Goal: Task Accomplishment & Management: Manage account settings

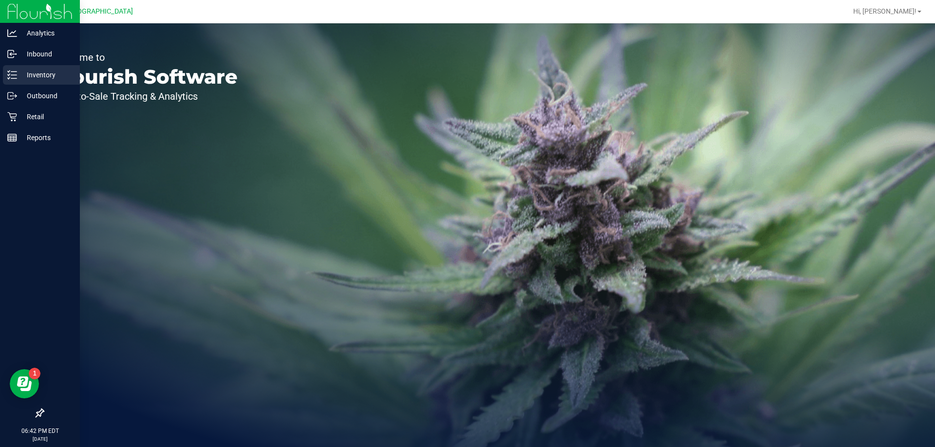
click at [36, 70] on p "Inventory" at bounding box center [46, 75] width 58 height 12
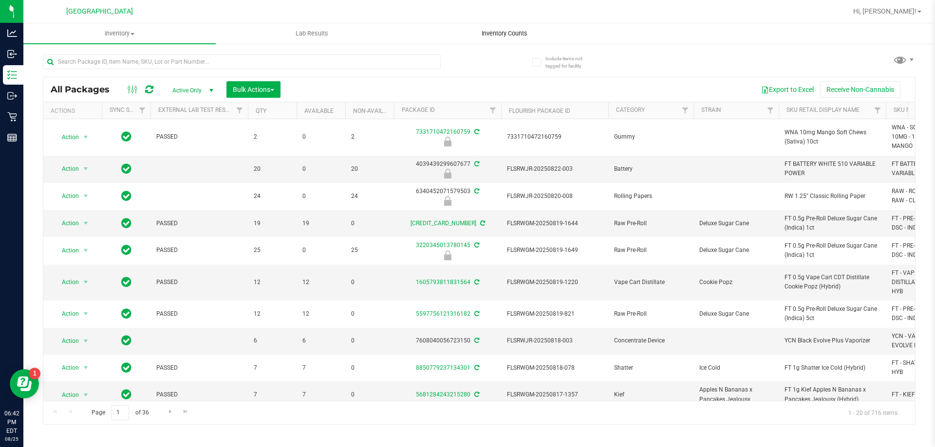
click at [495, 35] on span "Inventory Counts" at bounding box center [504, 33] width 72 height 9
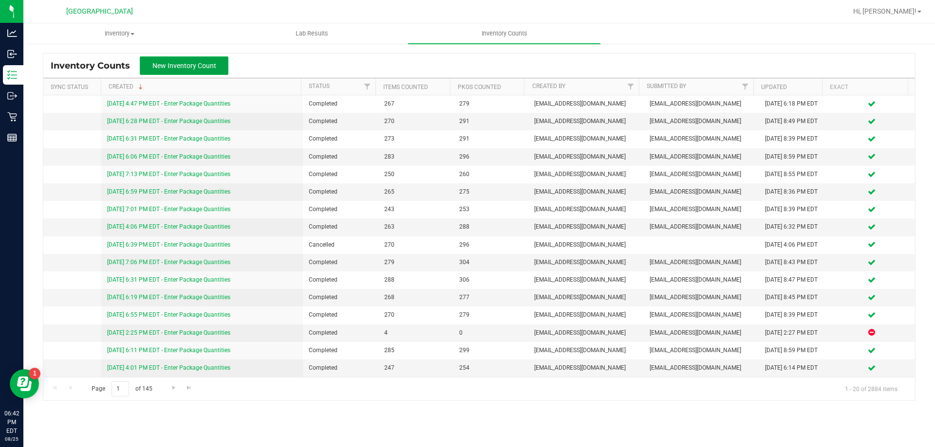
click at [195, 63] on span "New Inventory Count" at bounding box center [184, 66] width 64 height 8
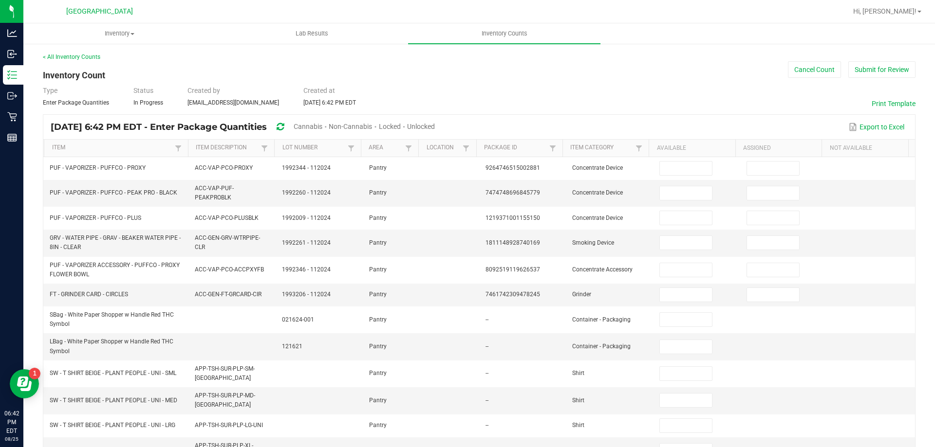
click at [322, 127] on span "Cannabis" at bounding box center [308, 127] width 29 height 8
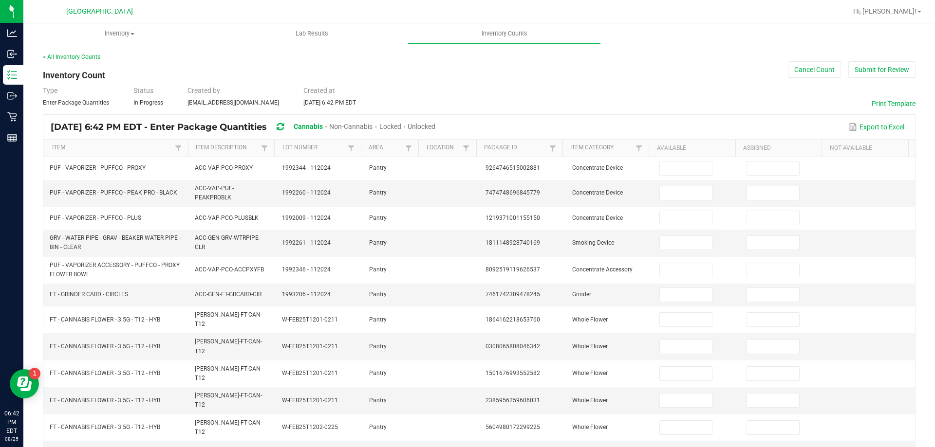
click at [435, 127] on span "Unlocked" at bounding box center [422, 127] width 28 height 8
click at [64, 149] on link "Item" at bounding box center [112, 148] width 120 height 8
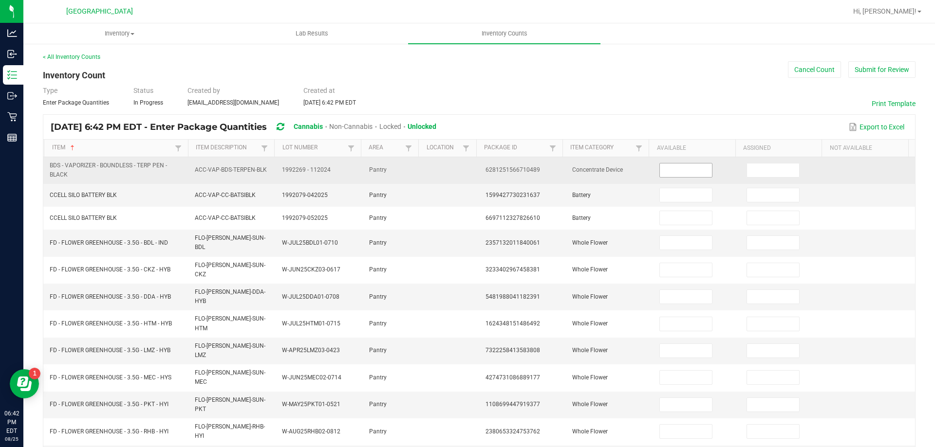
click at [672, 174] on input at bounding box center [686, 171] width 52 height 14
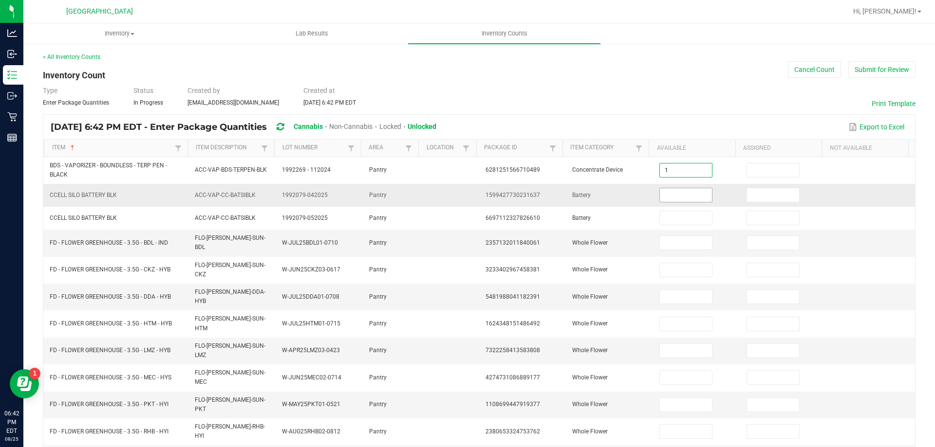
type input "1"
type input "0"
click at [667, 242] on input "0" at bounding box center [686, 243] width 52 height 14
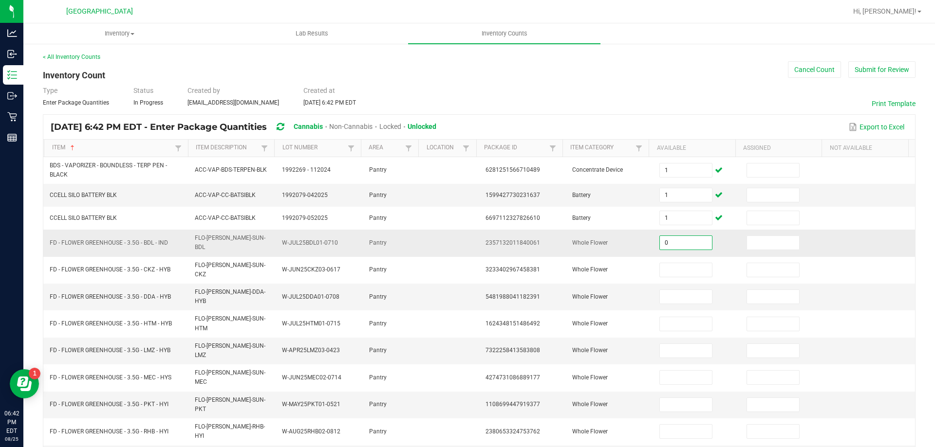
click at [667, 242] on input "0" at bounding box center [686, 243] width 52 height 14
click at [595, 252] on td "Whole Flower" at bounding box center [609, 243] width 87 height 27
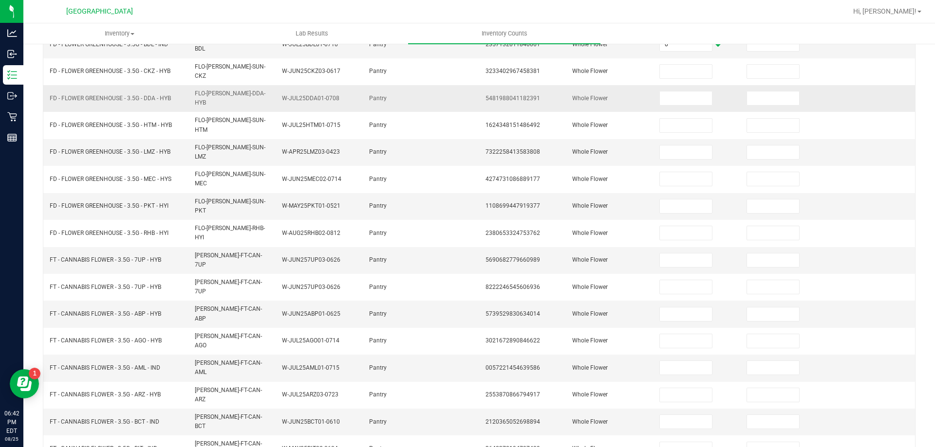
scroll to position [206, 0]
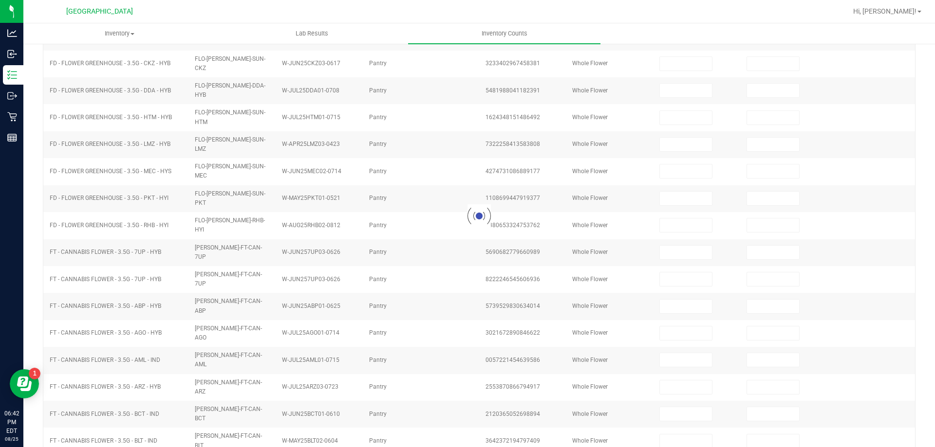
scroll to position [202, 0]
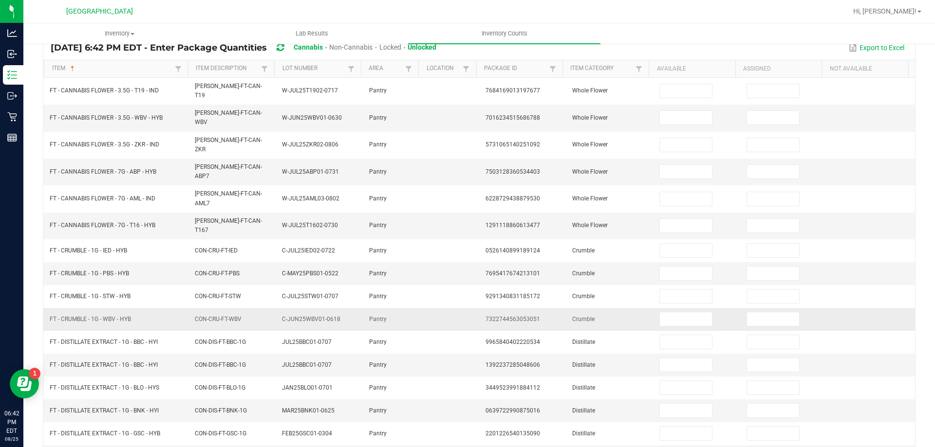
scroll to position [97, 0]
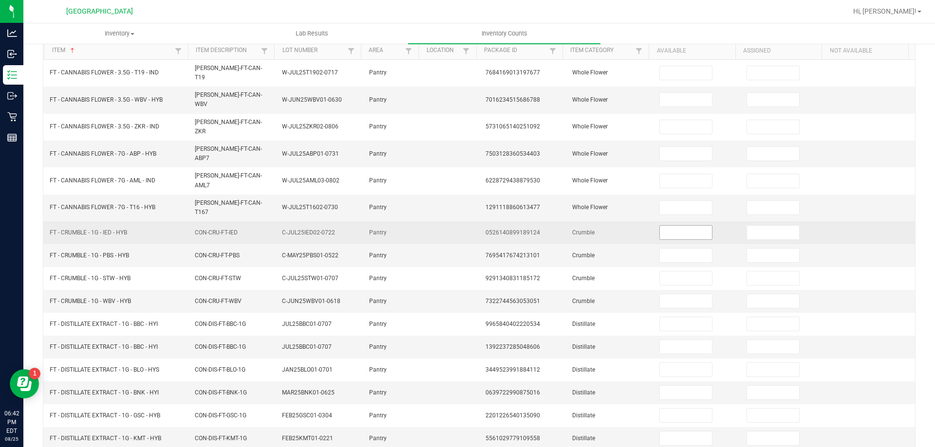
click at [683, 226] on input at bounding box center [686, 233] width 52 height 14
type input "8"
type input "1"
type input "2"
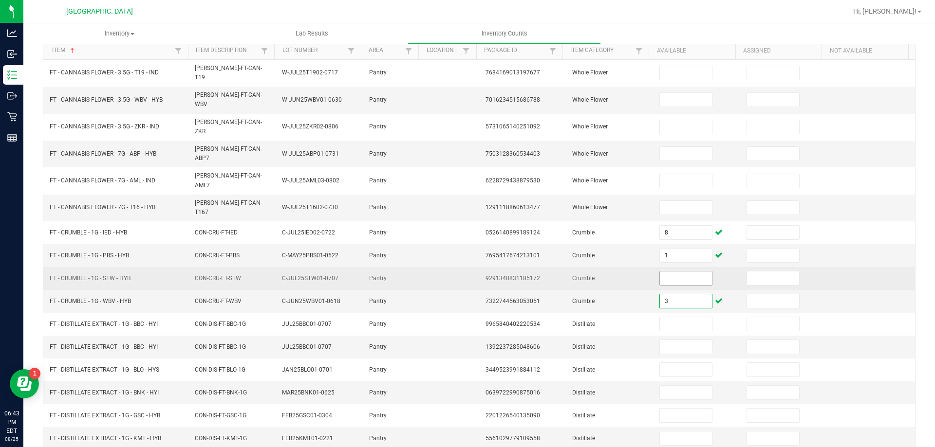
type input "3"
click at [660, 272] on input at bounding box center [686, 279] width 52 height 14
type input "4"
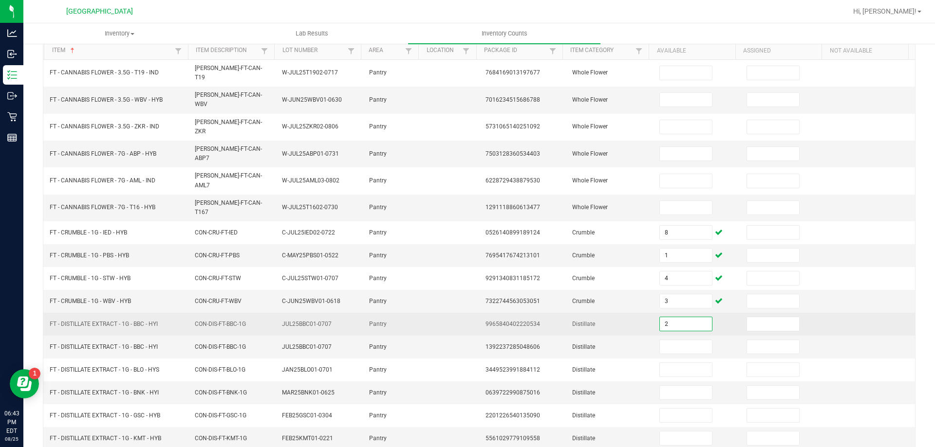
type input "2"
type input "12"
type input "4"
type input "10"
type input "1"
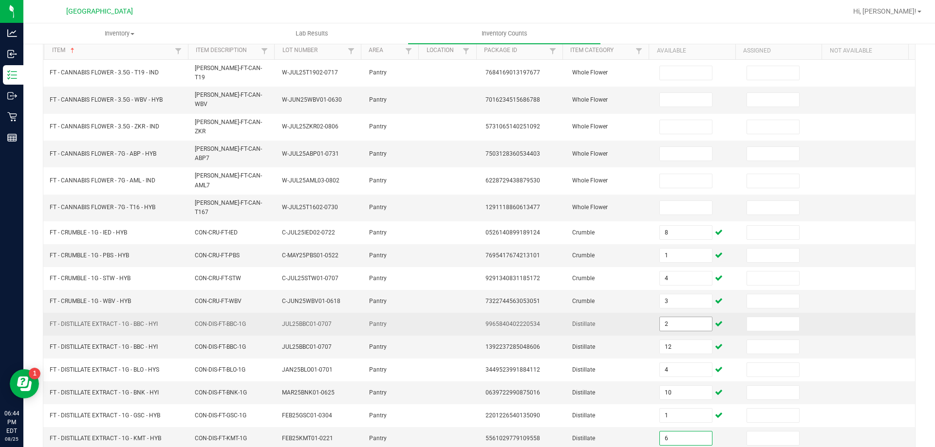
type input "6"
type input "11"
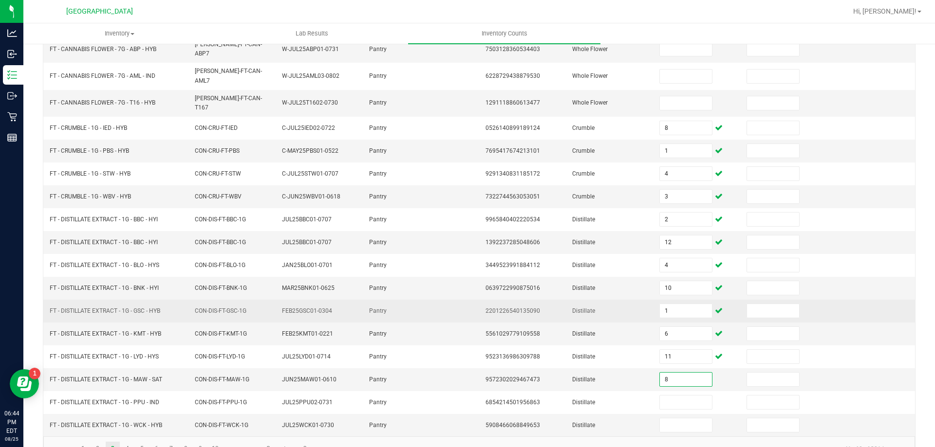
type input "8"
type input "9"
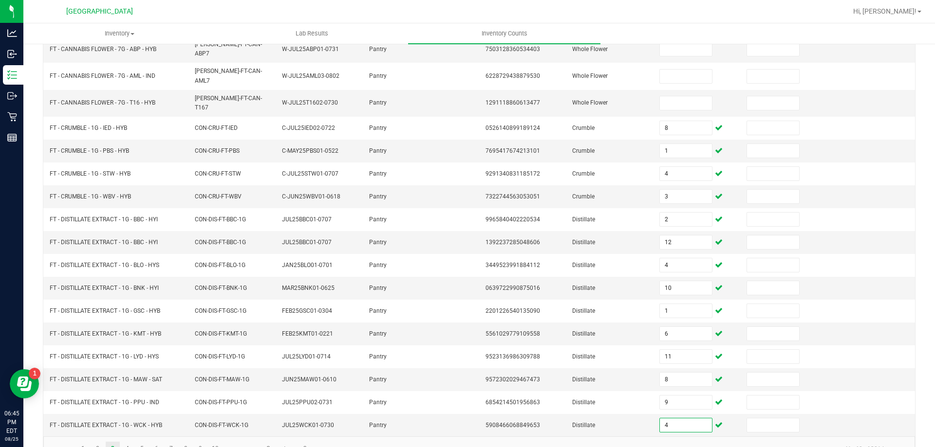
type input "4"
click at [458, 441] on kendo-pager-info "41 - 60 of 301 items" at bounding box center [609, 449] width 592 height 16
click at [126, 442] on link "4" at bounding box center [127, 449] width 14 height 15
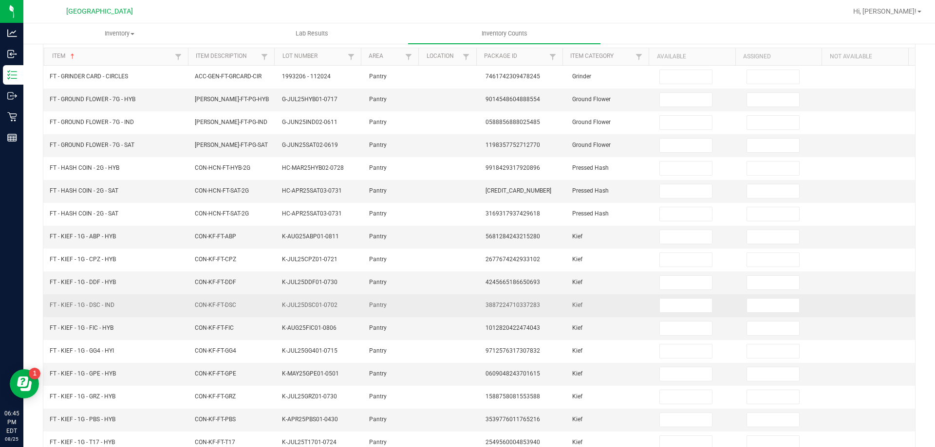
scroll to position [7, 0]
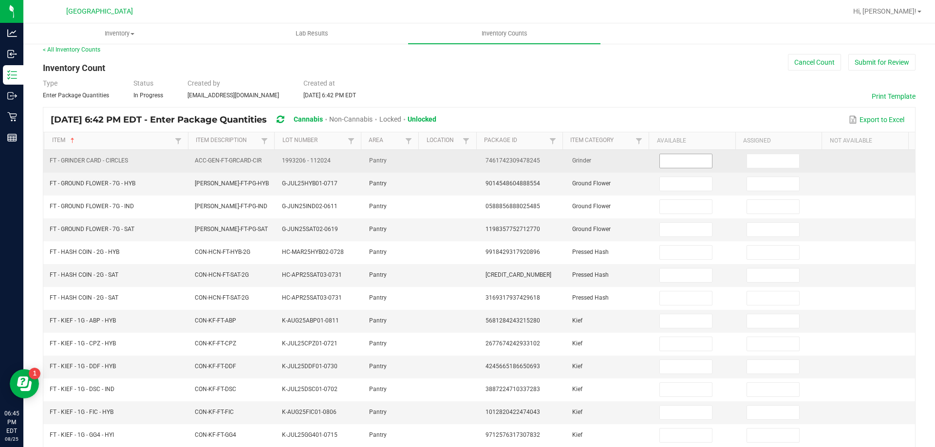
click at [666, 159] on input at bounding box center [686, 161] width 52 height 14
type input "1"
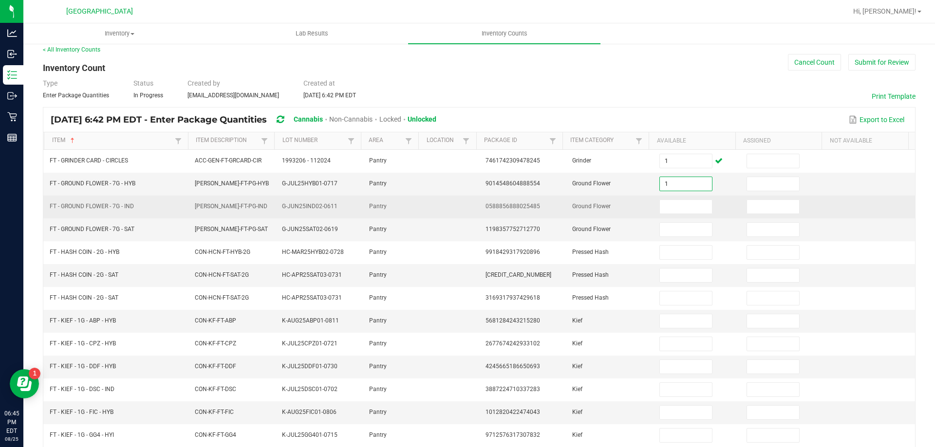
type input "1"
type input "8"
type input "19"
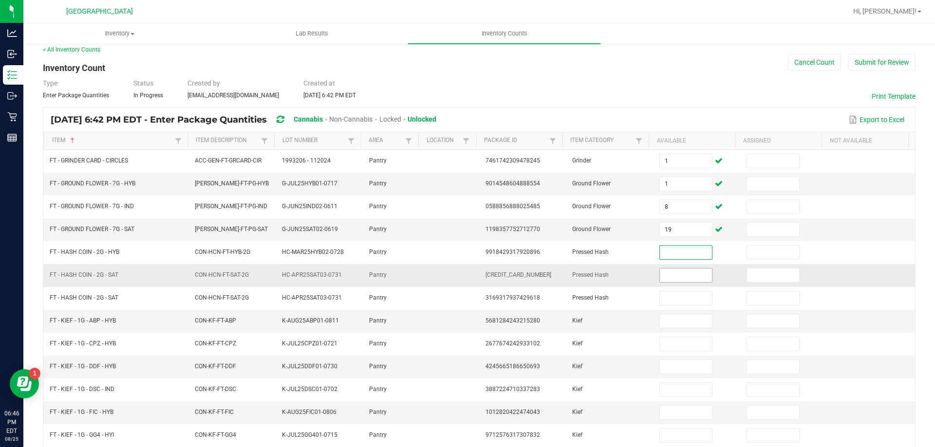
click at [660, 277] on input at bounding box center [686, 276] width 52 height 14
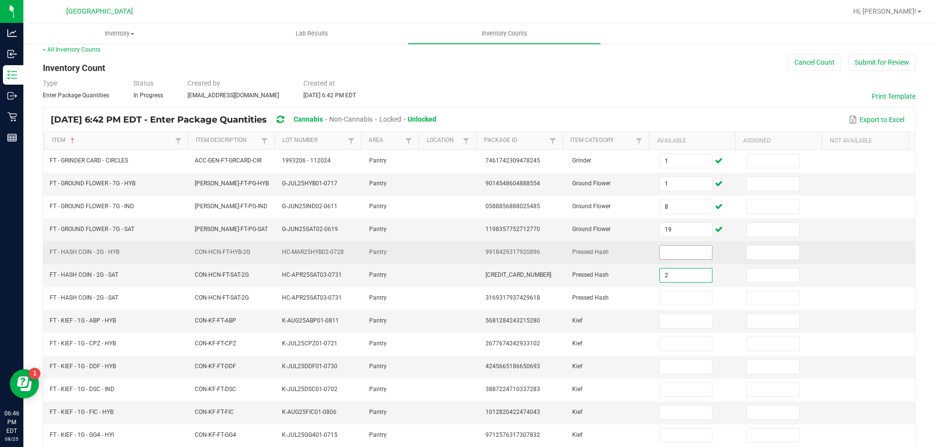
type input "2"
click at [660, 255] on input at bounding box center [686, 253] width 52 height 14
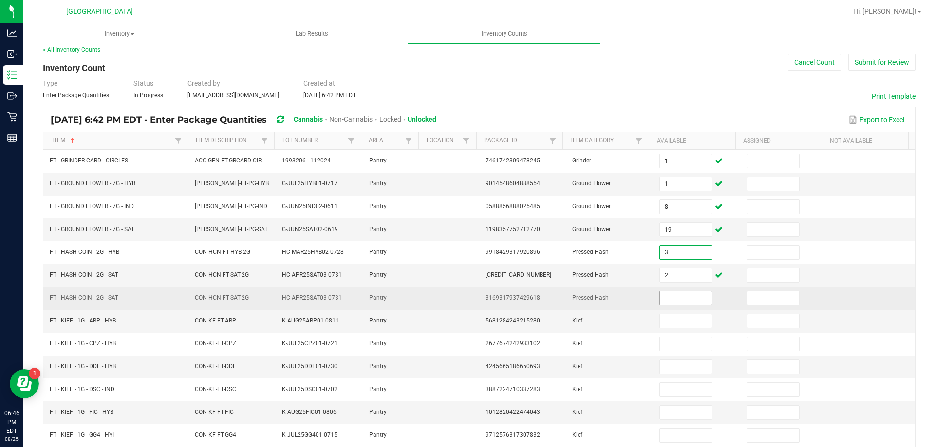
type input "3"
click at [667, 300] on input at bounding box center [686, 299] width 52 height 14
type input "3"
click at [764, 302] on input at bounding box center [773, 299] width 52 height 14
type input "1"
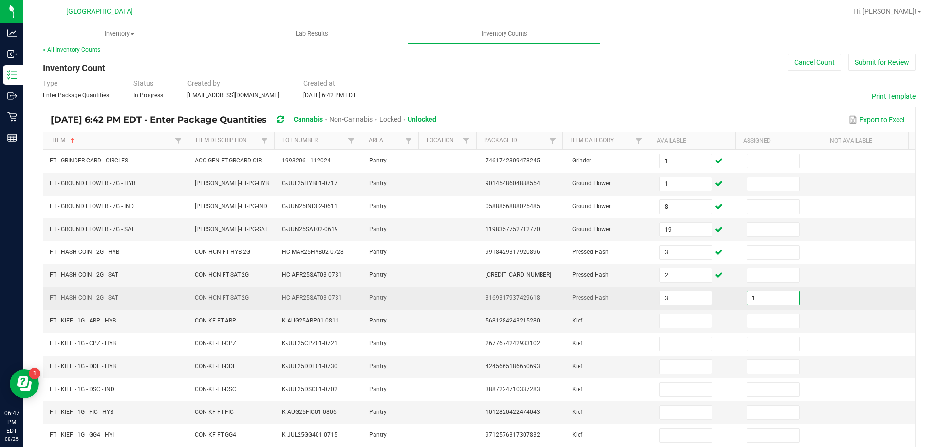
click at [828, 301] on td at bounding box center [871, 298] width 87 height 23
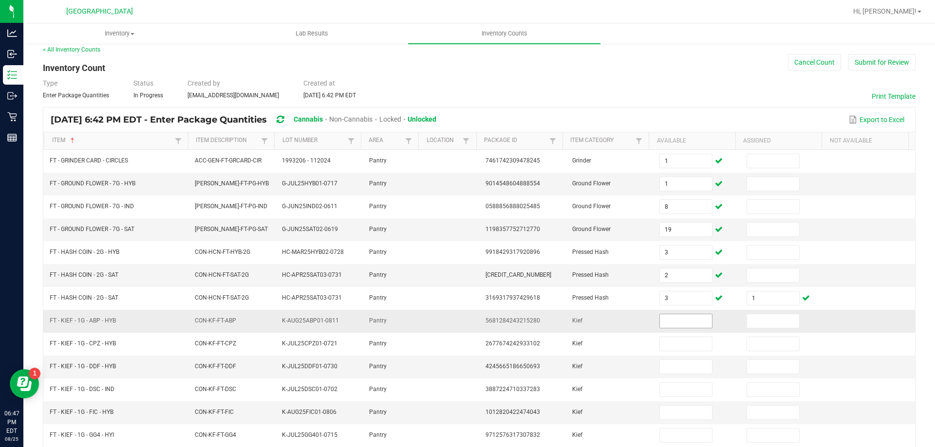
click at [675, 323] on input at bounding box center [686, 322] width 52 height 14
type input "7"
type input "6"
type input "3"
type input "5"
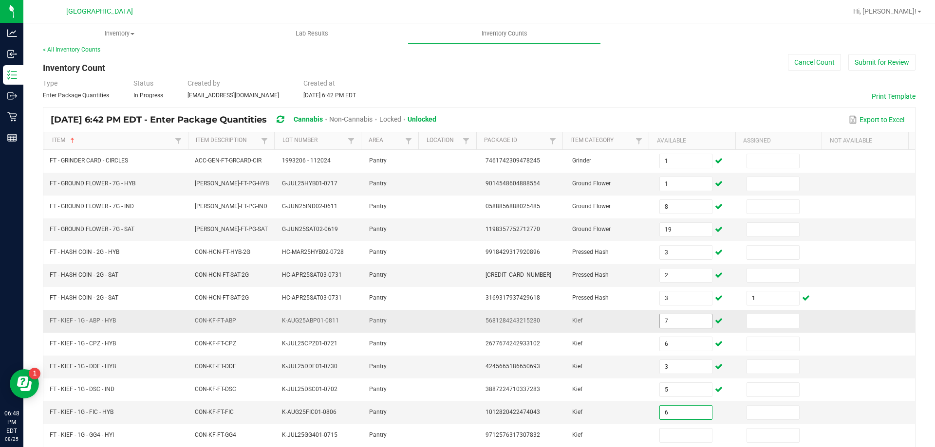
type input "6"
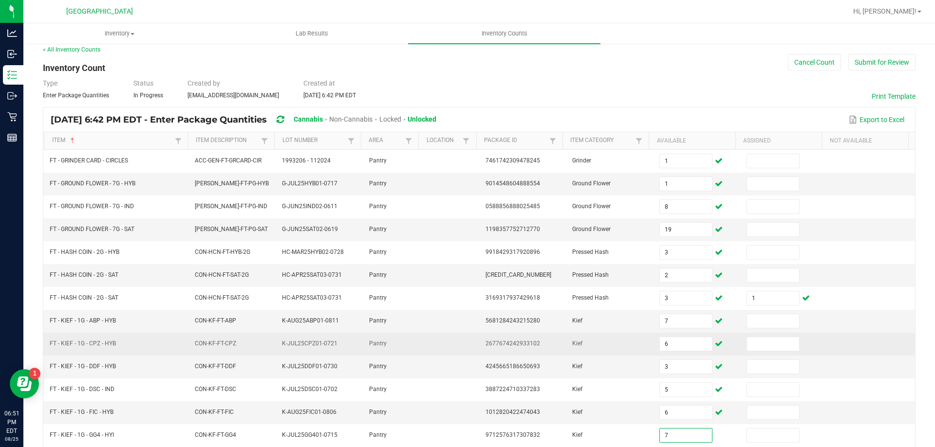
type input "7"
click at [635, 341] on td "Kief" at bounding box center [609, 344] width 87 height 23
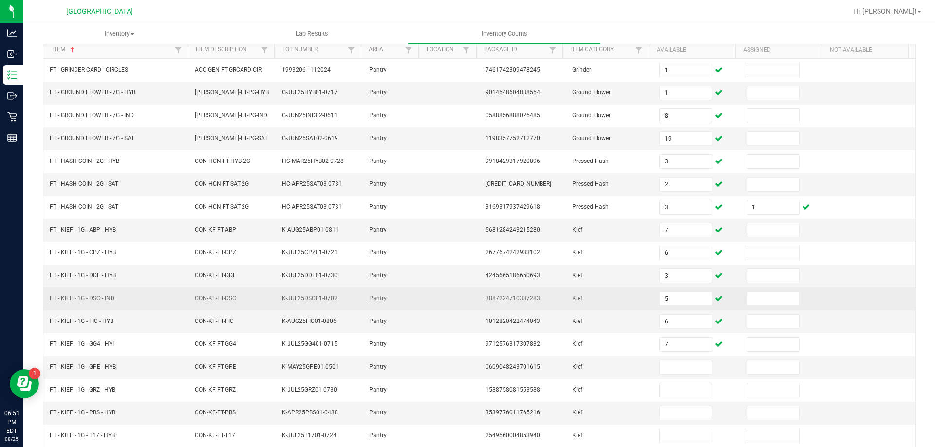
scroll to position [105, 0]
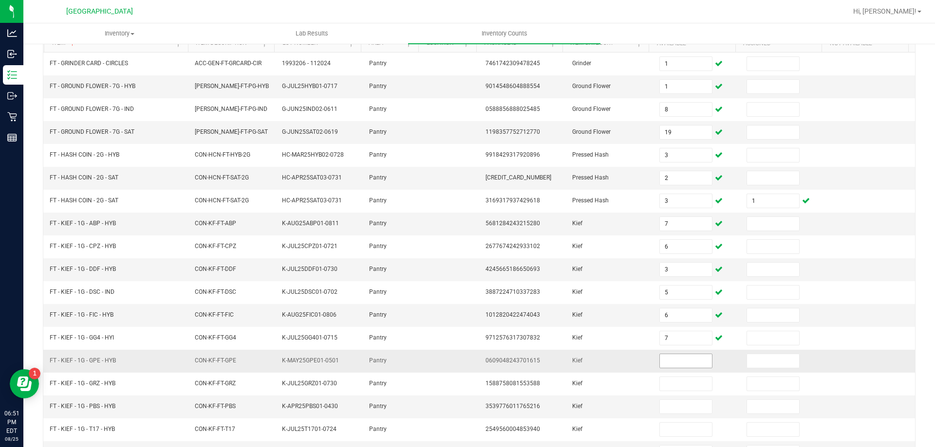
click at [661, 359] on input at bounding box center [686, 361] width 52 height 14
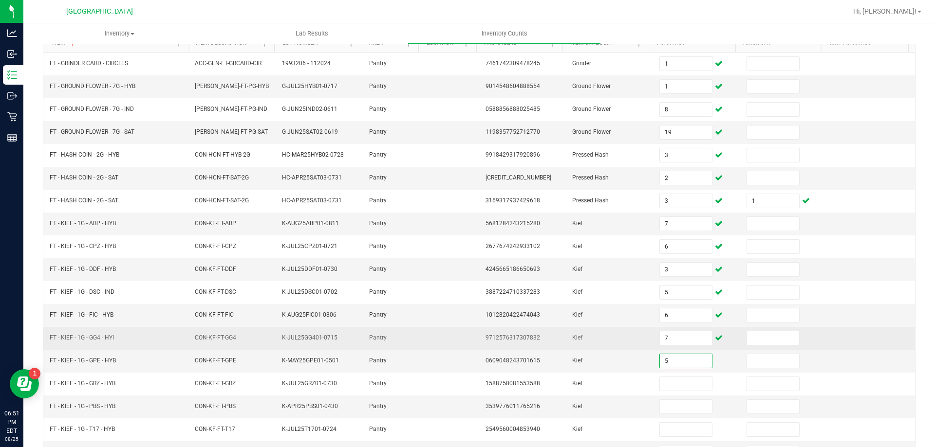
type input "5"
type input "1"
type input "4"
type input "3"
click at [612, 349] on td "Kief" at bounding box center [609, 338] width 87 height 23
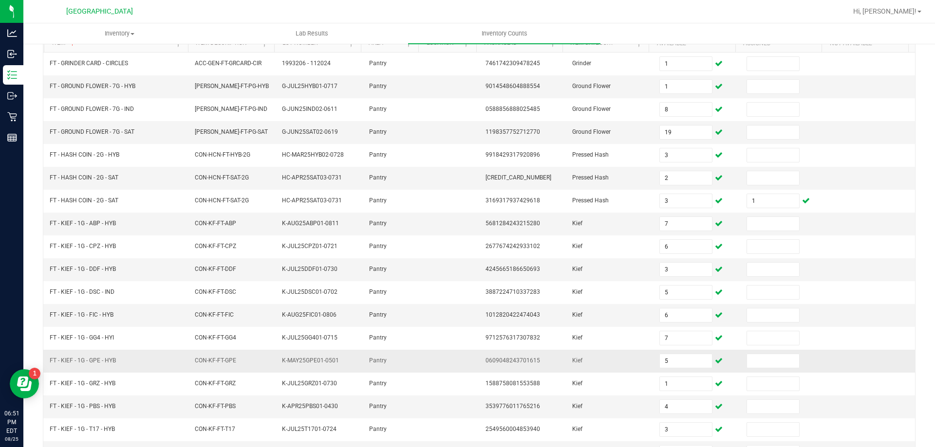
scroll to position [202, 0]
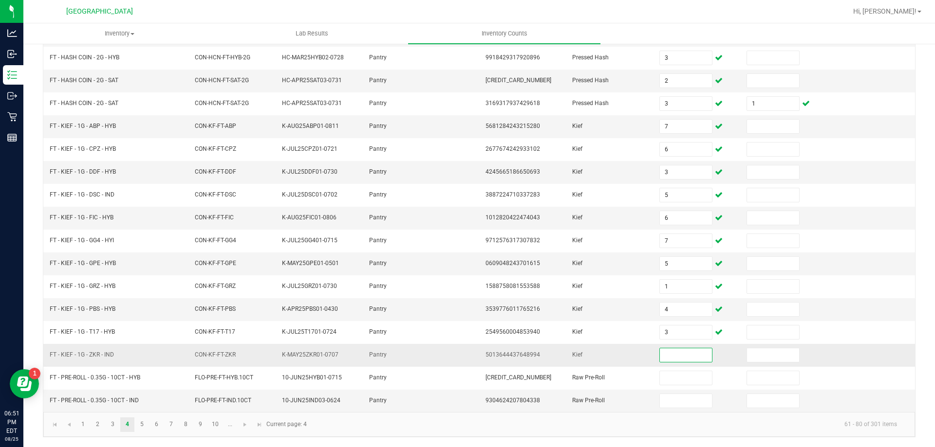
click at [670, 353] on input at bounding box center [686, 356] width 52 height 14
type input "6"
type input "20"
type input "16"
click at [653, 431] on kendo-pager-info "61 - 80 of 301 items" at bounding box center [609, 425] width 592 height 16
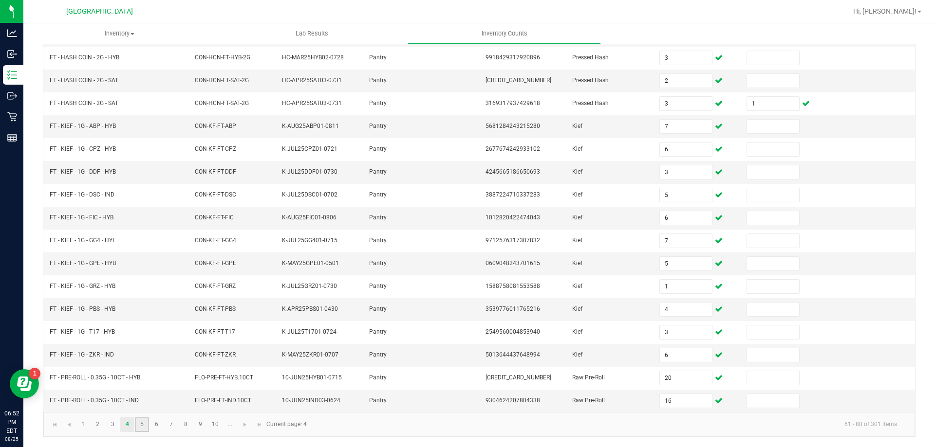
click at [146, 428] on link "5" at bounding box center [142, 425] width 14 height 15
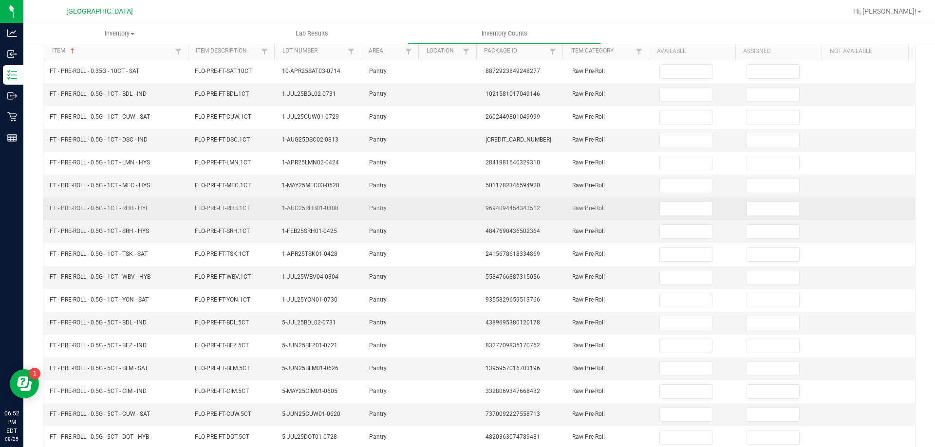
scroll to position [0, 0]
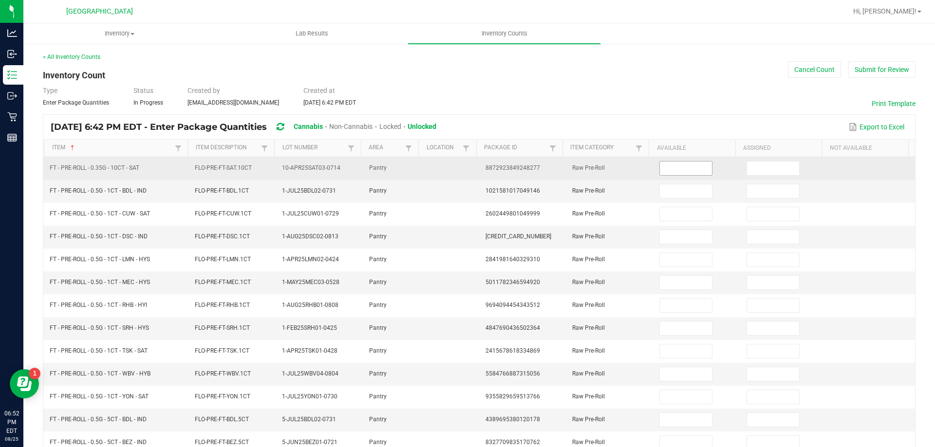
click at [678, 166] on input at bounding box center [686, 169] width 52 height 14
type input "16"
type input "24"
type input "21"
type input "19"
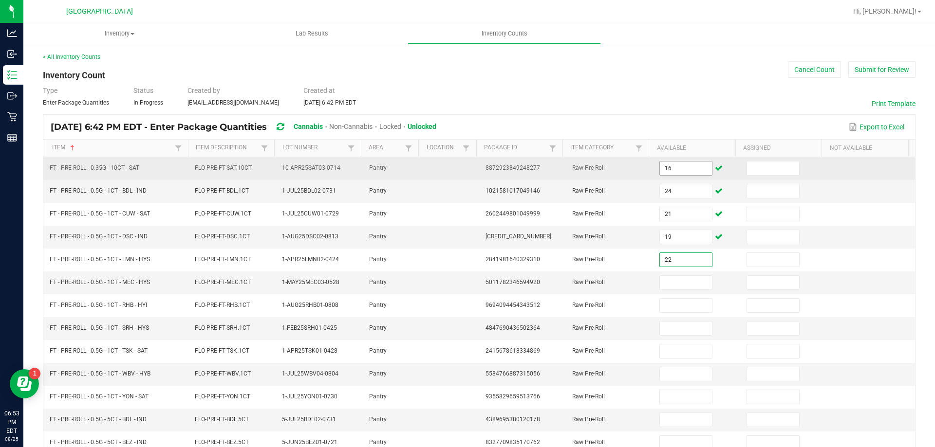
type input "22"
type input "21"
type input "23"
type input "15"
type input "8"
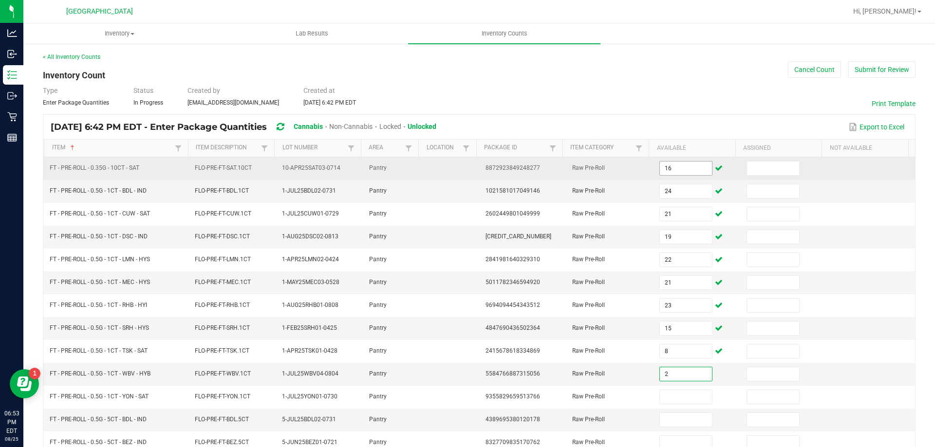
type input "2"
type input "1"
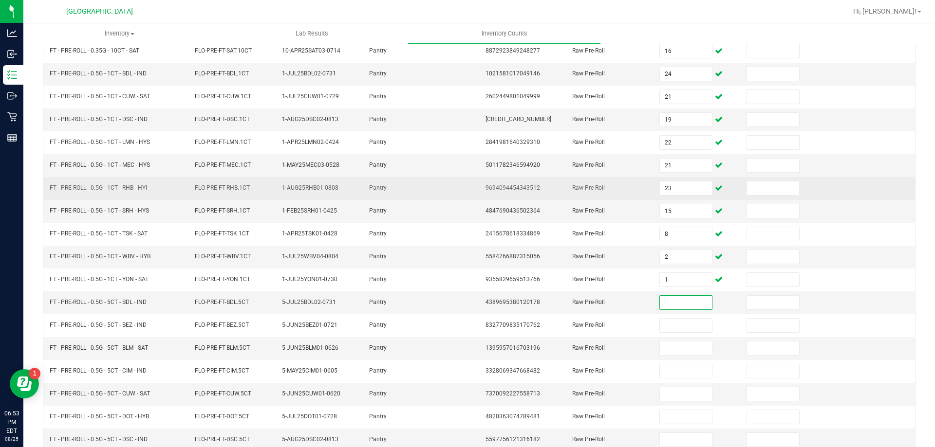
scroll to position [146, 0]
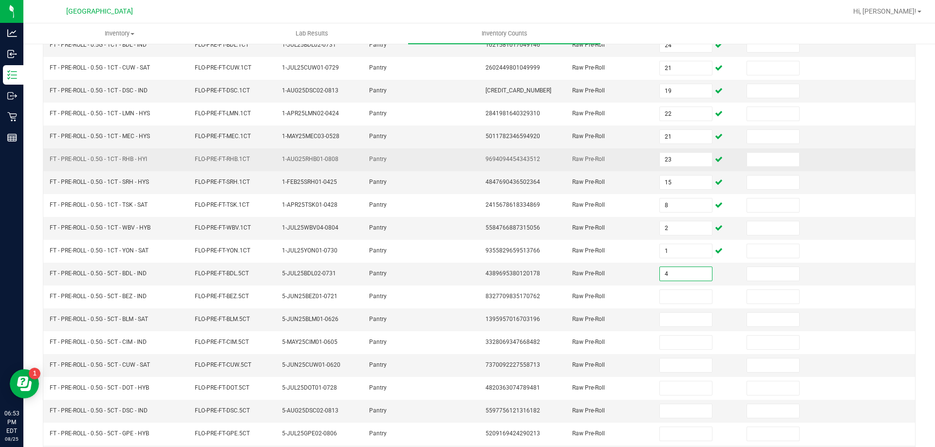
type input "4"
type input "8"
type input "3"
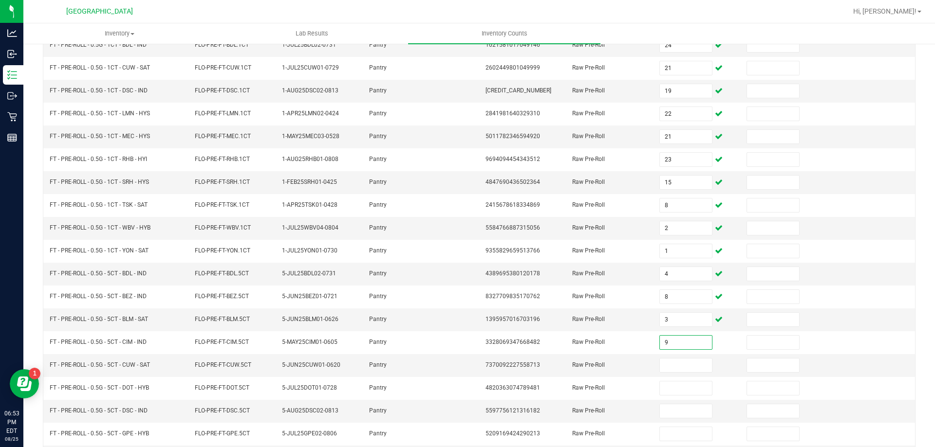
type input "9"
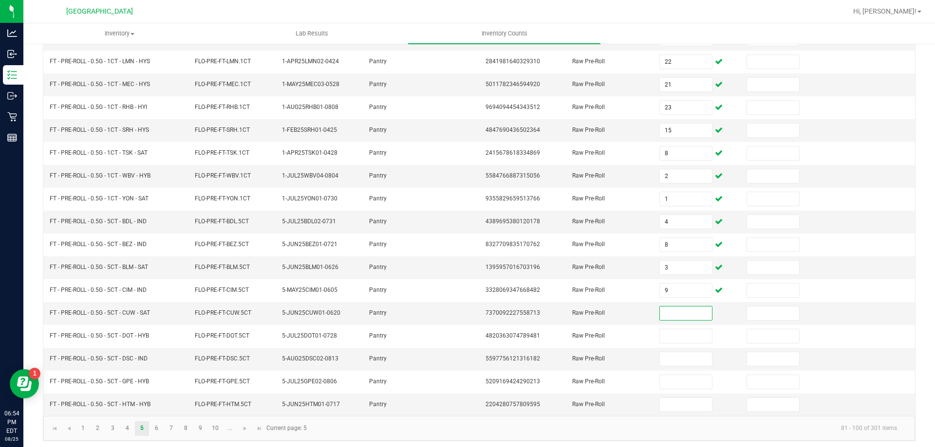
scroll to position [202, 0]
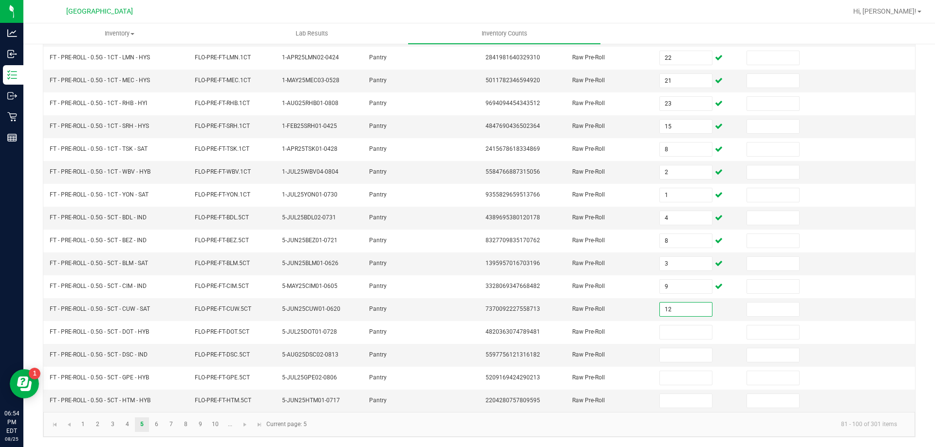
type input "12"
type input "8"
type input "12"
type input "9"
type input "1"
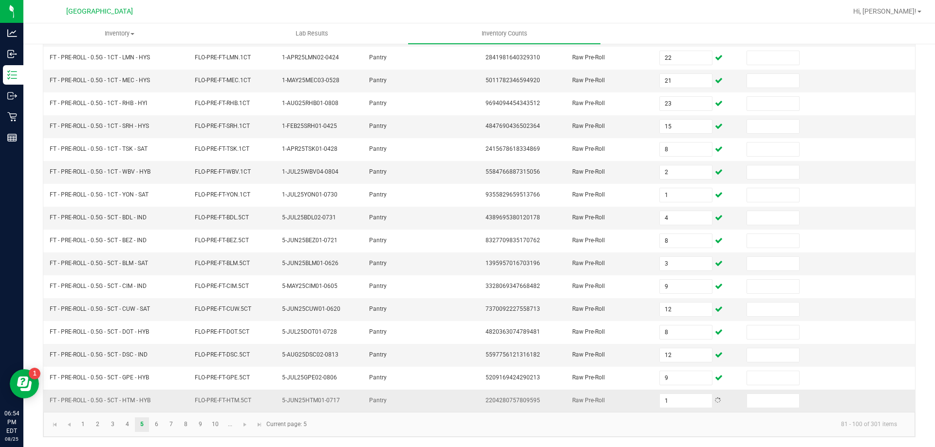
click at [683, 409] on td "1" at bounding box center [696, 401] width 87 height 22
click at [159, 428] on link "6" at bounding box center [156, 425] width 14 height 15
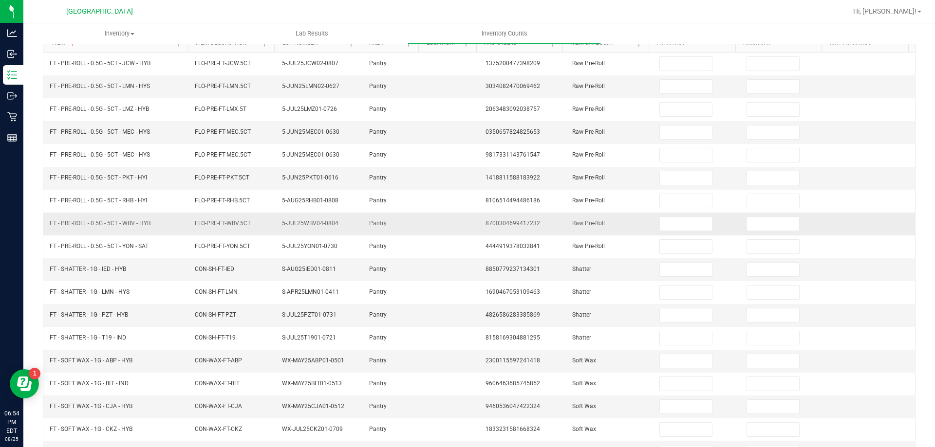
scroll to position [0, 0]
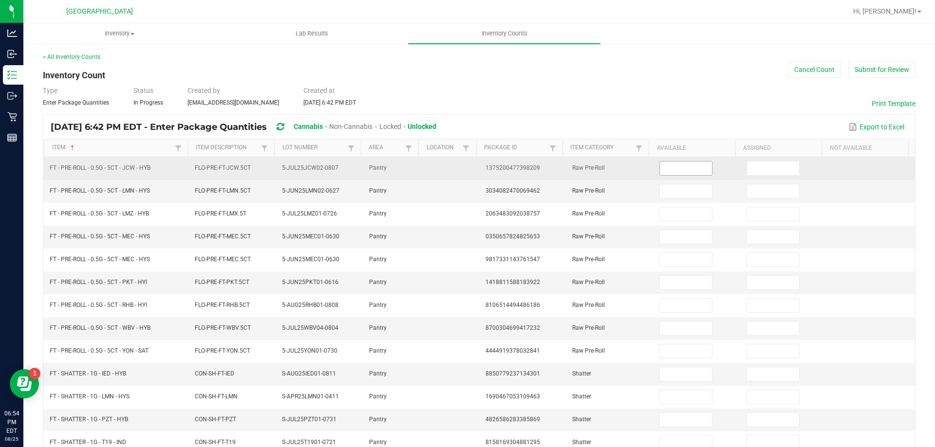
click at [685, 168] on input at bounding box center [686, 169] width 52 height 14
type input "6"
type input "9"
type input "3"
type input "13"
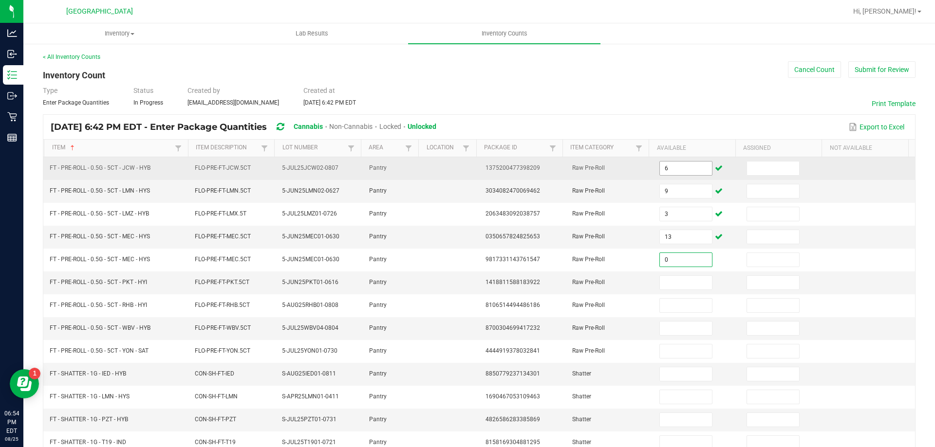
type input "0"
type input "3"
type input "12"
type input "6"
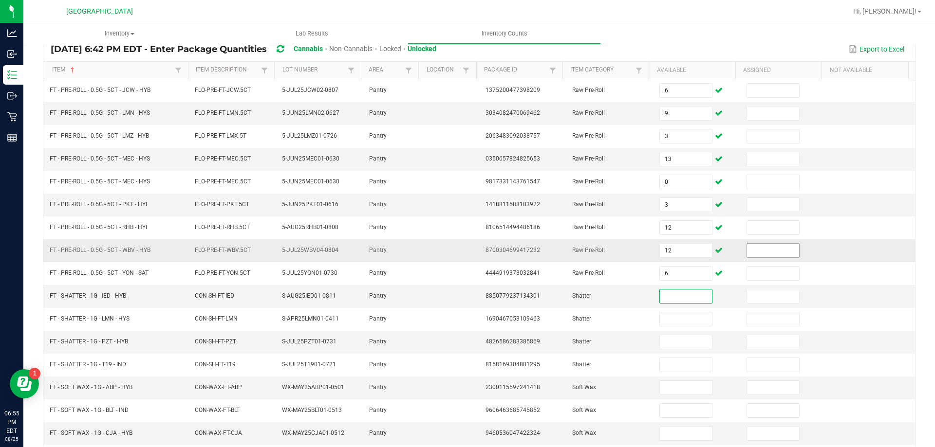
scroll to position [97, 0]
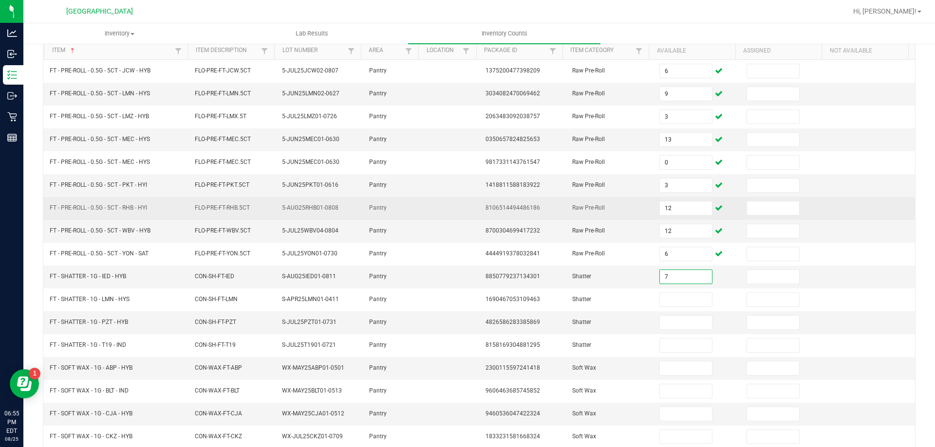
type input "7"
type input "1"
type input "6"
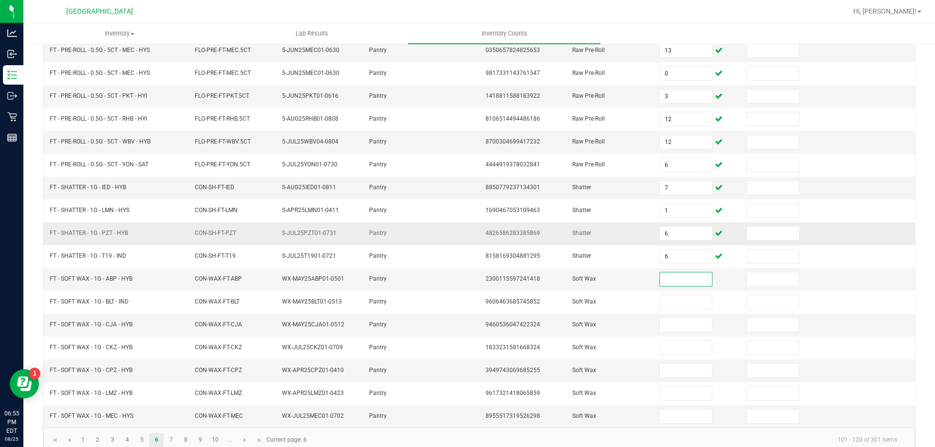
scroll to position [195, 0]
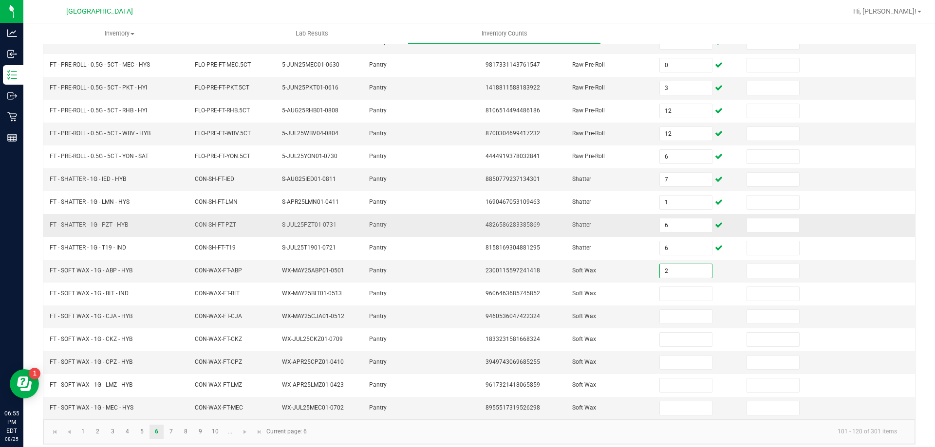
type input "2"
type input "7"
type input "3"
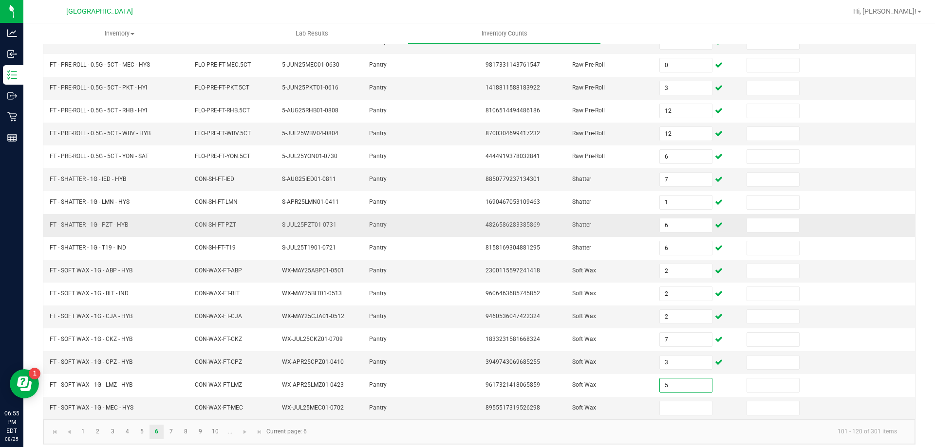
type input "5"
type input "1"
drag, startPoint x: 466, startPoint y: 429, endPoint x: 209, endPoint y: 421, distance: 257.7
click at [466, 430] on kendo-pager-info "101 - 120 of 301 items" at bounding box center [609, 432] width 592 height 16
click at [170, 431] on link "7" at bounding box center [171, 432] width 14 height 15
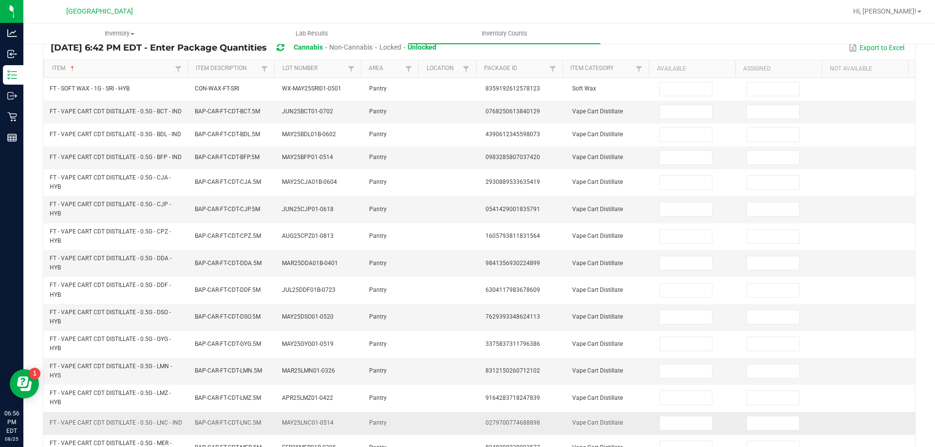
scroll to position [0, 0]
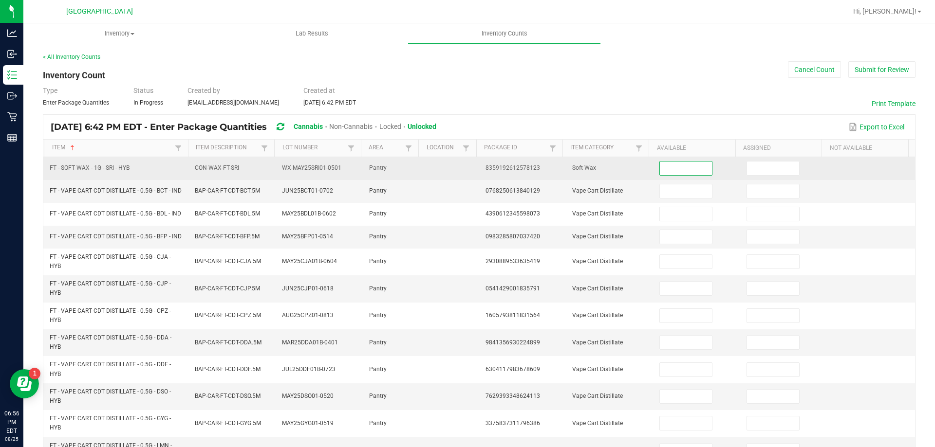
click at [660, 169] on input at bounding box center [686, 169] width 52 height 14
type input "6"
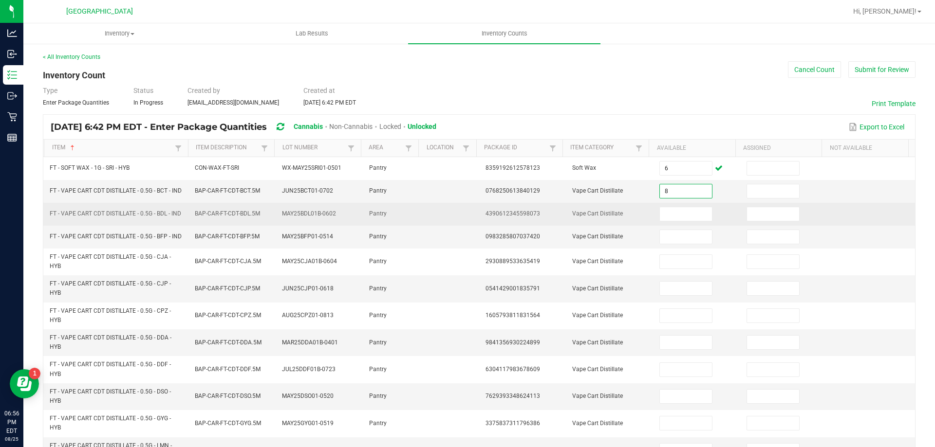
type input "8"
type input "12"
type input "8"
type input "7"
type input "4"
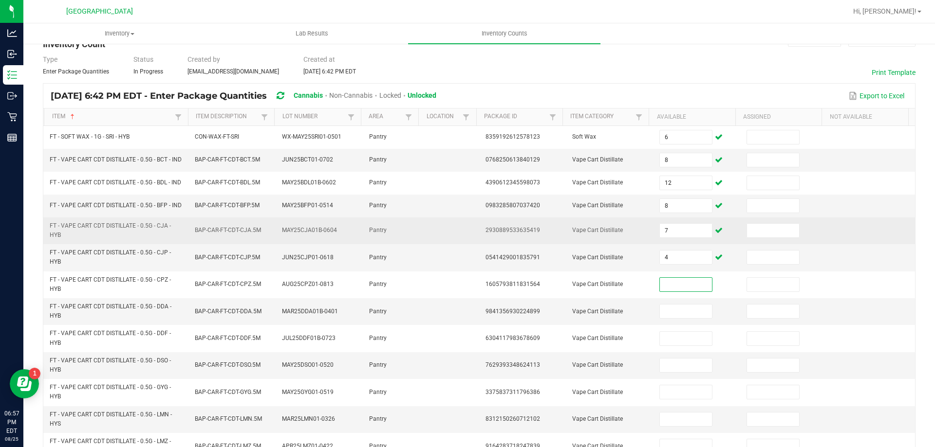
scroll to position [49, 0]
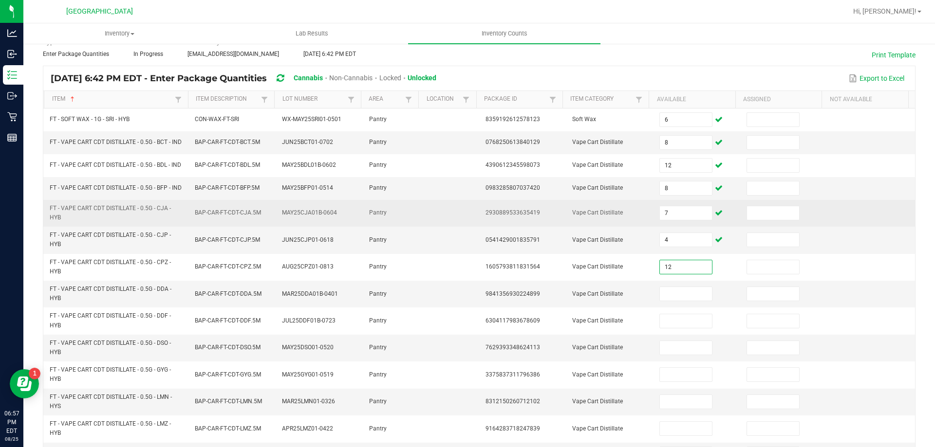
type input "12"
type input "2"
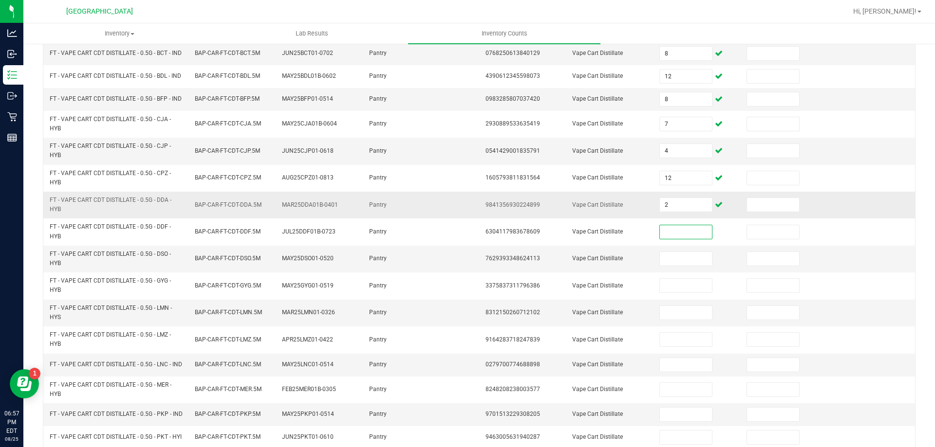
scroll to position [146, 0]
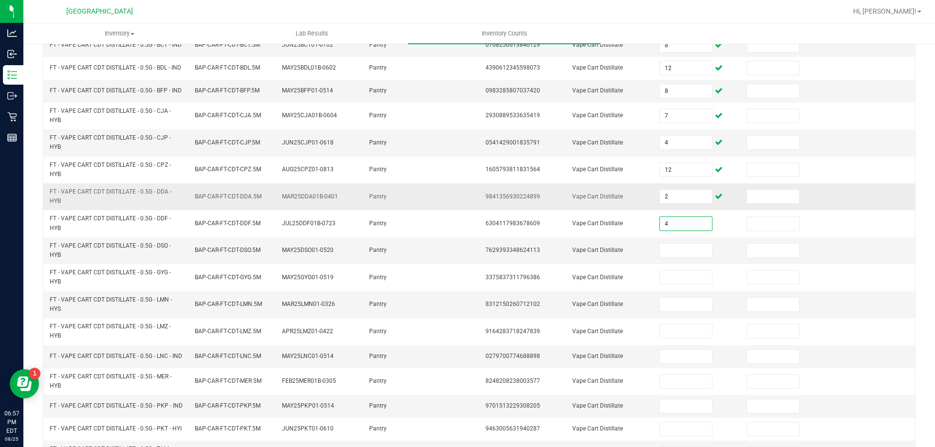
type input "4"
type input "3"
type input "1"
type input "8"
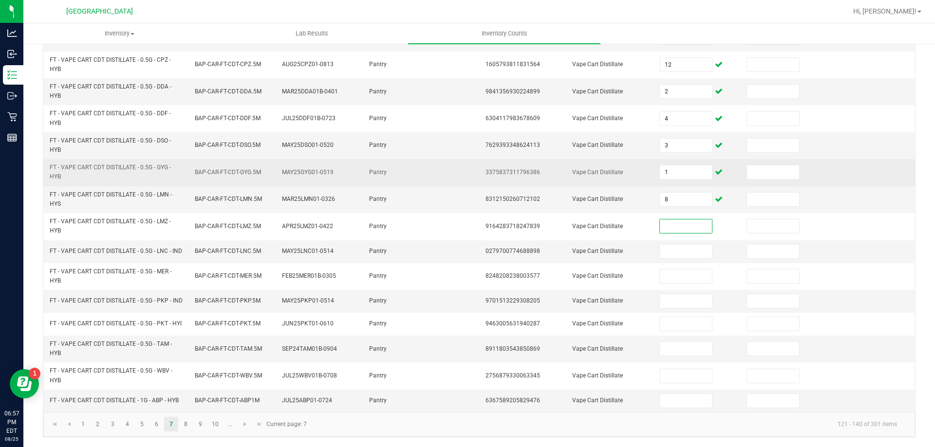
scroll to position [276, 0]
type input "5"
type input "3"
type input "10"
type input "12"
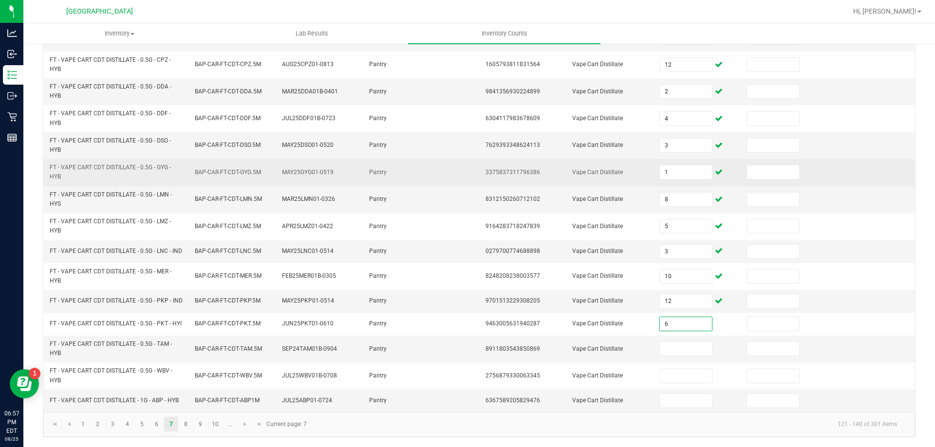
type input "6"
type input "9"
type input "11"
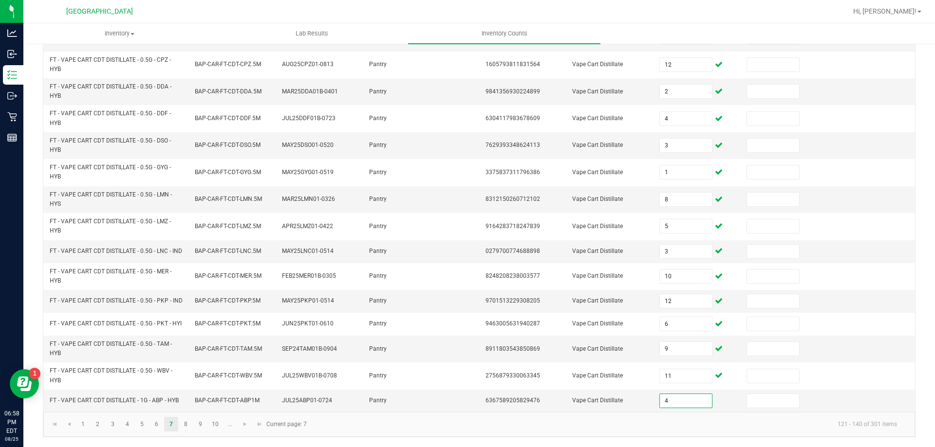
type input "4"
click at [771, 427] on kendo-pager-info "121 - 140 of 301 items" at bounding box center [609, 425] width 592 height 16
click at [184, 424] on link "8" at bounding box center [186, 424] width 14 height 15
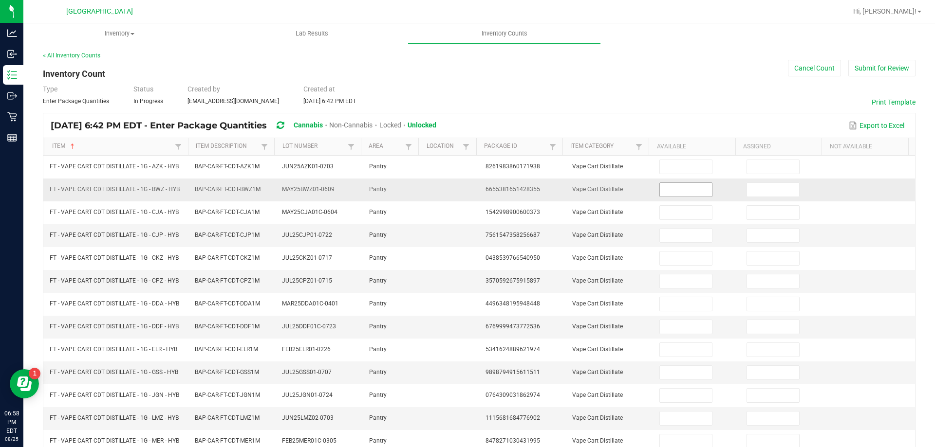
scroll to position [0, 0]
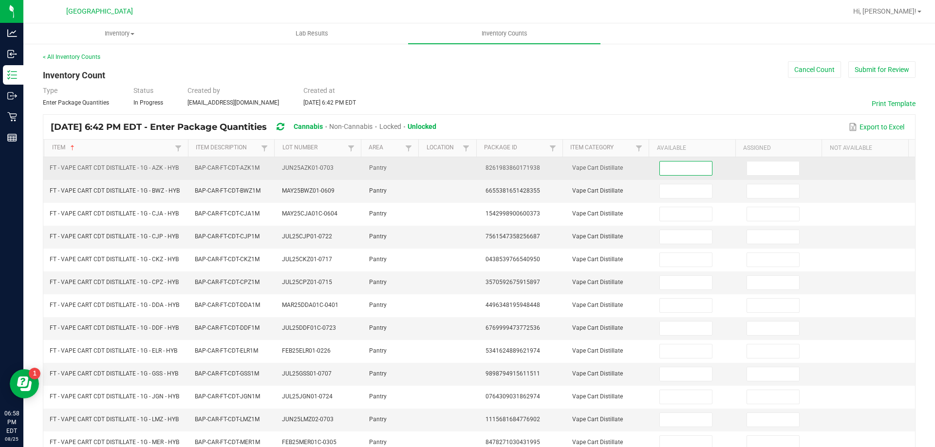
click at [676, 169] on input at bounding box center [686, 169] width 52 height 14
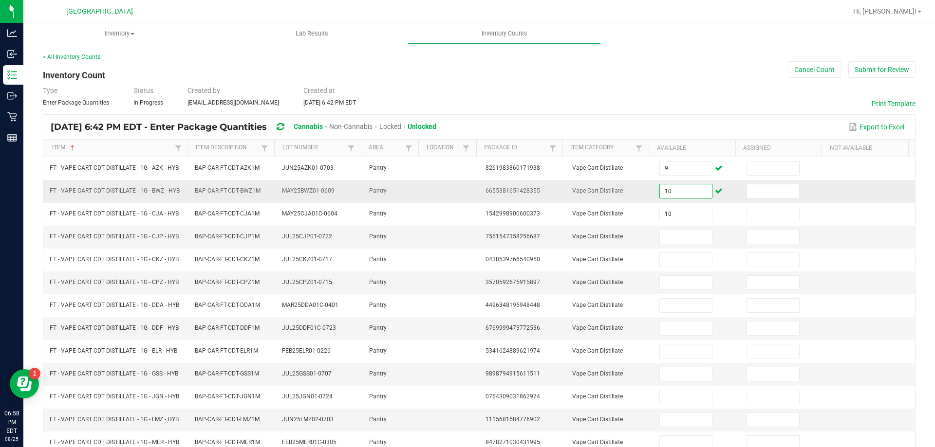
click at [665, 192] on input "10" at bounding box center [686, 192] width 52 height 14
click at [677, 235] on input at bounding box center [686, 237] width 52 height 14
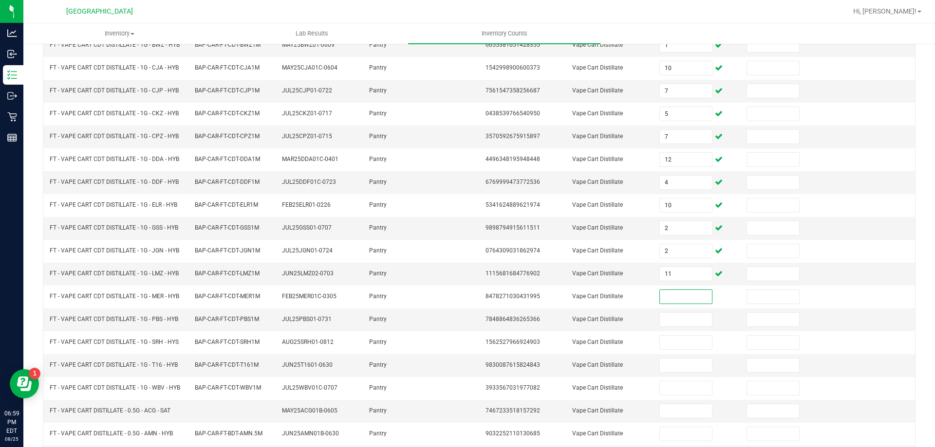
scroll to position [195, 0]
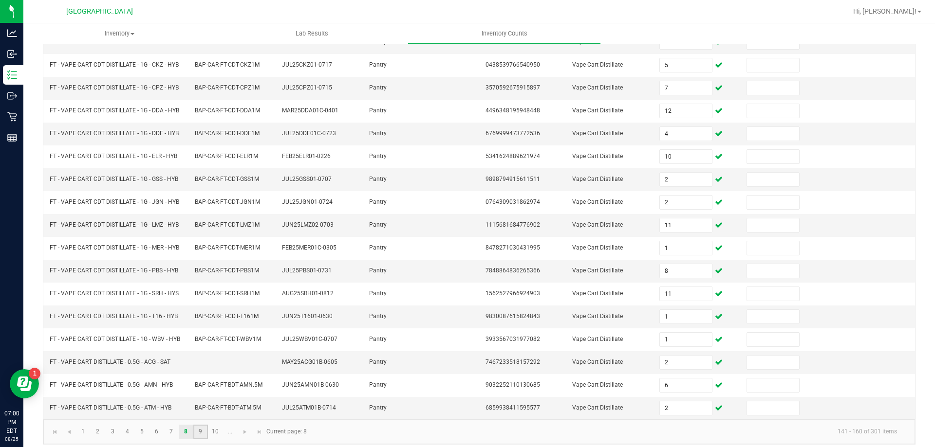
click at [205, 428] on link "9" at bounding box center [200, 432] width 14 height 15
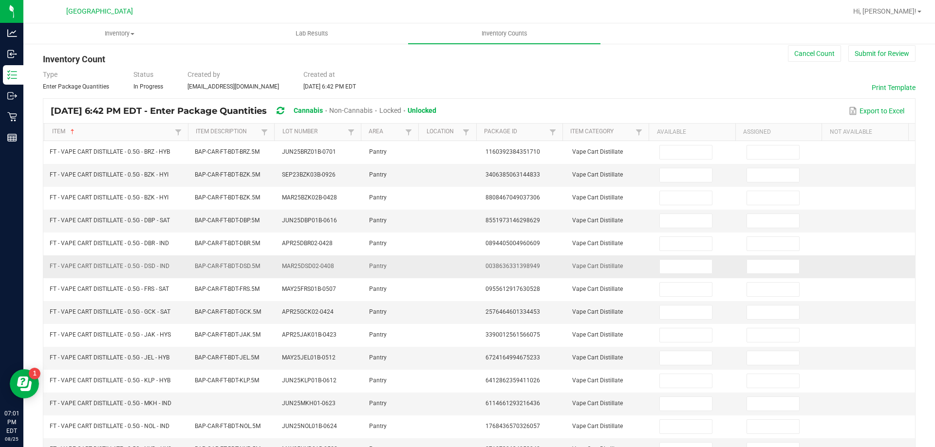
scroll to position [0, 0]
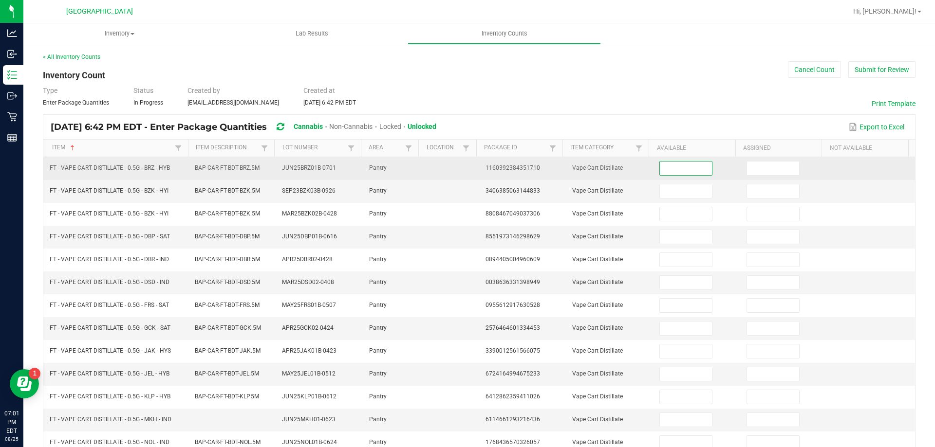
click at [686, 168] on input at bounding box center [686, 169] width 52 height 14
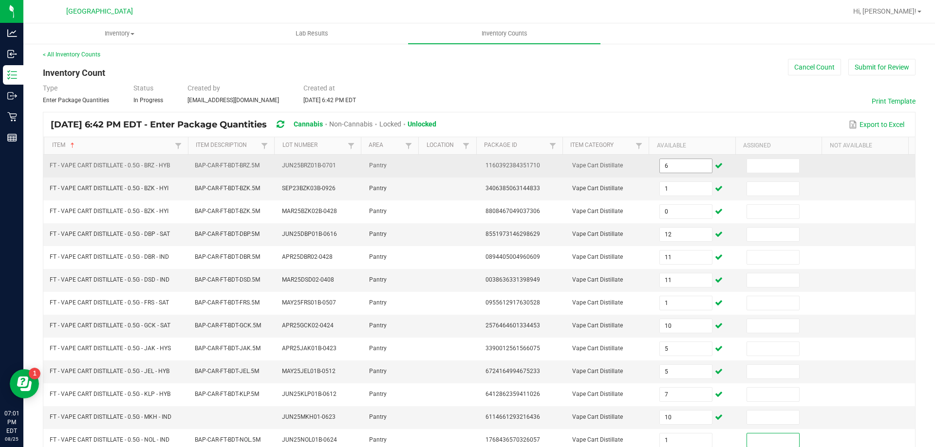
scroll to position [202, 0]
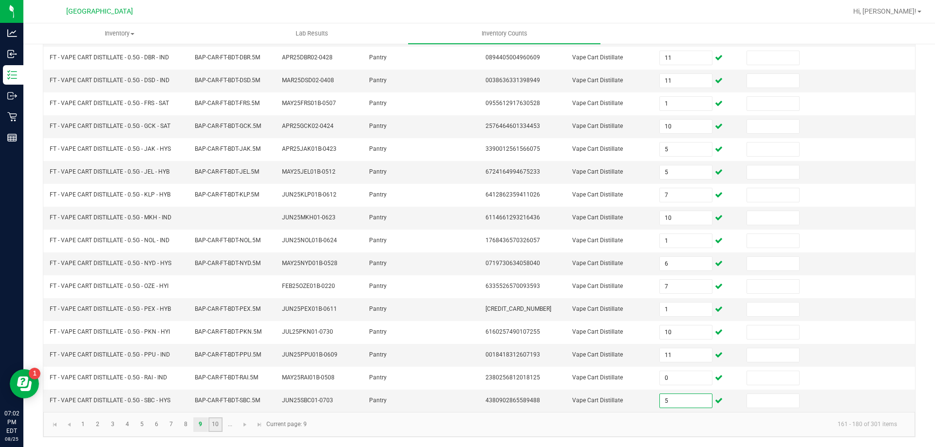
click at [209, 425] on link "10" at bounding box center [215, 425] width 14 height 15
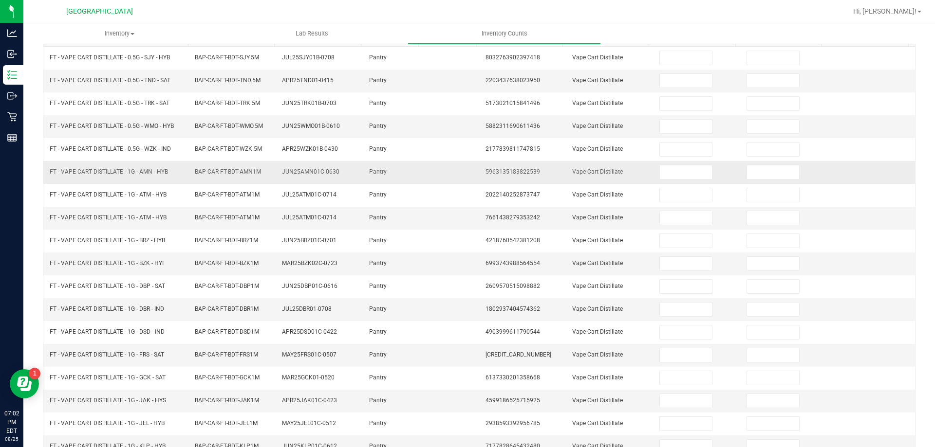
scroll to position [0, 0]
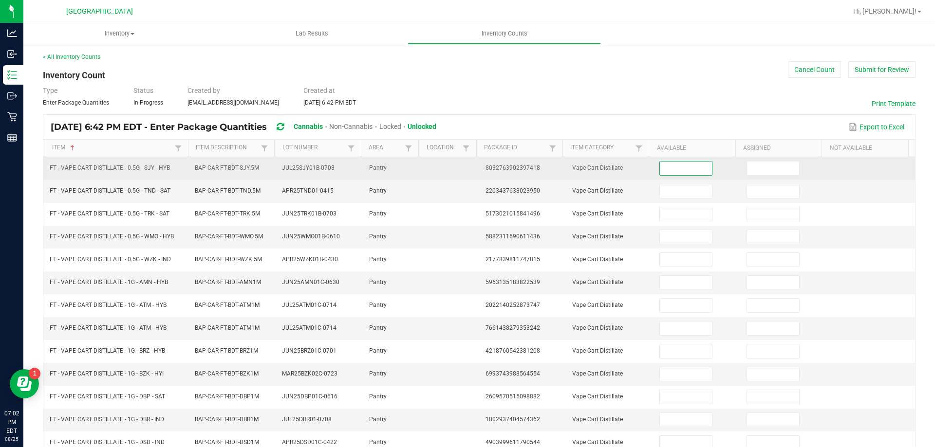
click at [665, 170] on input at bounding box center [686, 169] width 52 height 14
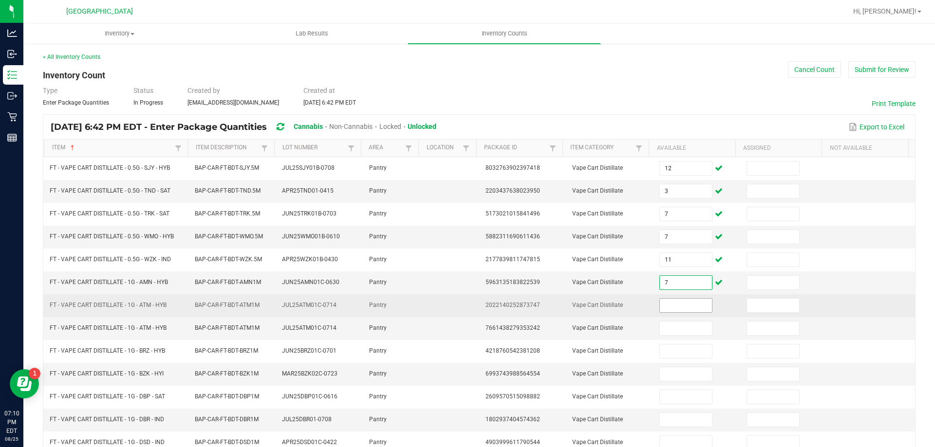
click at [669, 303] on input at bounding box center [686, 306] width 52 height 14
click at [627, 307] on td "Vape Cart Distillate" at bounding box center [609, 306] width 87 height 23
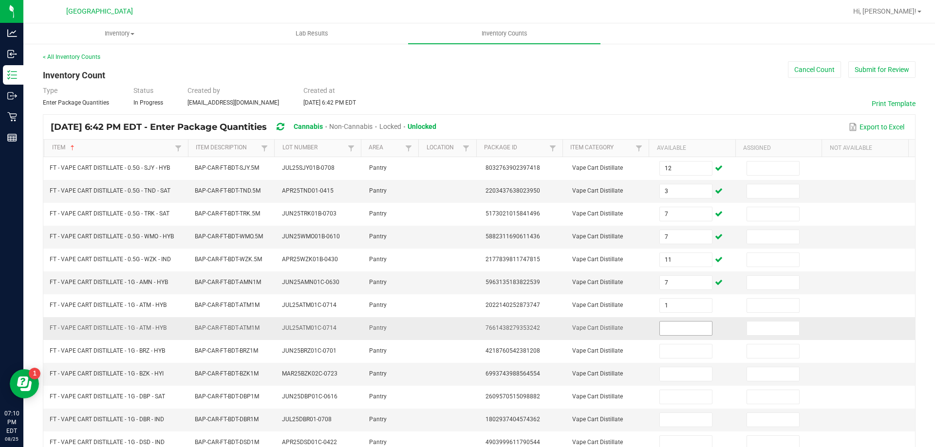
click at [662, 327] on input at bounding box center [686, 329] width 52 height 14
click at [747, 327] on input at bounding box center [773, 329] width 52 height 14
click at [714, 327] on td "8" at bounding box center [696, 328] width 87 height 23
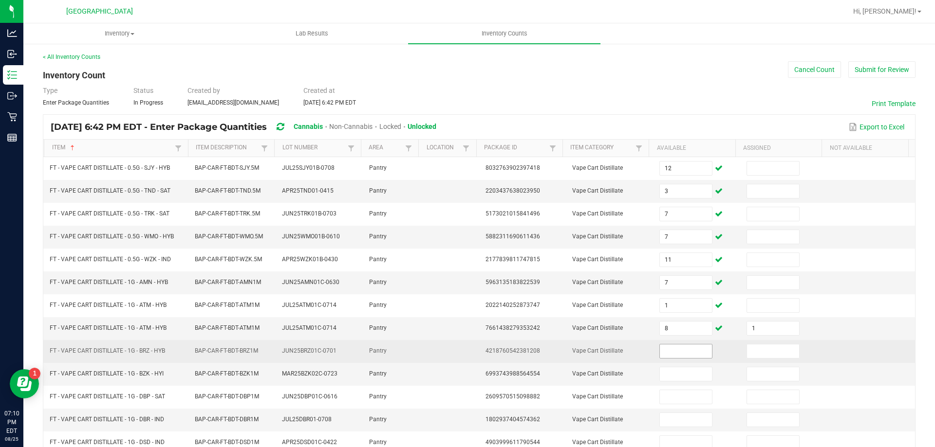
click at [663, 350] on input at bounding box center [686, 352] width 52 height 14
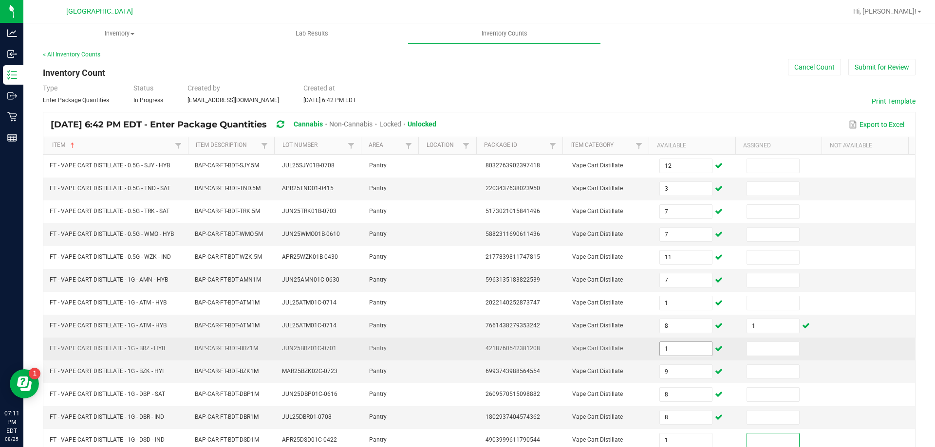
scroll to position [202, 0]
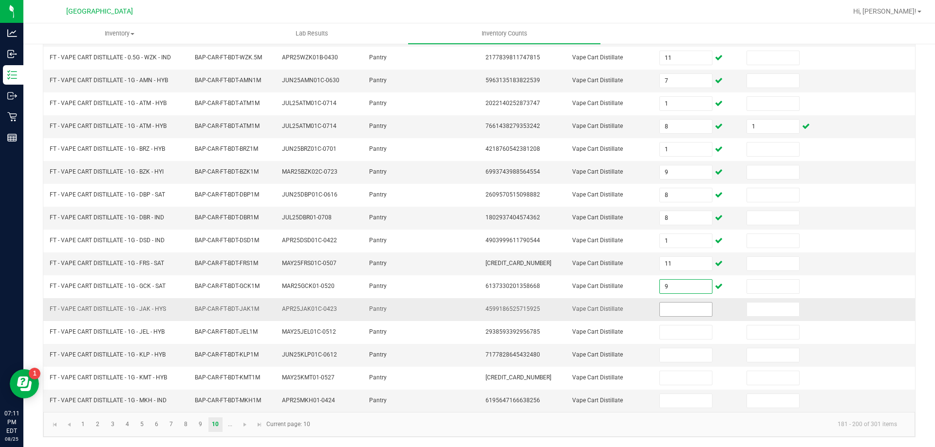
click at [660, 309] on input at bounding box center [686, 310] width 52 height 14
click at [242, 425] on span "Go to the next page" at bounding box center [245, 425] width 8 height 8
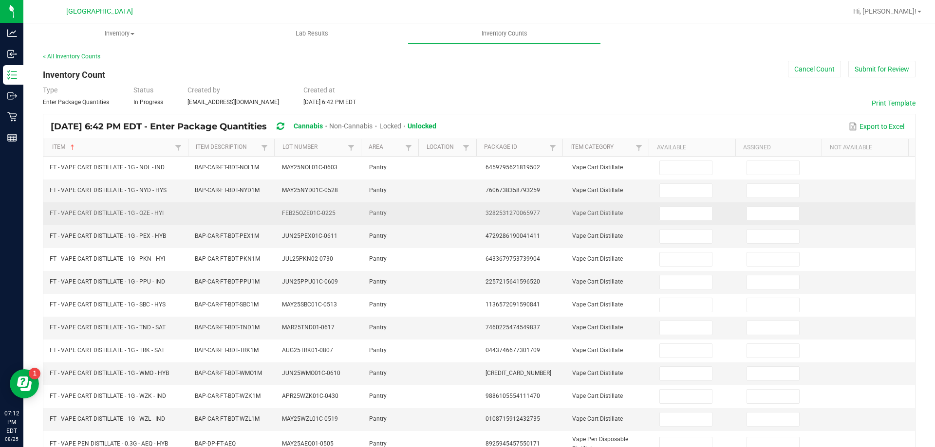
scroll to position [0, 0]
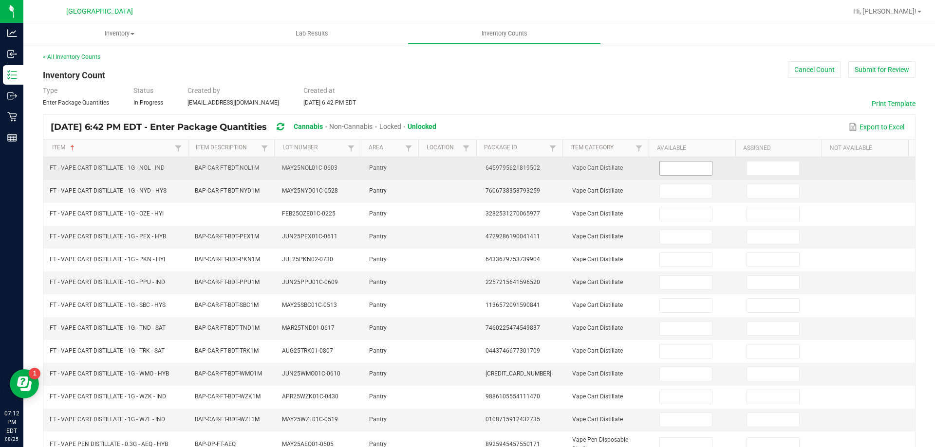
click at [662, 166] on input at bounding box center [686, 169] width 52 height 14
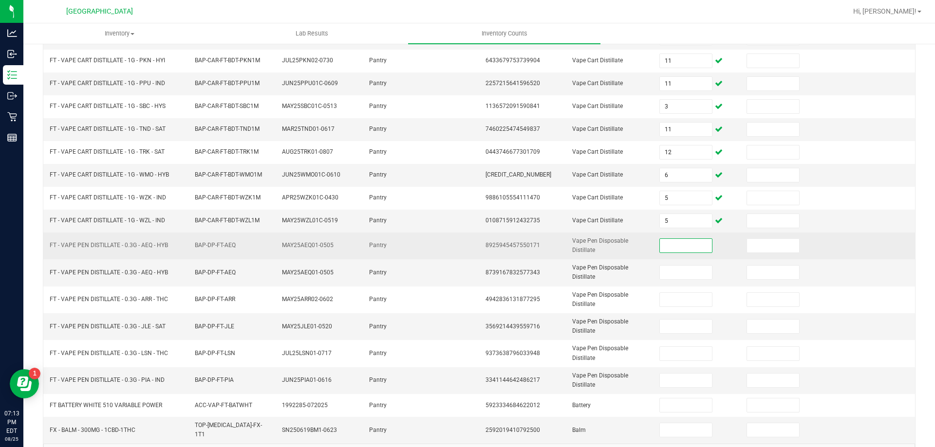
scroll to position [227, 0]
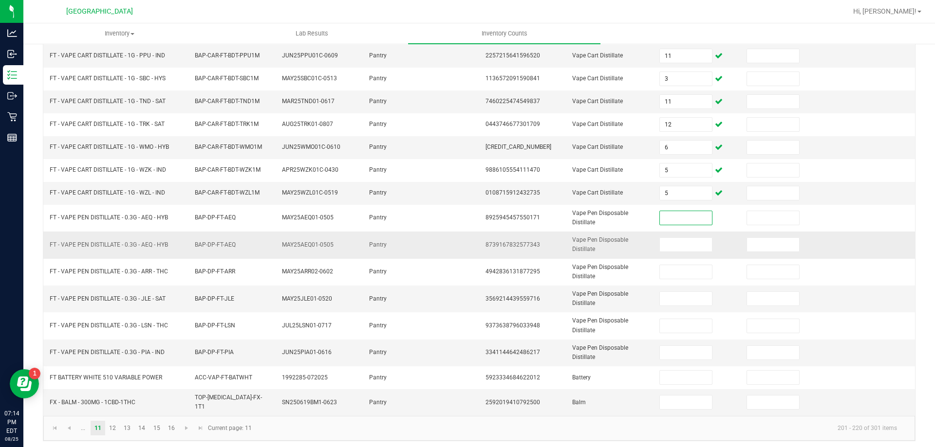
click at [546, 234] on td "8739167832577343" at bounding box center [523, 245] width 87 height 27
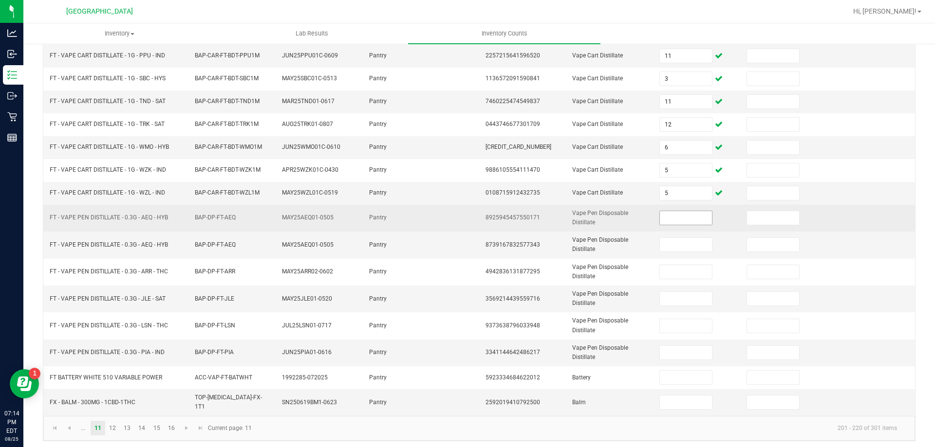
click at [674, 215] on input at bounding box center [686, 218] width 52 height 14
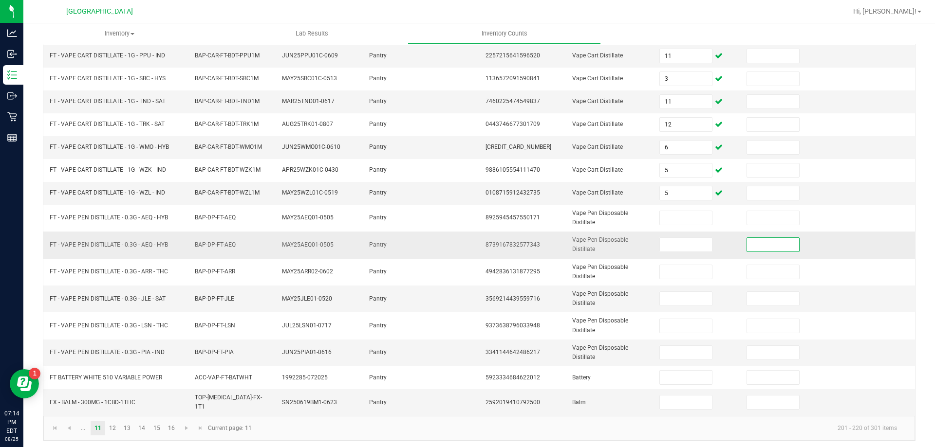
click at [756, 248] on input at bounding box center [773, 245] width 52 height 14
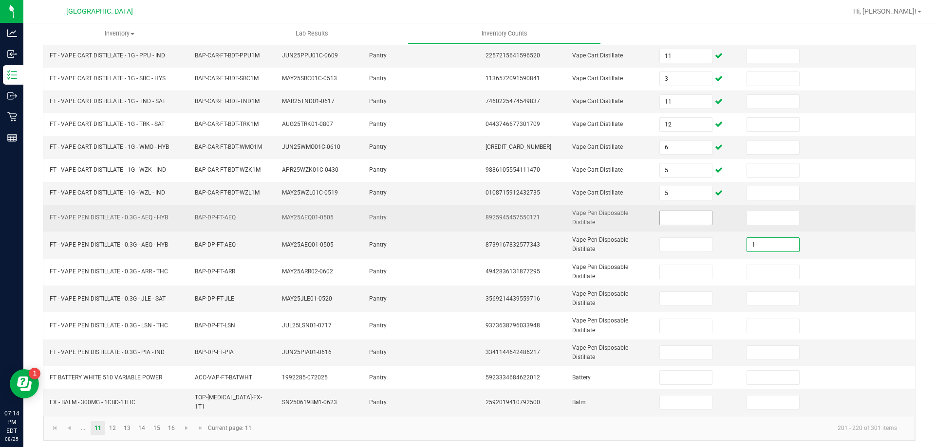
click at [673, 217] on input at bounding box center [686, 218] width 52 height 14
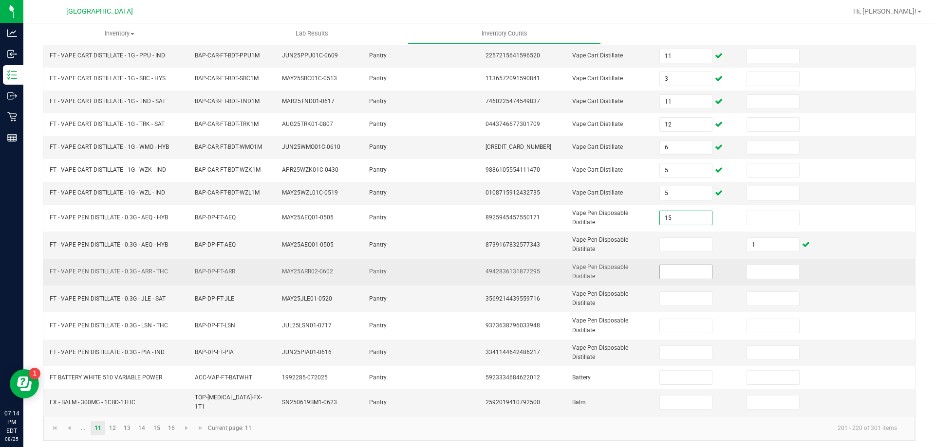
click at [674, 274] on input at bounding box center [686, 272] width 52 height 14
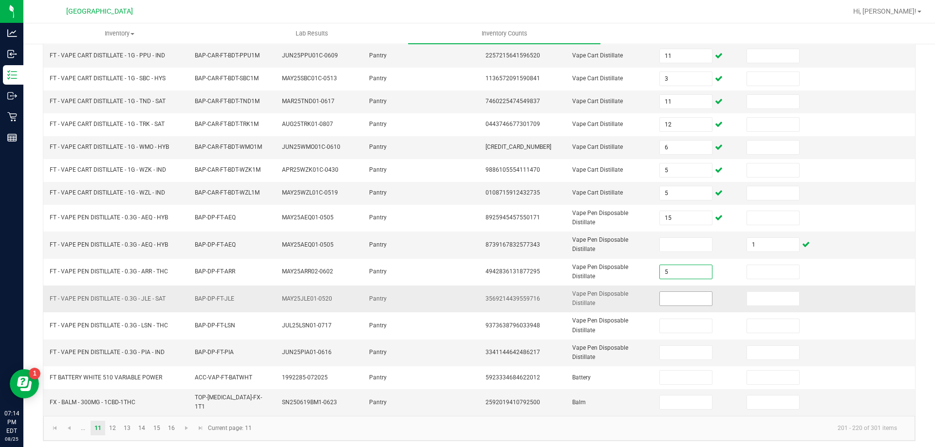
click at [683, 297] on input at bounding box center [686, 299] width 52 height 14
click at [761, 301] on input at bounding box center [773, 299] width 52 height 14
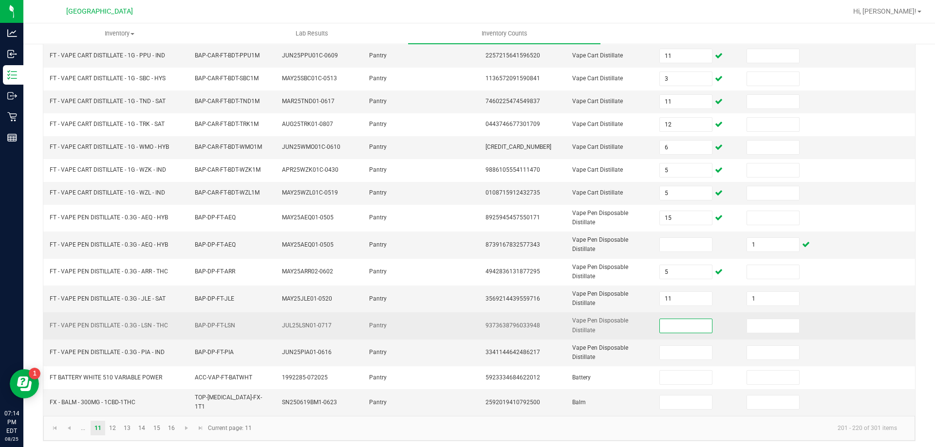
click at [681, 324] on input at bounding box center [686, 326] width 52 height 14
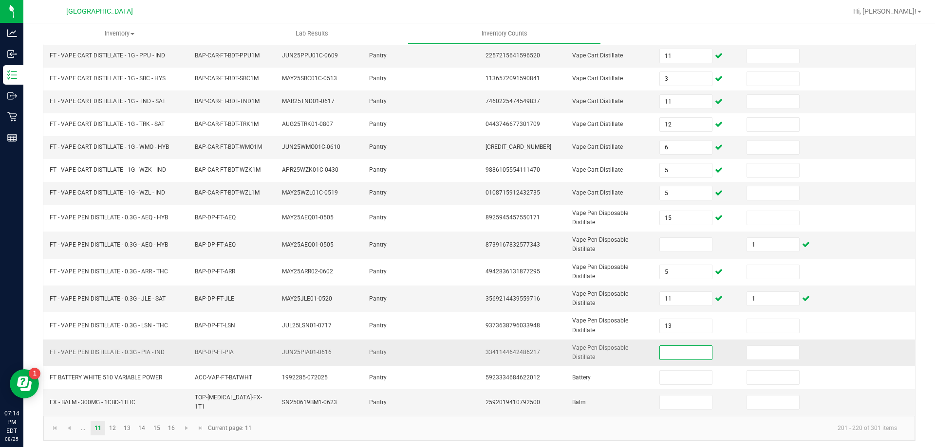
click at [660, 348] on input at bounding box center [686, 353] width 52 height 14
click at [662, 422] on kendo-pager-info "201 - 220 of 301 items" at bounding box center [581, 429] width 647 height 16
click at [113, 426] on link "12" at bounding box center [113, 428] width 14 height 15
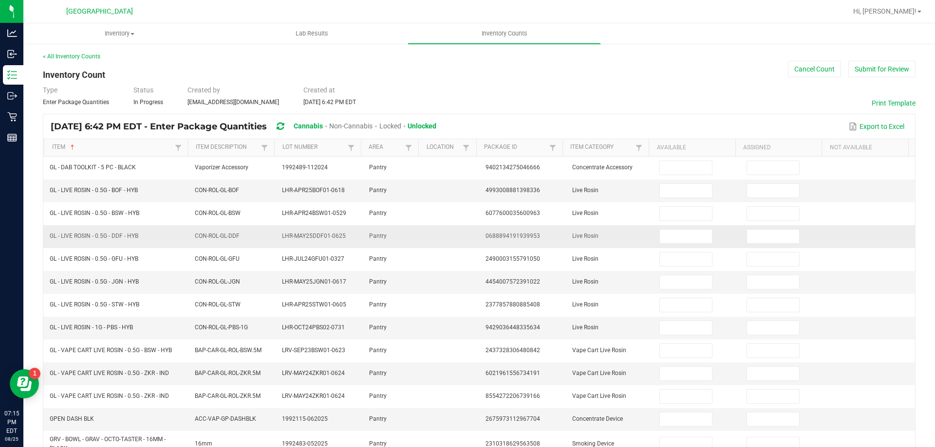
scroll to position [0, 0]
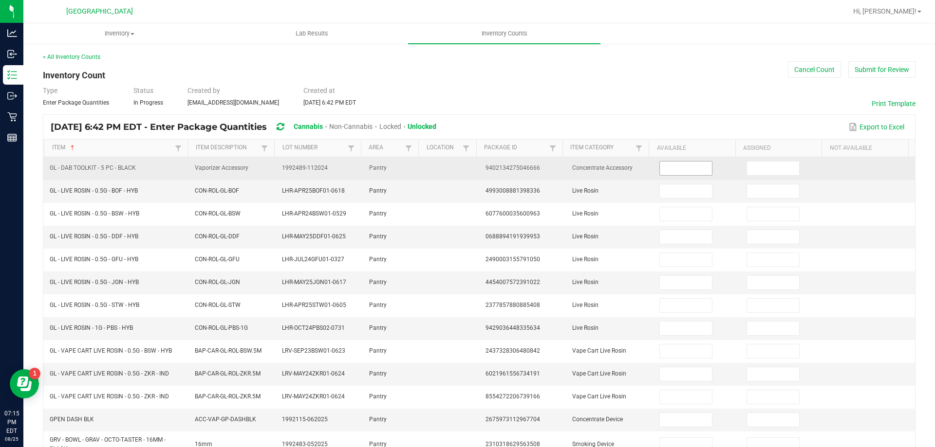
click at [682, 170] on input at bounding box center [686, 169] width 52 height 14
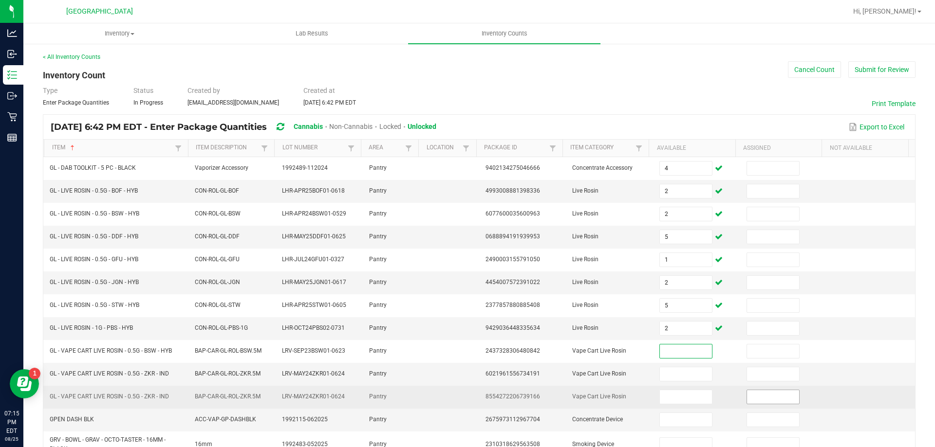
click at [747, 398] on input at bounding box center [773, 398] width 52 height 14
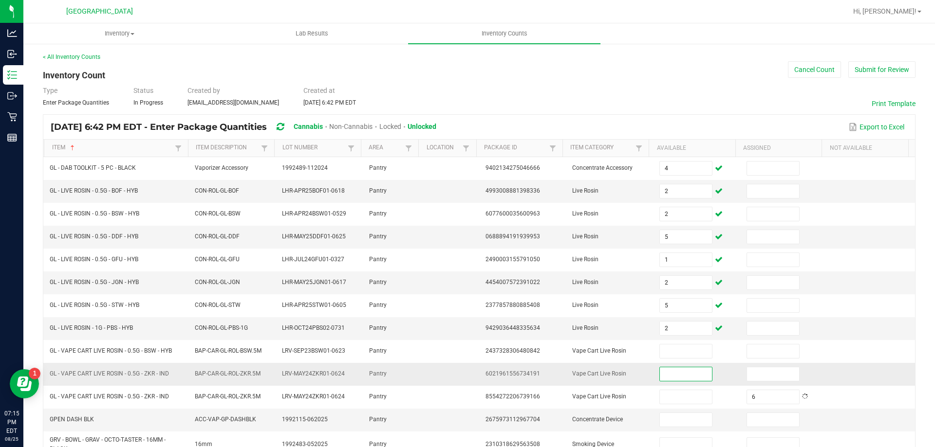
click at [664, 370] on input at bounding box center [686, 375] width 52 height 14
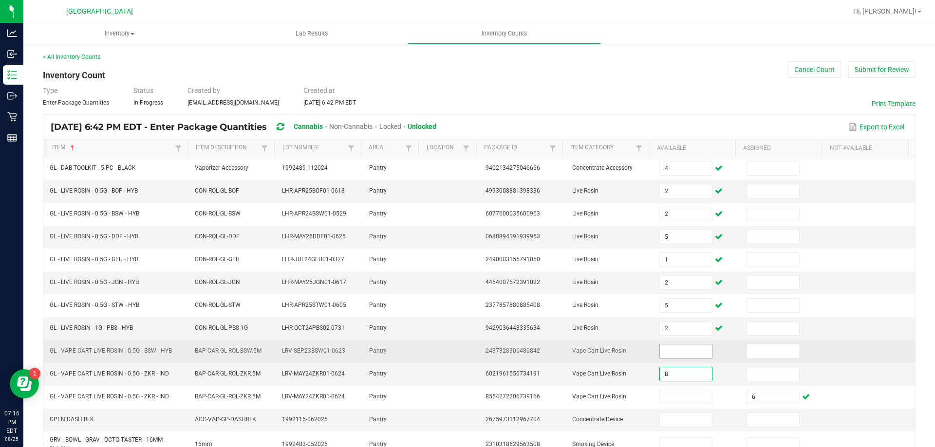
click at [680, 351] on input at bounding box center [686, 352] width 52 height 14
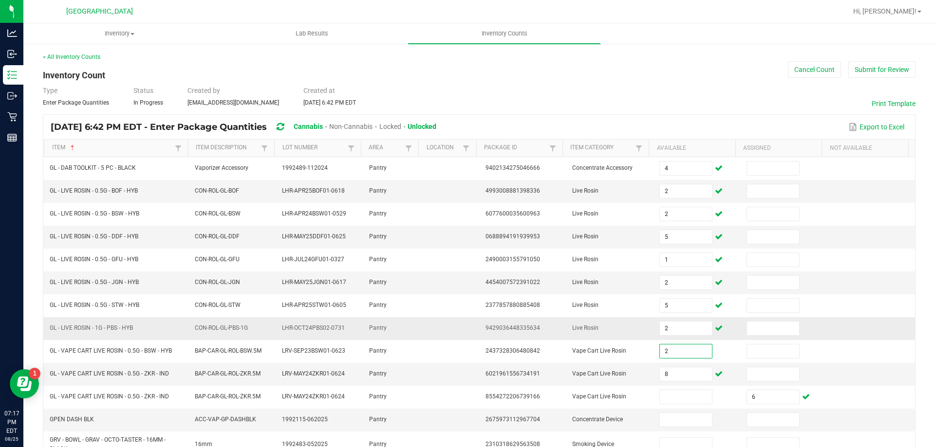
click at [627, 338] on td "Live Rosin" at bounding box center [609, 328] width 87 height 23
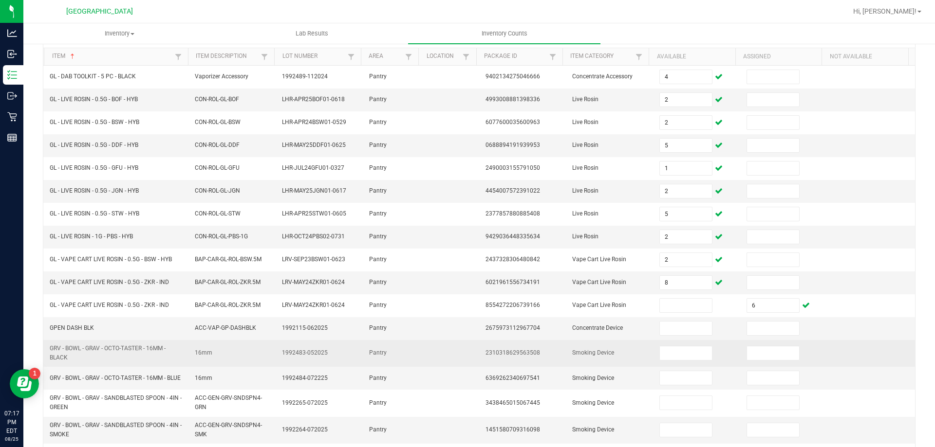
scroll to position [97, 0]
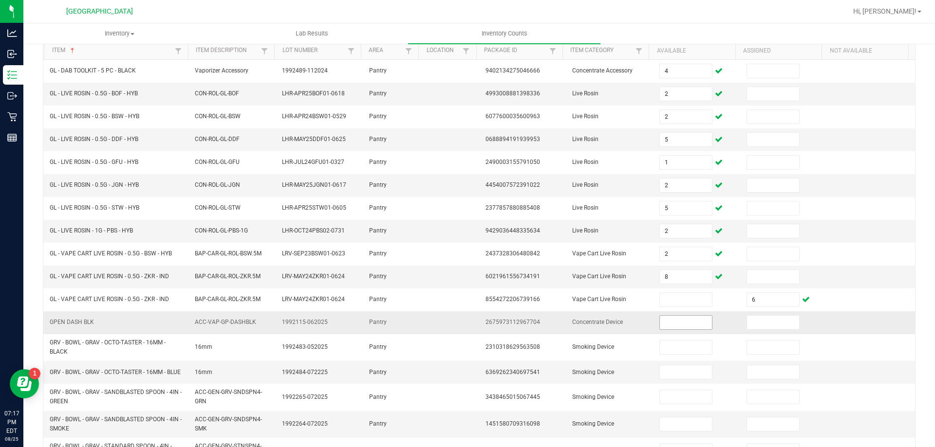
click at [660, 324] on input at bounding box center [686, 323] width 52 height 14
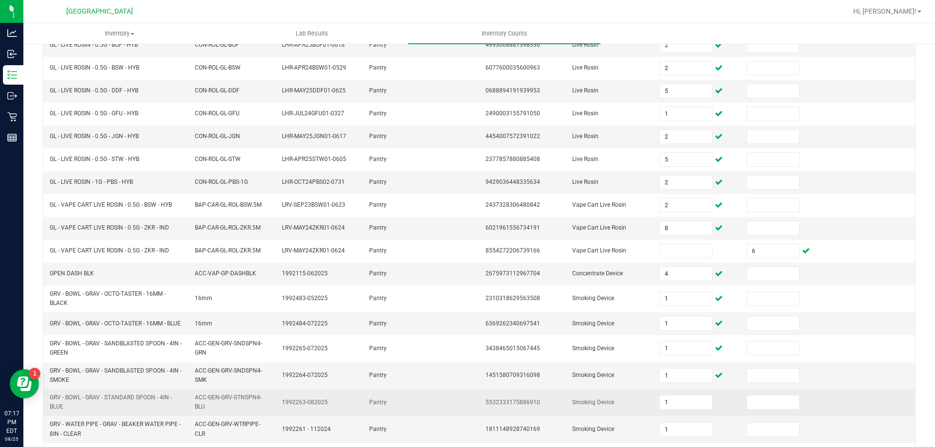
scroll to position [231, 0]
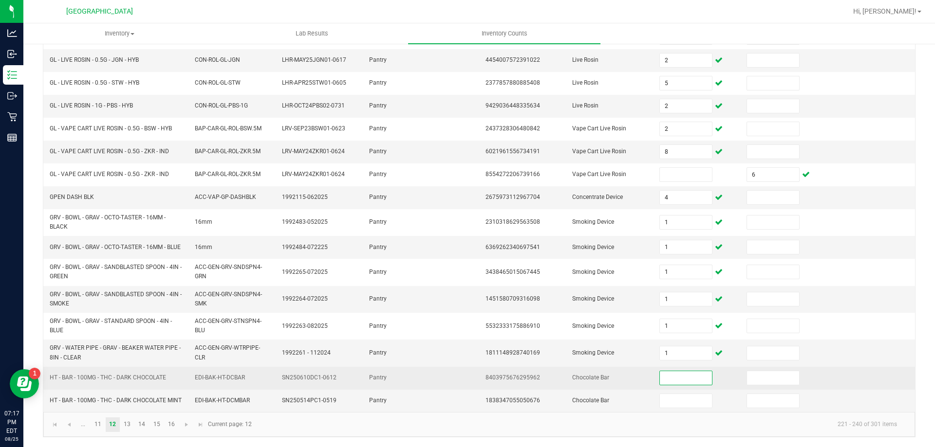
click at [672, 373] on input at bounding box center [686, 379] width 52 height 14
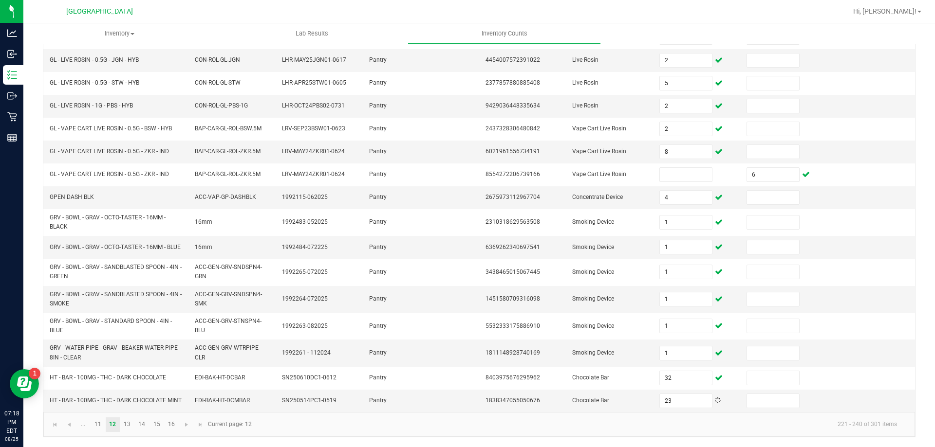
click at [603, 435] on kendo-pager "... 11 12 13 14 15 16 221 - 240 of 301 items Current page: 12" at bounding box center [479, 424] width 872 height 25
click at [126, 427] on link "13" at bounding box center [127, 425] width 14 height 15
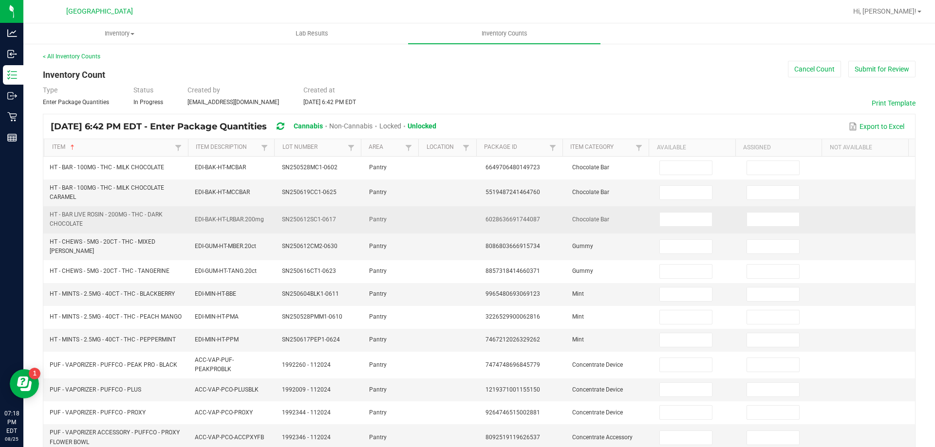
scroll to position [0, 0]
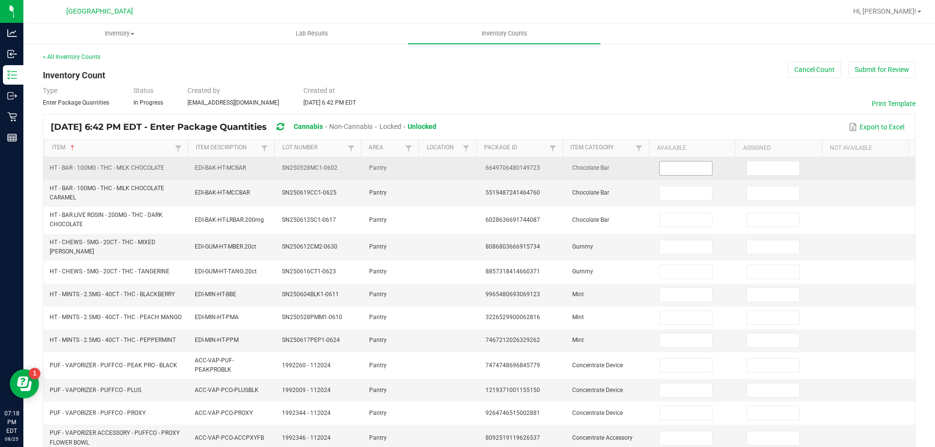
click at [675, 167] on input at bounding box center [686, 169] width 52 height 14
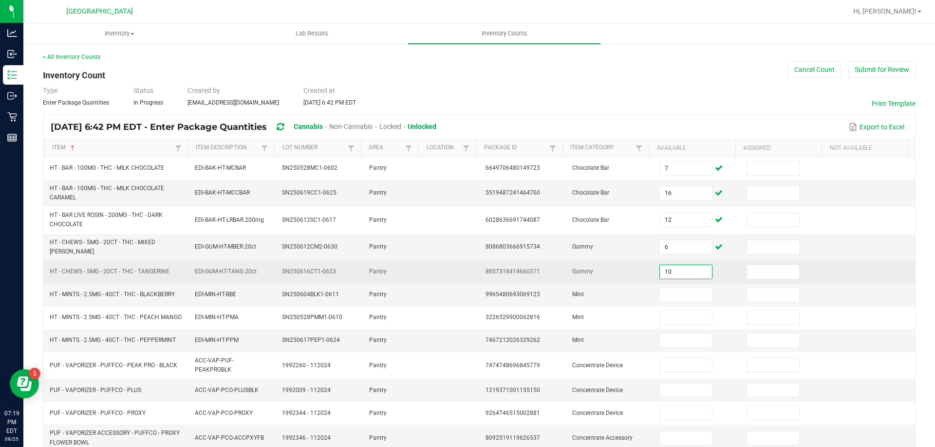
click at [615, 275] on td "Gummy" at bounding box center [609, 272] width 87 height 23
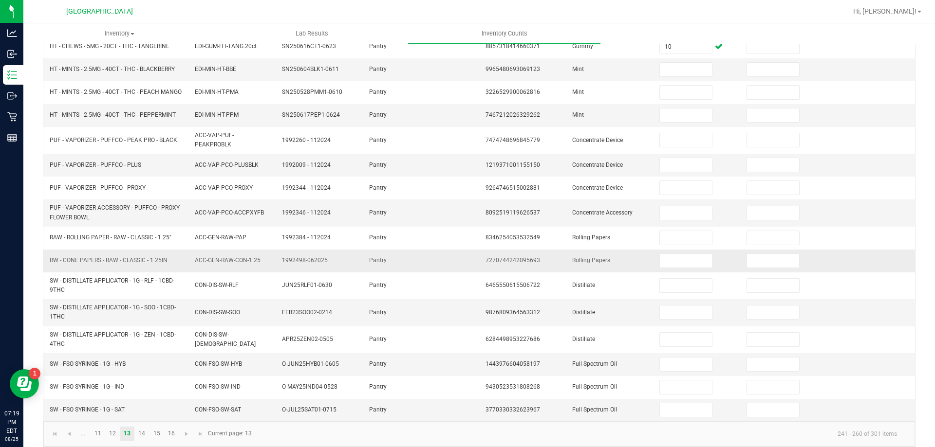
scroll to position [235, 0]
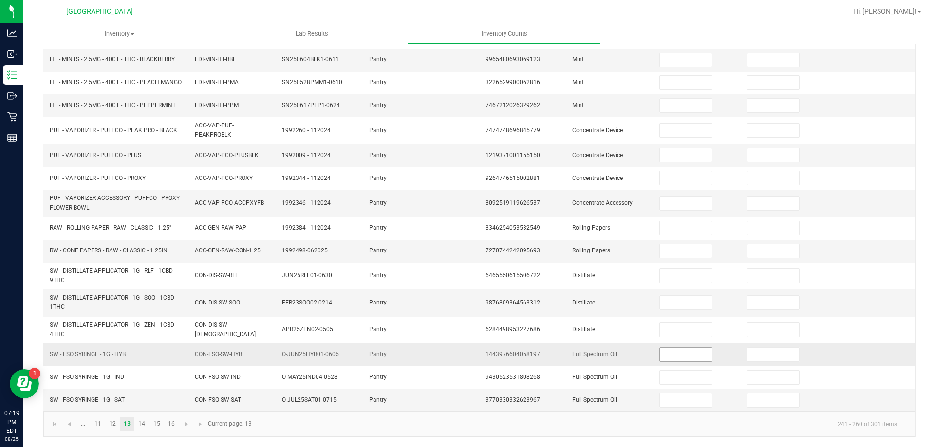
click at [660, 354] on input at bounding box center [686, 355] width 52 height 14
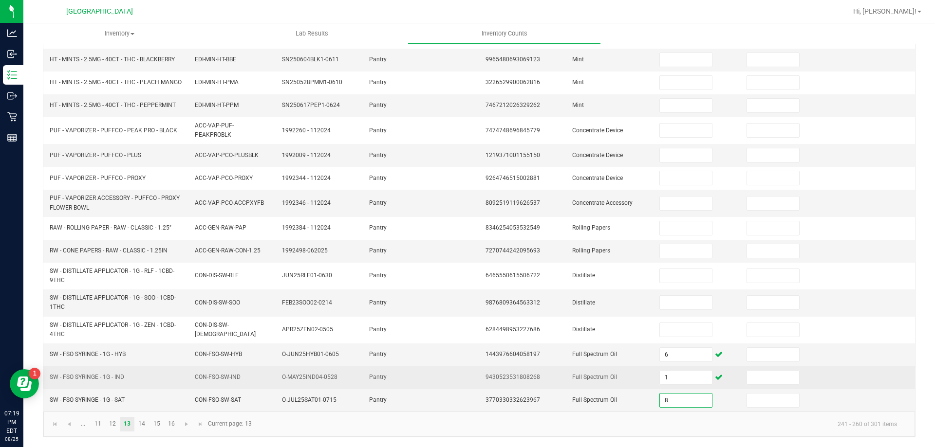
click at [629, 381] on td "Full Spectrum Oil" at bounding box center [609, 378] width 87 height 23
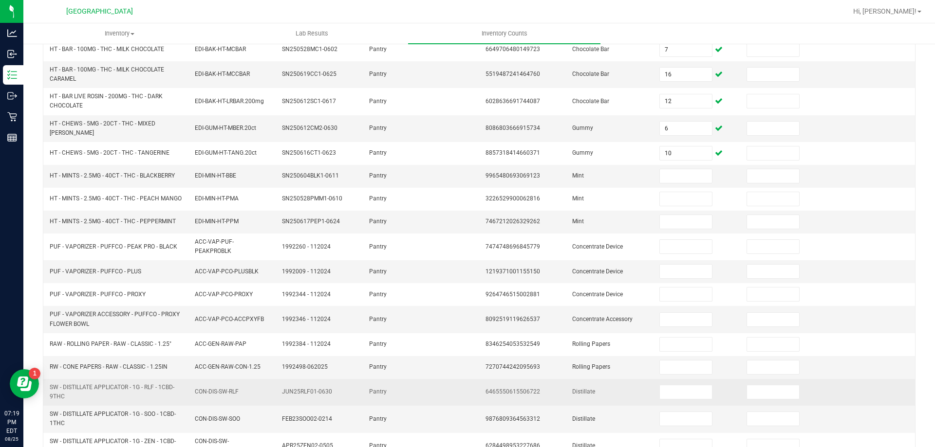
scroll to position [89, 0]
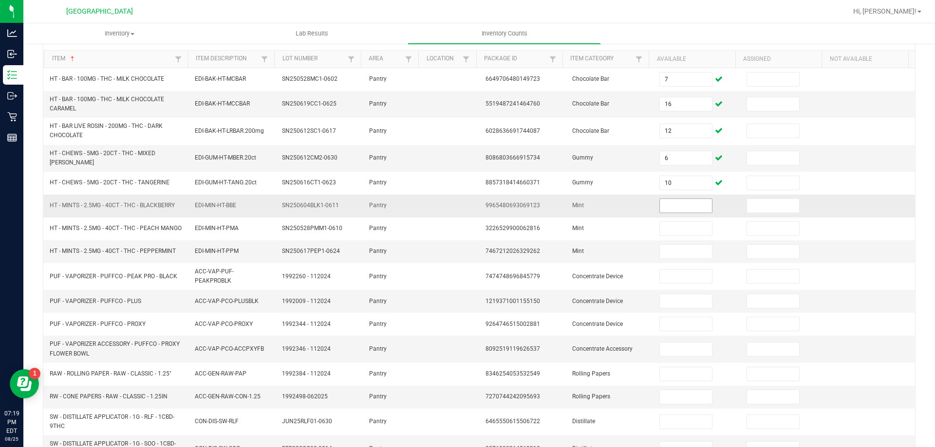
click at [674, 204] on input at bounding box center [686, 206] width 52 height 14
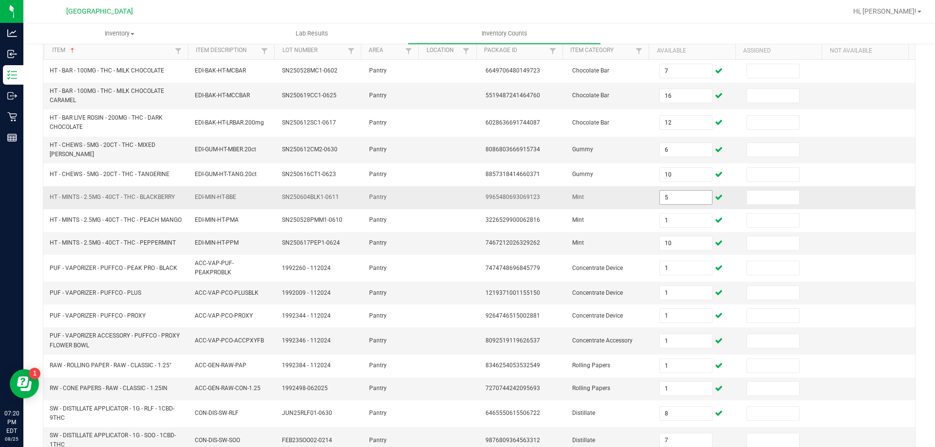
scroll to position [235, 0]
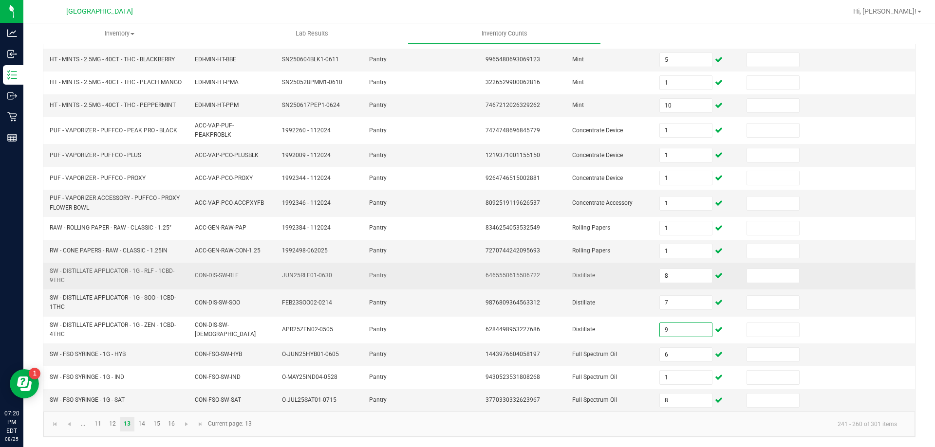
click at [626, 282] on td "Distillate" at bounding box center [609, 276] width 87 height 27
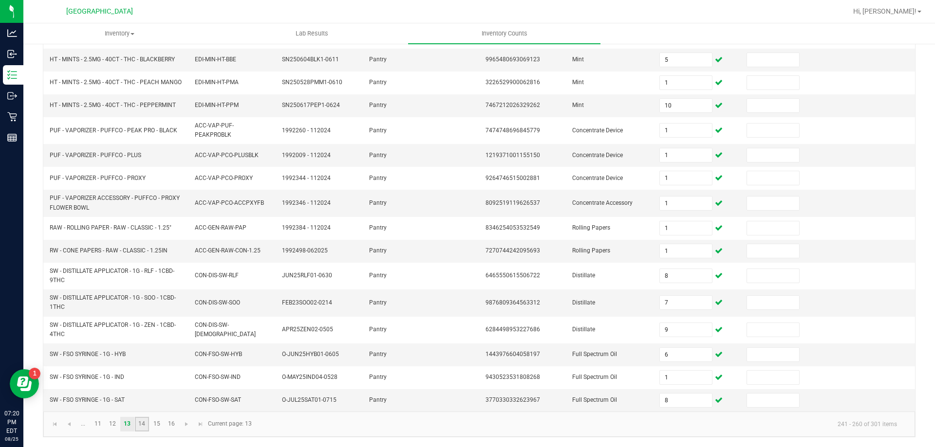
click at [146, 424] on link "14" at bounding box center [142, 424] width 14 height 15
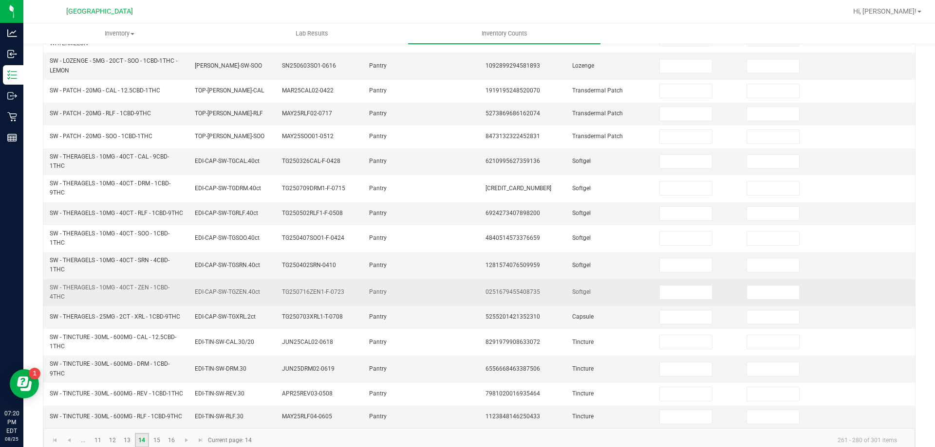
scroll to position [0, 0]
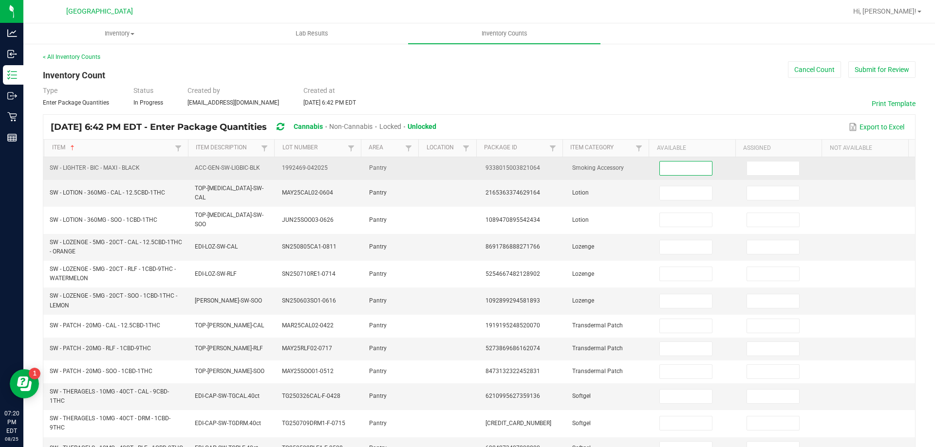
click at [671, 166] on input at bounding box center [686, 169] width 52 height 14
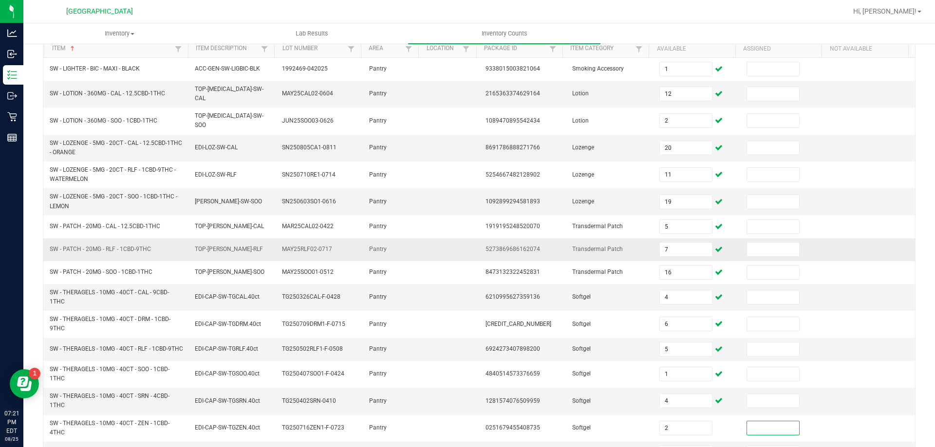
scroll to position [108, 0]
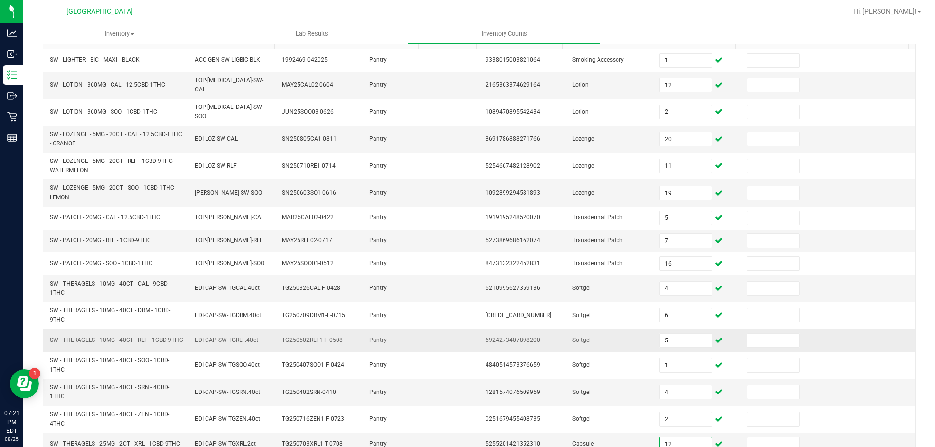
click at [453, 341] on td at bounding box center [450, 341] width 58 height 23
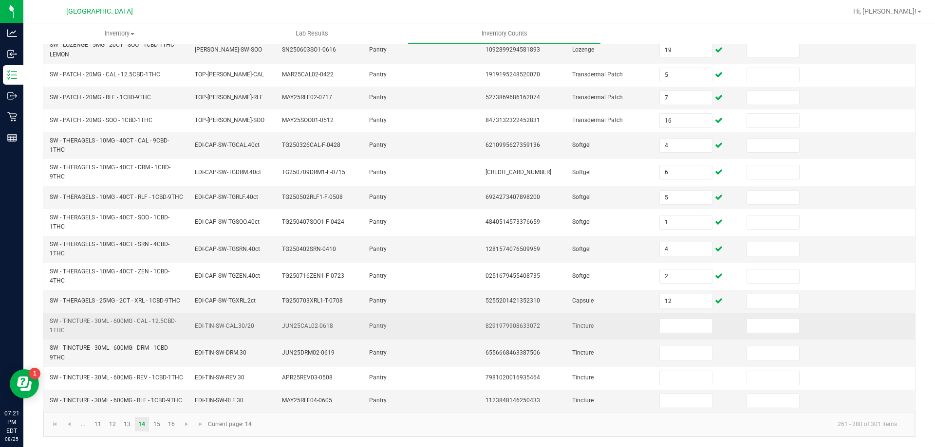
scroll to position [254, 0]
click at [671, 319] on input at bounding box center [686, 326] width 52 height 14
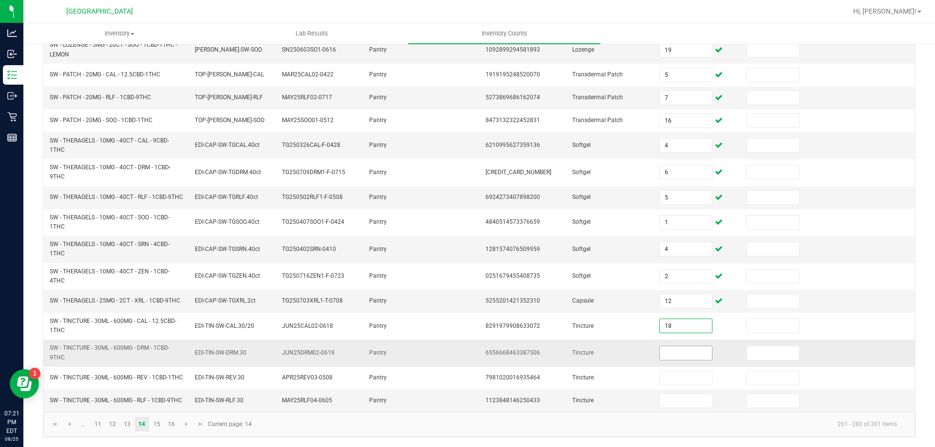
click at [666, 347] on input at bounding box center [686, 354] width 52 height 14
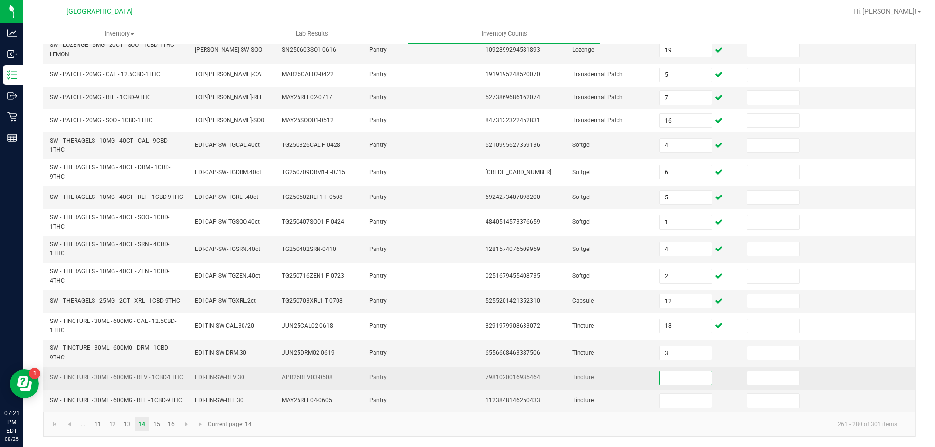
click at [672, 372] on input at bounding box center [686, 379] width 52 height 14
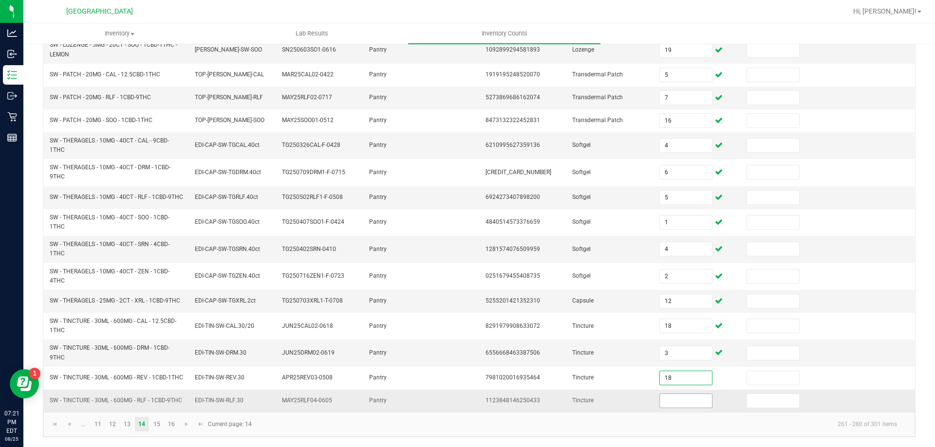
click at [668, 403] on input at bounding box center [686, 401] width 52 height 14
click at [629, 400] on td "Tincture" at bounding box center [609, 401] width 87 height 22
click at [154, 426] on link "15" at bounding box center [156, 424] width 14 height 15
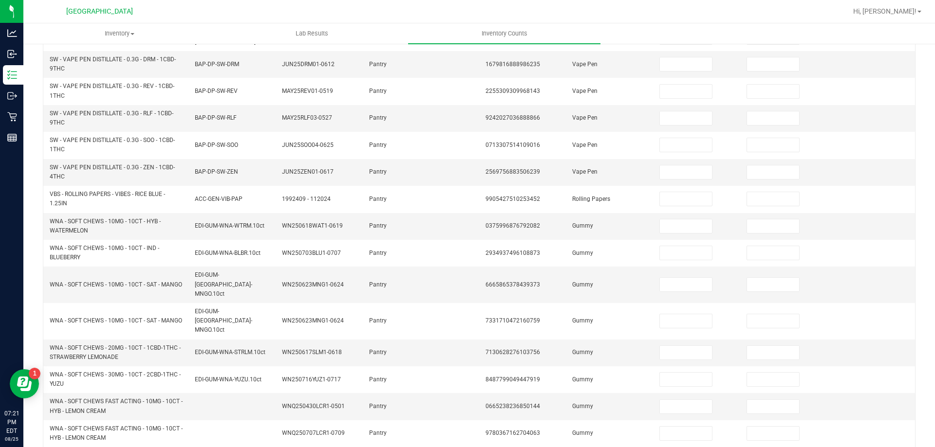
scroll to position [0, 0]
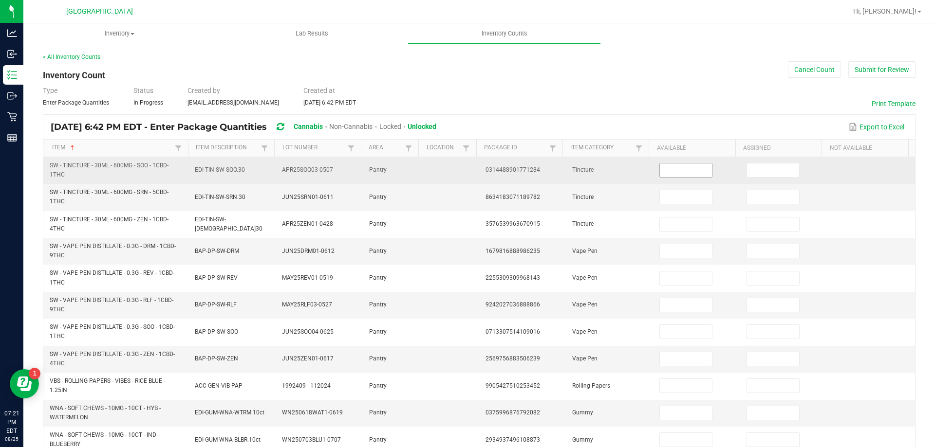
click at [667, 173] on input at bounding box center [686, 171] width 52 height 14
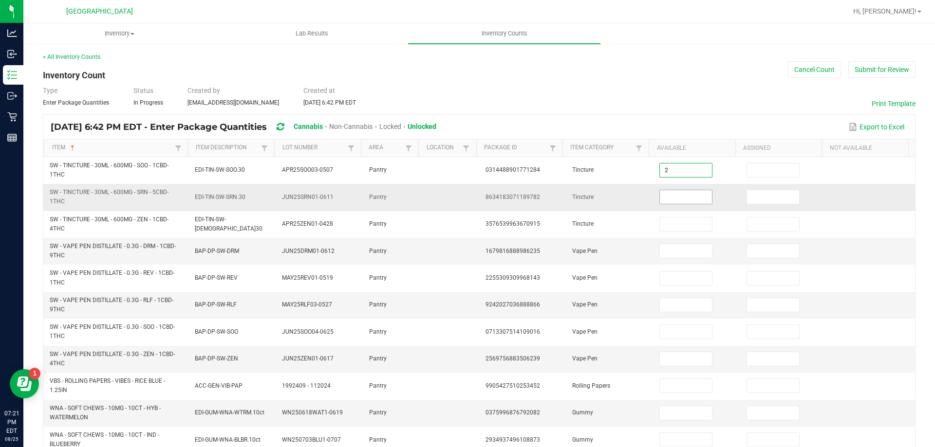
click at [672, 203] on input at bounding box center [686, 197] width 52 height 14
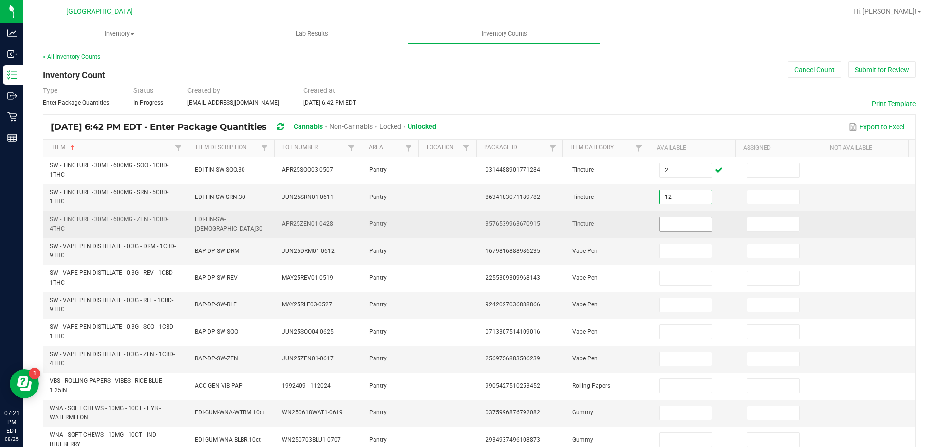
click at [675, 227] on input at bounding box center [686, 225] width 52 height 14
click at [633, 227] on td "Tincture" at bounding box center [609, 224] width 87 height 27
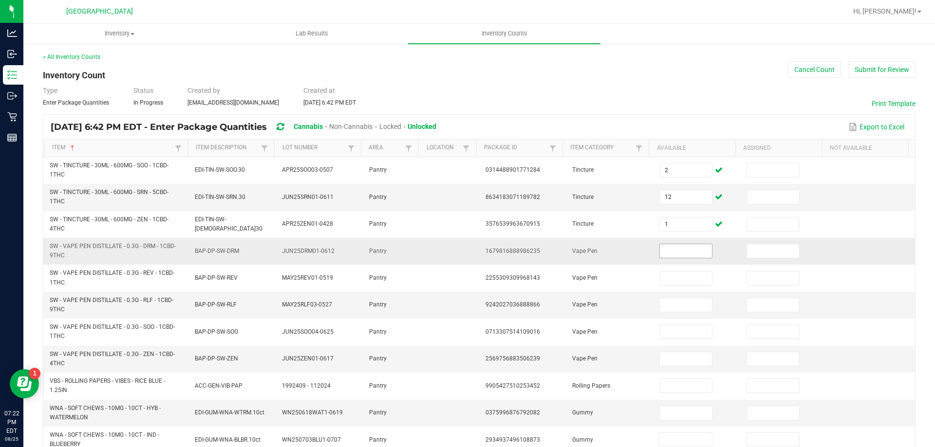
click at [670, 247] on input at bounding box center [686, 251] width 52 height 14
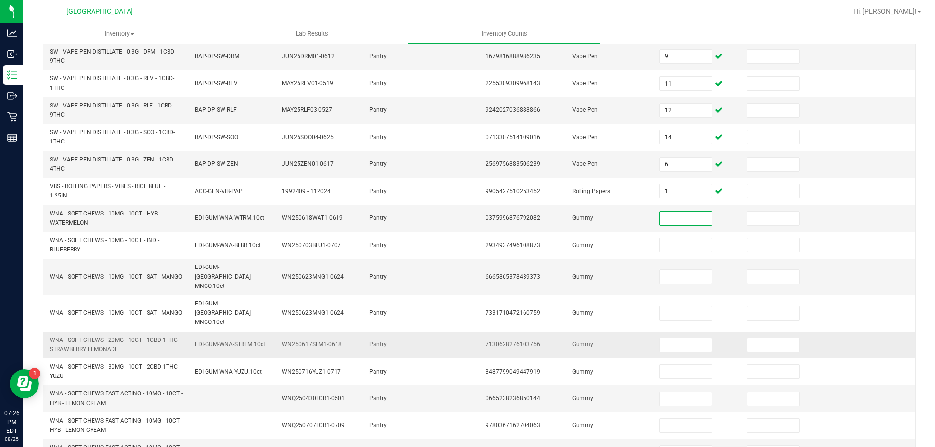
scroll to position [284, 0]
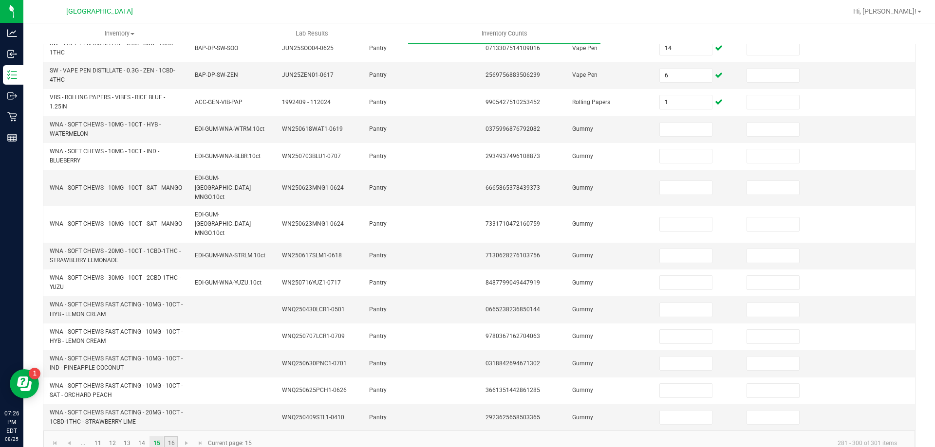
click at [172, 436] on link "16" at bounding box center [171, 443] width 14 height 15
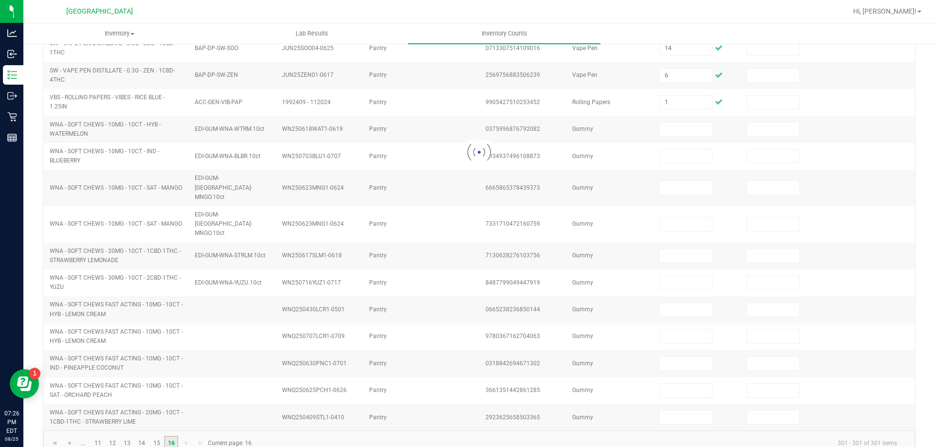
scroll to position [0, 0]
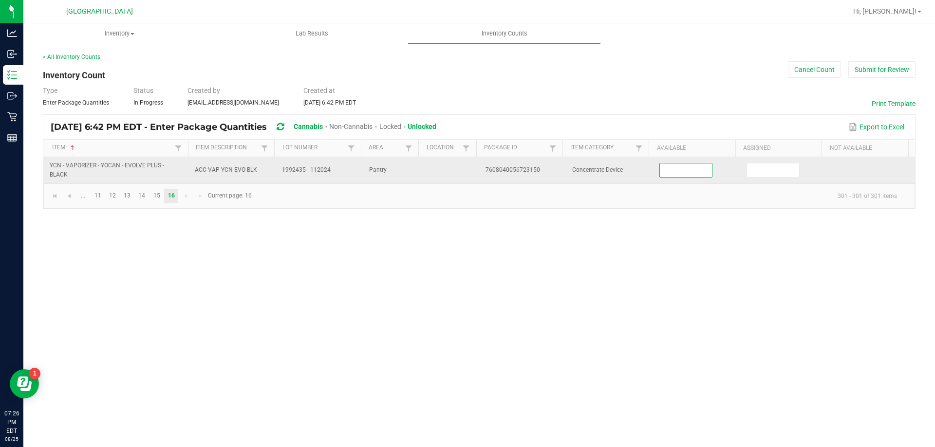
click at [686, 172] on input at bounding box center [686, 171] width 52 height 14
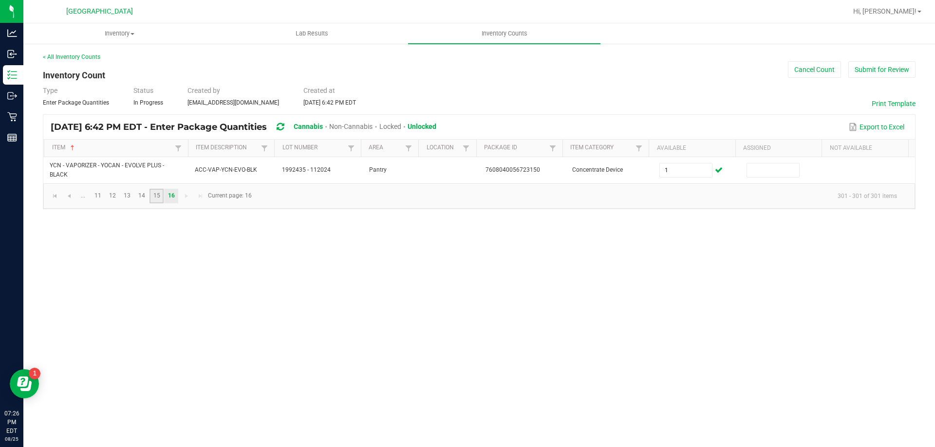
click at [160, 194] on link "15" at bounding box center [156, 196] width 14 height 15
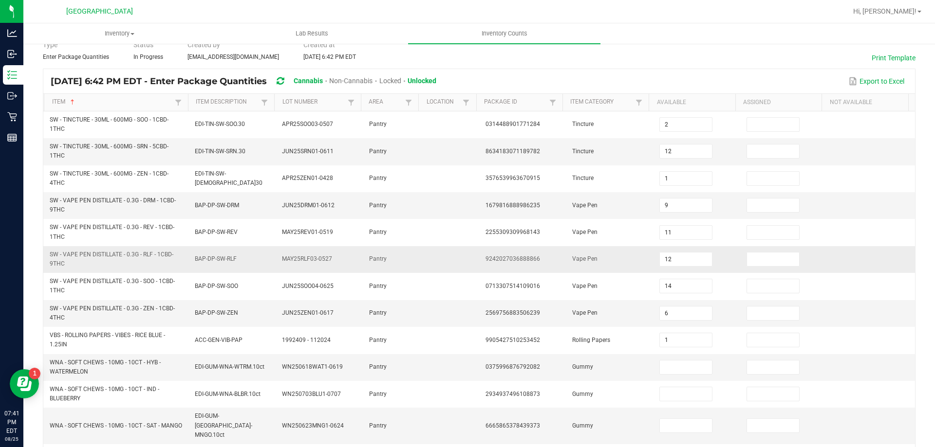
scroll to position [146, 0]
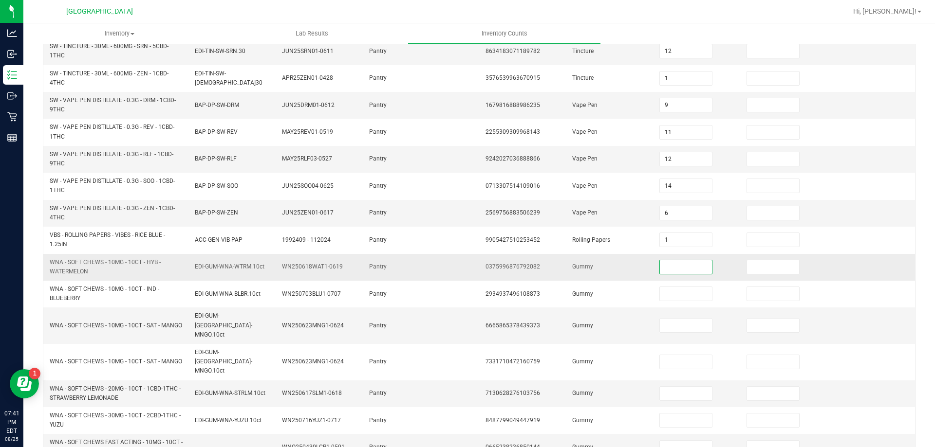
click at [661, 269] on input at bounding box center [686, 268] width 52 height 14
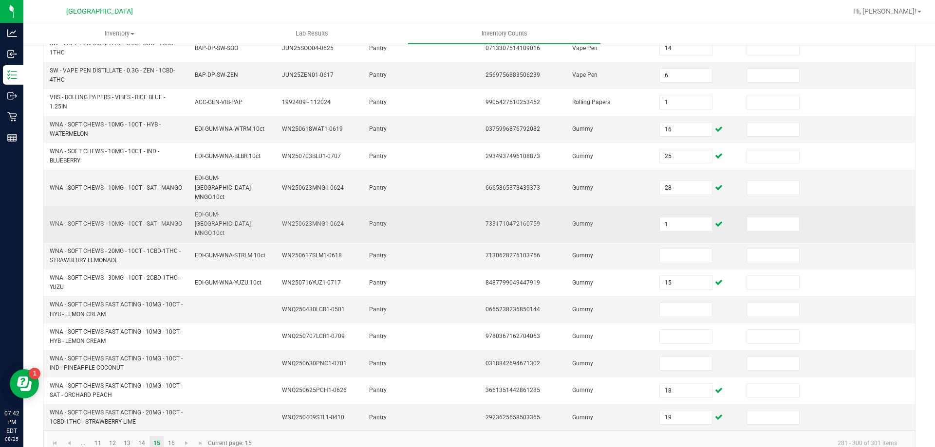
click at [609, 220] on td "Gummy" at bounding box center [609, 224] width 87 height 37
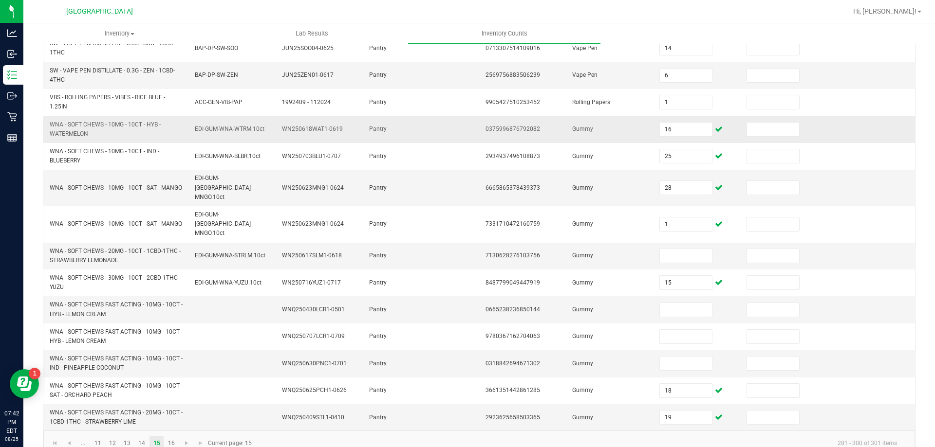
click at [58, 125] on span "WNA - SOFT CHEWS - 10MG - 10CT - HYB - WATERMELON" at bounding box center [105, 129] width 111 height 16
copy span "WNA - SOFT CHEWS - 10MG - 10CT - HYB - WATERMELON"
click at [670, 131] on input "16" at bounding box center [686, 130] width 52 height 14
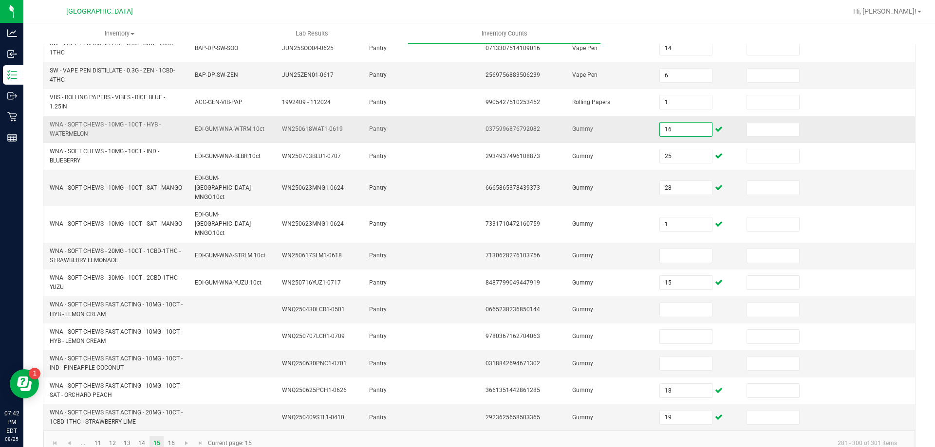
click at [670, 131] on input "16" at bounding box center [686, 130] width 52 height 14
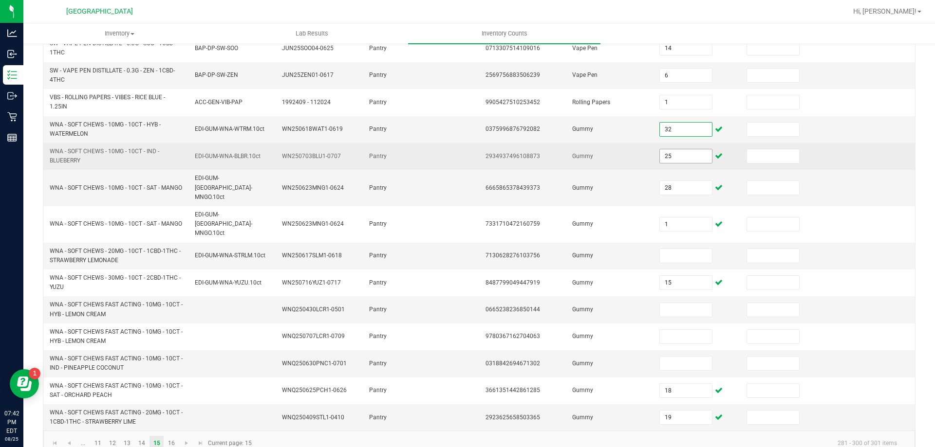
click at [666, 155] on input "25" at bounding box center [686, 156] width 52 height 14
click at [68, 152] on span "WNA - SOFT CHEWS - 10MG - 10CT - IND - BLUEBERRY" at bounding box center [105, 156] width 110 height 16
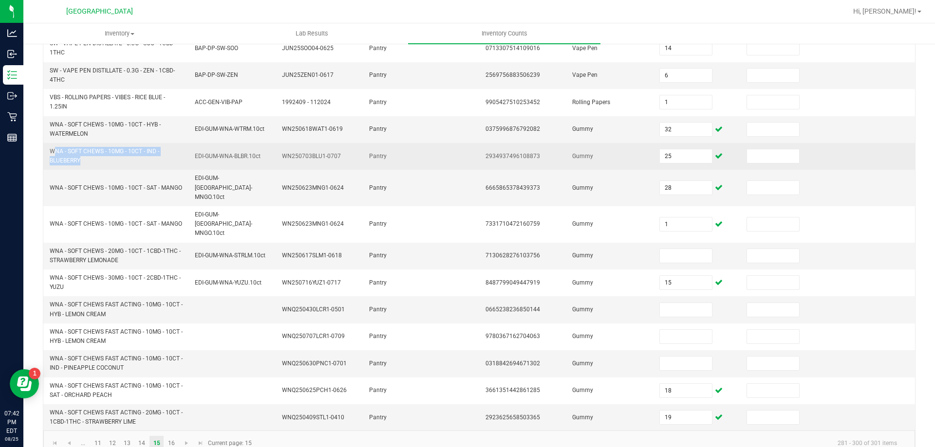
copy span "WNA - SOFT CHEWS - 10MG - 10CT - IND - BLUEBERRY"
click at [662, 155] on input "25" at bounding box center [686, 156] width 52 height 14
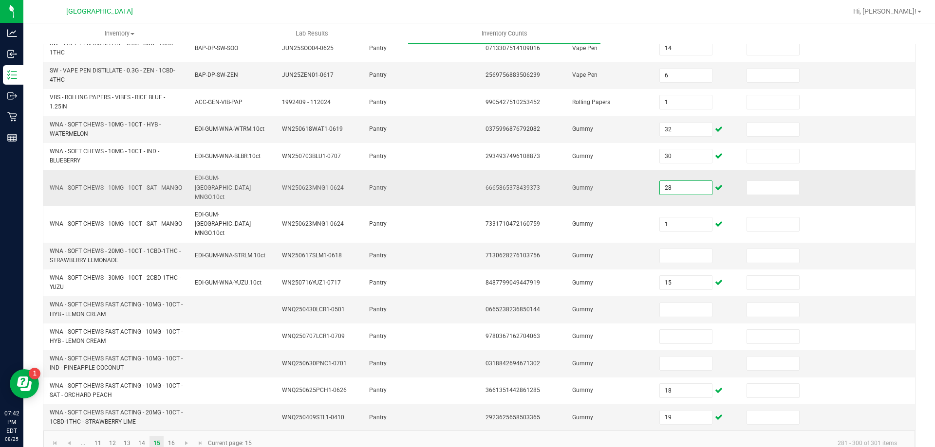
click at [665, 183] on input "28" at bounding box center [686, 188] width 52 height 14
click at [60, 186] on span "WNA - SOFT CHEWS - 10MG - 10CT - SAT - MANGO" at bounding box center [116, 188] width 132 height 7
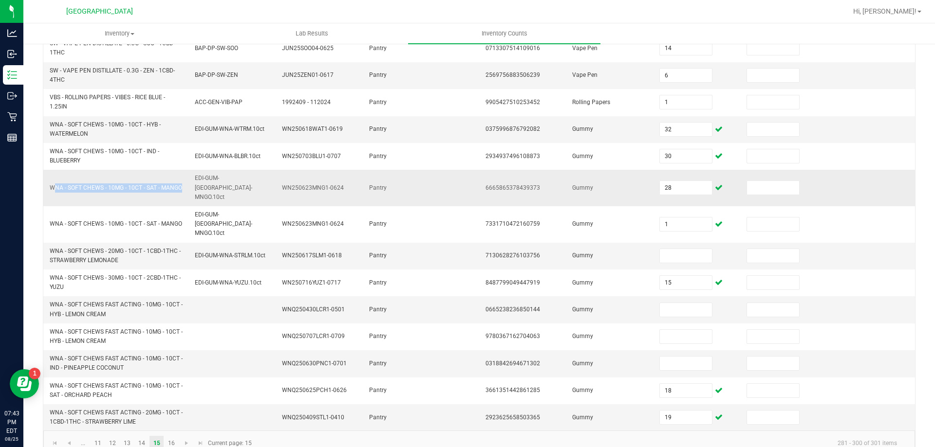
copy span "WNA - SOFT CHEWS - 10MG - 10CT - SAT - MANGO"
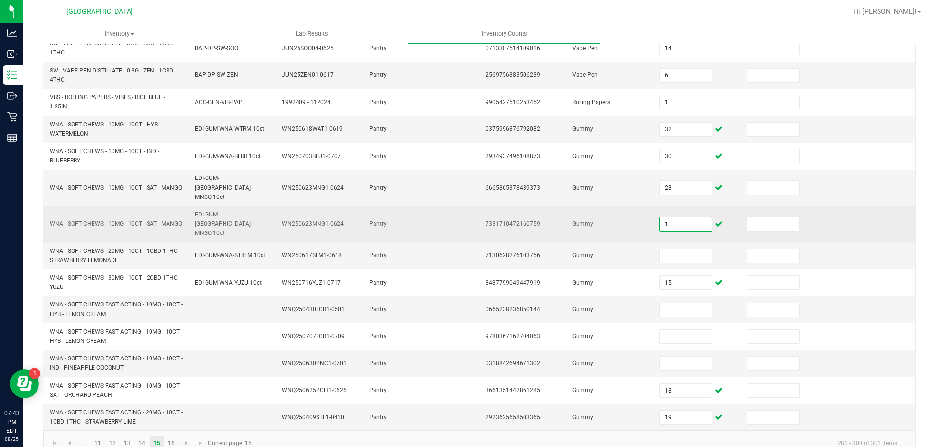
click at [688, 218] on input "1" at bounding box center [686, 225] width 52 height 14
click at [747, 218] on input at bounding box center [773, 225] width 52 height 14
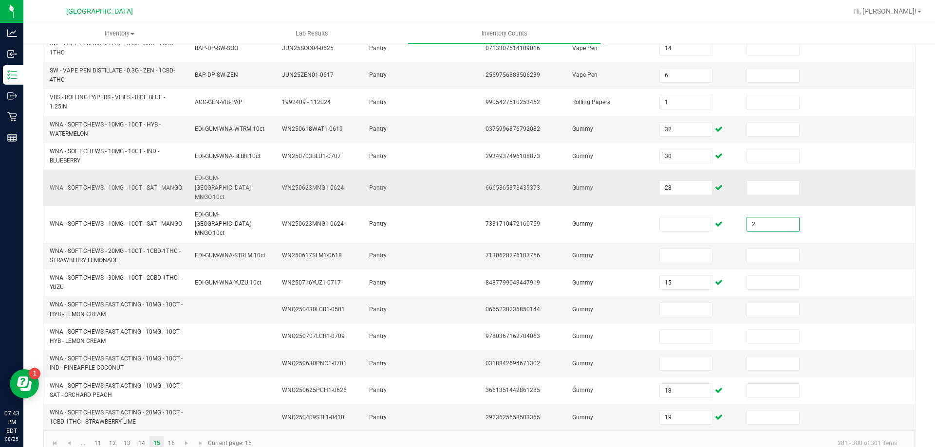
click at [620, 183] on td "Gummy" at bounding box center [609, 188] width 87 height 37
click at [678, 184] on input "28" at bounding box center [686, 188] width 52 height 14
click at [611, 181] on td "Gummy" at bounding box center [609, 188] width 87 height 37
click at [107, 248] on span "WNA - SOFT CHEWS - 20MG - 10CT - 1CBD-1THC - STRAWBERRY LEMONADE" at bounding box center [115, 256] width 131 height 16
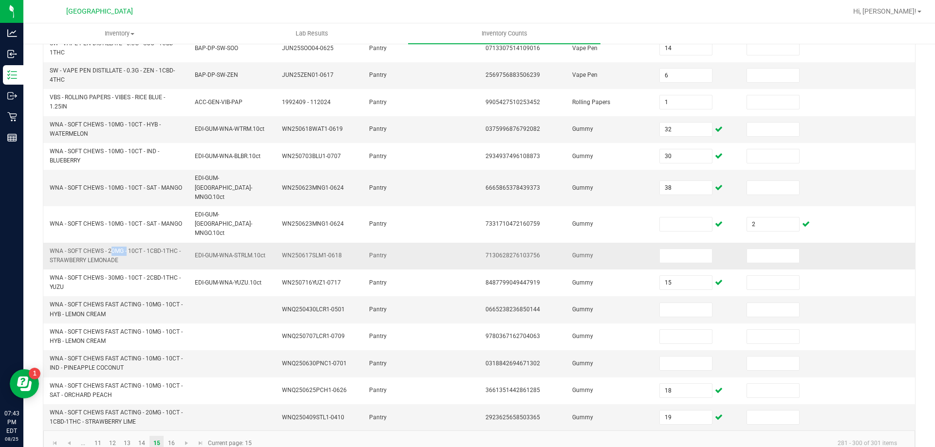
click at [107, 248] on span "WNA - SOFT CHEWS - 20MG - 10CT - 1CBD-1THC - STRAWBERRY LEMONADE" at bounding box center [115, 256] width 131 height 16
copy span "WNA - SOFT CHEWS - 20MG - 10CT - 1CBD-1THC - STRAWBERRY LEMONADE"
click at [689, 249] on input at bounding box center [686, 256] width 52 height 14
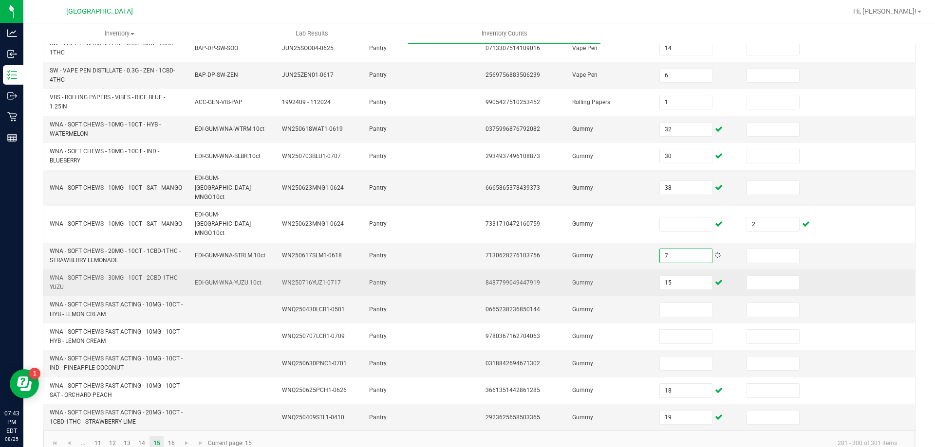
click at [79, 275] on span "WNA - SOFT CHEWS - 30MG - 10CT - 2CBD-1THC - YUZU" at bounding box center [115, 283] width 131 height 16
click at [78, 275] on span "WNA - SOFT CHEWS - 30MG - 10CT - 2CBD-1THC - YUZU" at bounding box center [115, 283] width 131 height 16
copy span "WNA - SOFT CHEWS - 30MG - 10CT - 2CBD-1THC - YUZU"
click at [672, 276] on input "15" at bounding box center [686, 283] width 52 height 14
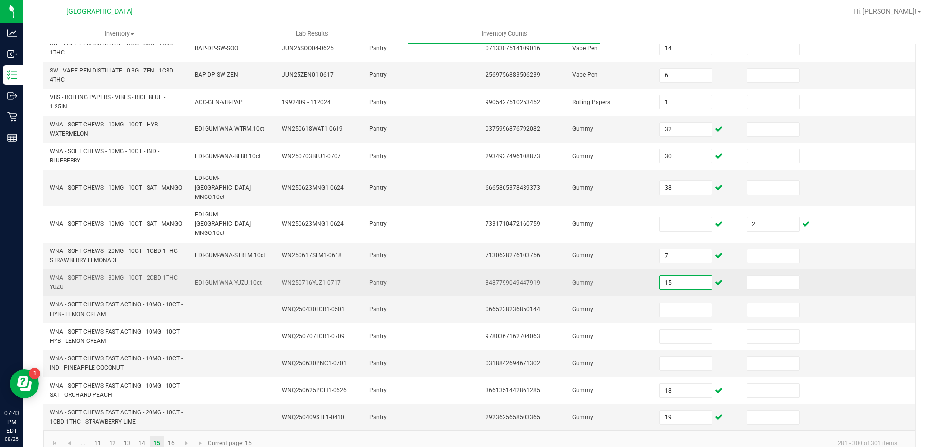
click at [672, 276] on input "15" at bounding box center [686, 283] width 52 height 14
click at [636, 270] on td "Gummy" at bounding box center [609, 283] width 87 height 27
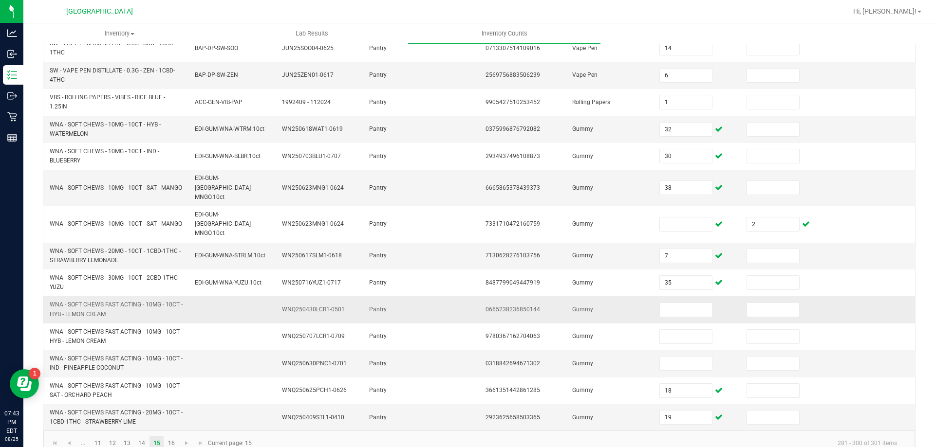
click at [65, 301] on span "WNA - SOFT CHEWS FAST ACTING - 10MG - 10CT - HYB - LEMON CREAM" at bounding box center [116, 309] width 133 height 16
copy span "WNA - SOFT CHEWS FAST ACTING - 10MG - 10CT - HYB - LEMON CREAM"
click at [667, 303] on input at bounding box center [686, 310] width 52 height 14
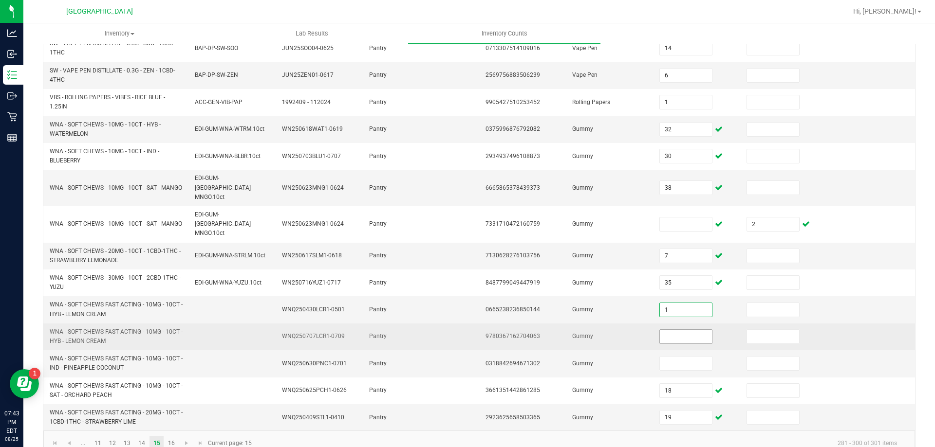
click at [670, 330] on input at bounding box center [686, 337] width 52 height 14
click at [614, 324] on td "Gummy" at bounding box center [609, 337] width 87 height 27
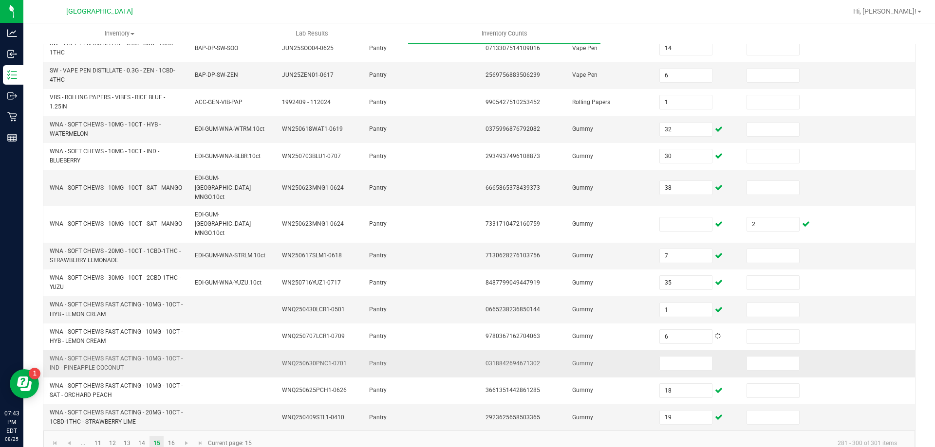
click at [70, 355] on span "WNA - SOFT CHEWS FAST ACTING - 10MG - 10CT - IND - PINEAPPLE COCONUT" at bounding box center [116, 363] width 133 height 16
copy span "WNA - SOFT CHEWS FAST ACTING - 10MG - 10CT - IND - PINEAPPLE COCONUT"
click at [668, 357] on input at bounding box center [686, 364] width 52 height 14
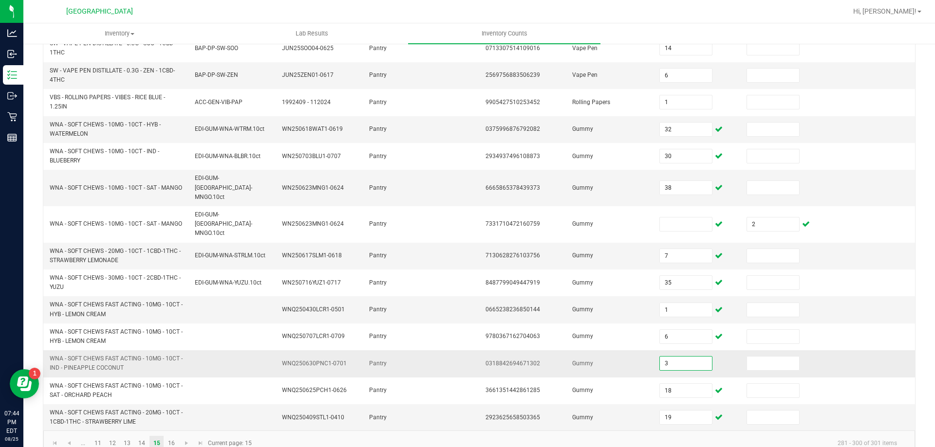
click at [617, 353] on td "Gummy" at bounding box center [609, 364] width 87 height 27
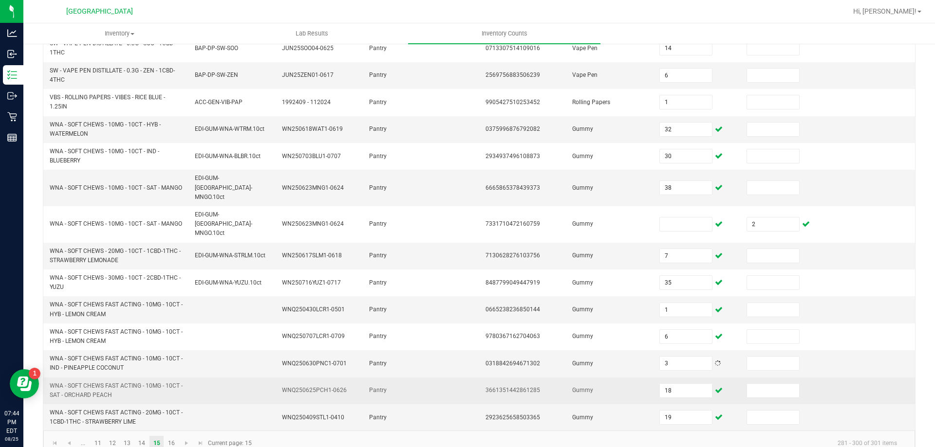
click at [93, 383] on span "WNA - SOFT CHEWS FAST ACTING - 10MG - 10CT - SAT - ORCHARD PEACH" at bounding box center [116, 391] width 133 height 16
copy span "WNA - SOFT CHEWS FAST ACTING - 10MG - 10CT - SAT - ORCHARD PEACH"
click at [677, 384] on input "18" at bounding box center [686, 391] width 52 height 14
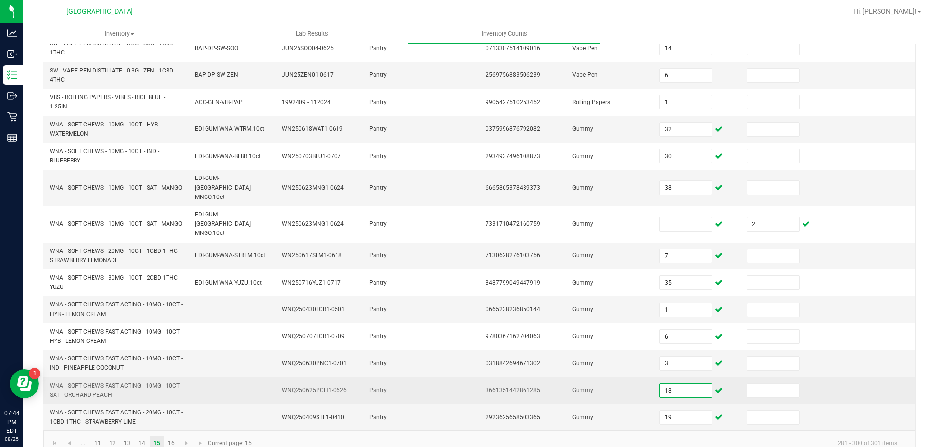
click at [679, 384] on input "18" at bounding box center [686, 391] width 52 height 14
click at [615, 383] on td "Gummy" at bounding box center [609, 391] width 87 height 27
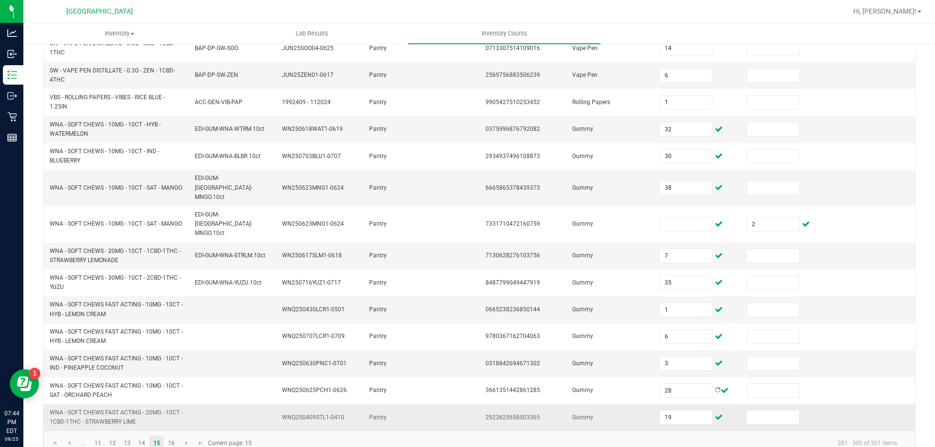
click at [94, 409] on span "WNA - SOFT CHEWS FAST ACTING - 20MG - 10CT - 1CBD-1THC - STRAWBERRY LIME" at bounding box center [116, 417] width 133 height 16
copy span "WNA - SOFT CHEWS FAST ACTING - 20MG - 10CT - 1CBD-1THC - STRAWBERRY LIME"
click at [679, 411] on input "19" at bounding box center [686, 418] width 52 height 14
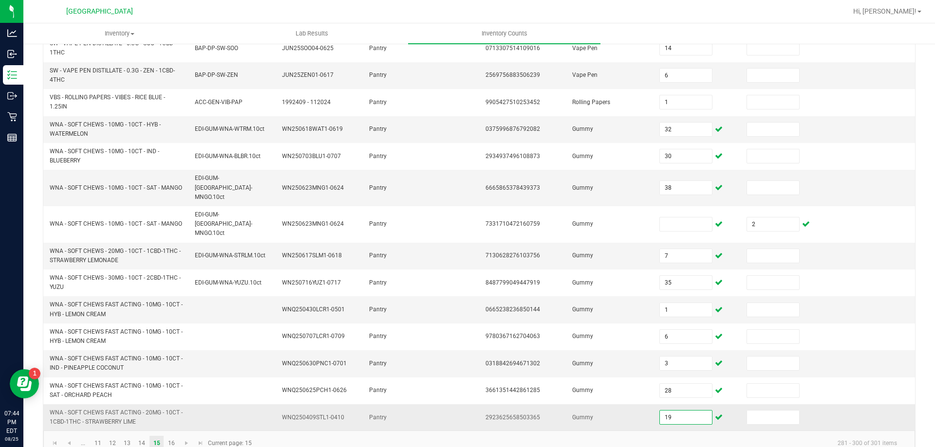
click at [678, 411] on input "19" at bounding box center [686, 418] width 52 height 14
click at [601, 405] on td "Gummy" at bounding box center [609, 418] width 87 height 26
click at [173, 436] on link "16" at bounding box center [171, 443] width 14 height 15
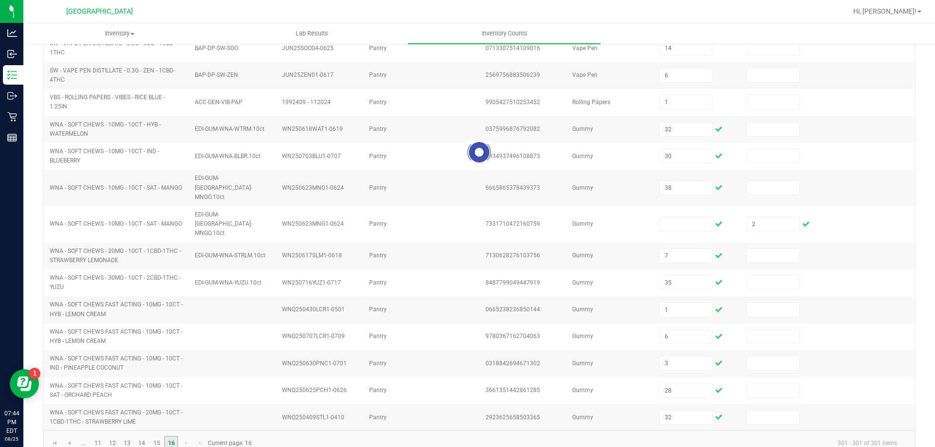
scroll to position [0, 0]
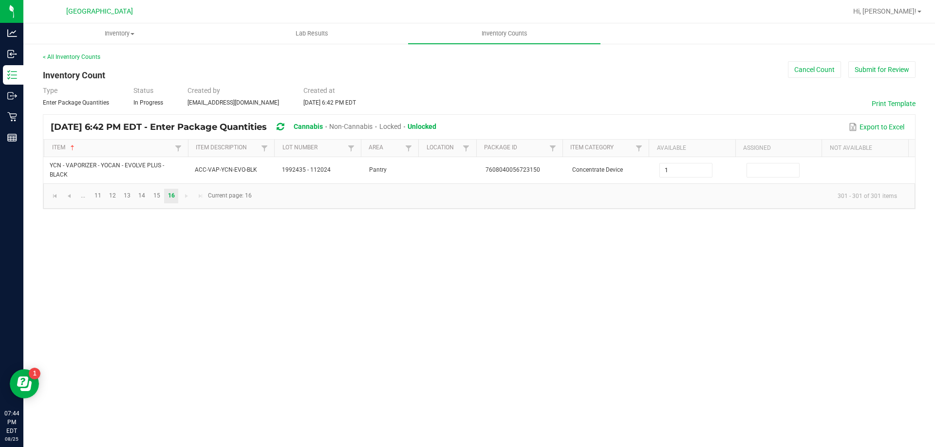
click at [145, 234] on div "Inventory All packages All inventory Waste log Create inventory Lab Results Inv…" at bounding box center [479, 235] width 912 height 424
click at [101, 197] on link "11" at bounding box center [98, 196] width 14 height 15
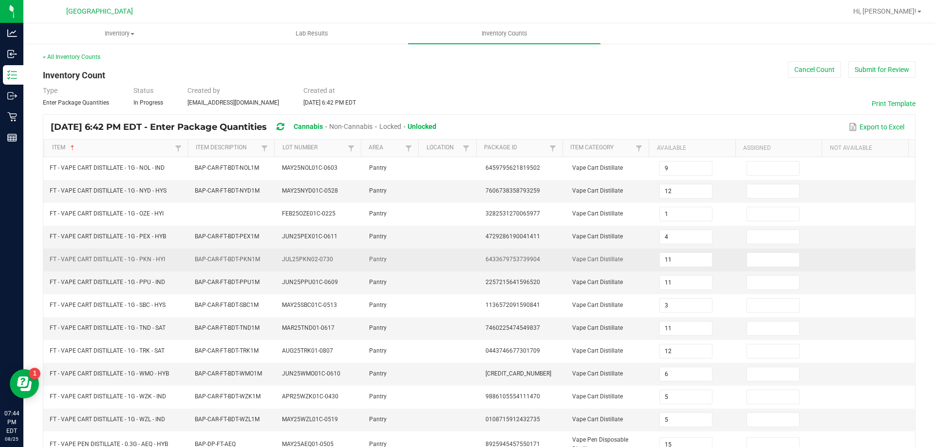
scroll to position [227, 0]
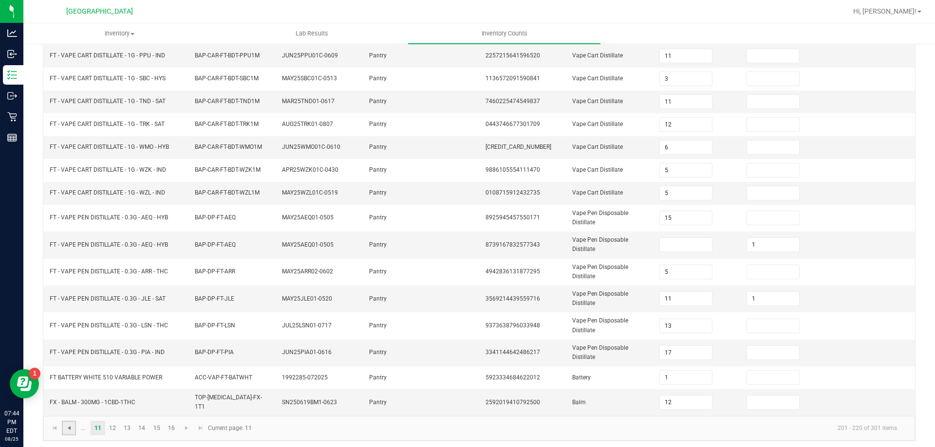
click at [70, 425] on span "Go to the previous page" at bounding box center [69, 429] width 8 height 8
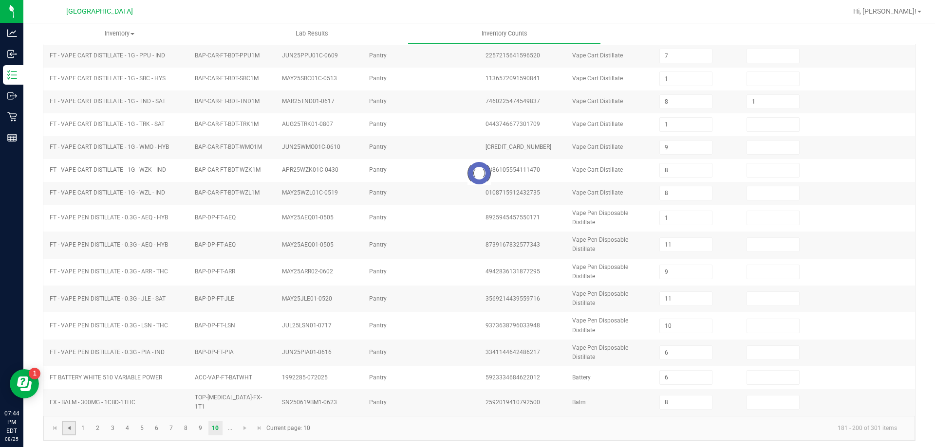
scroll to position [202, 0]
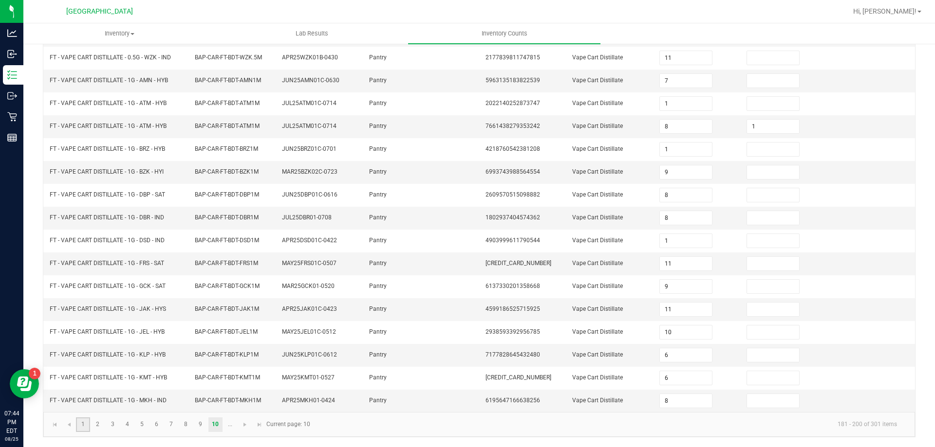
click at [85, 425] on link "1" at bounding box center [83, 425] width 14 height 15
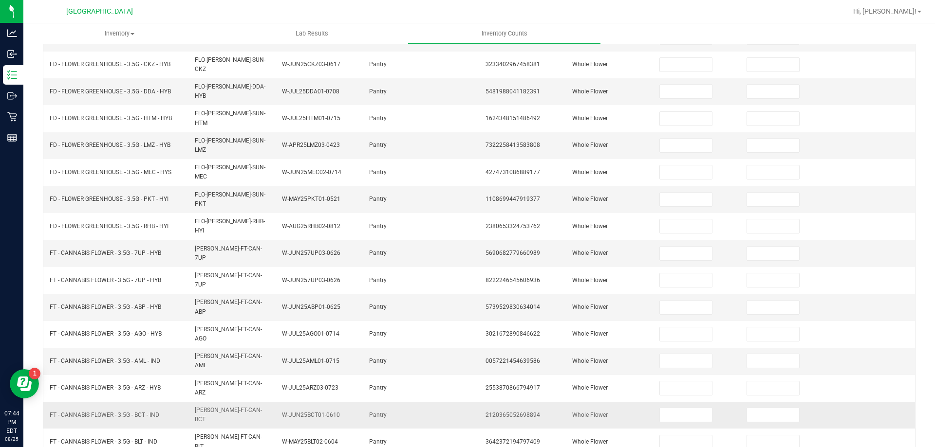
scroll to position [206, 0]
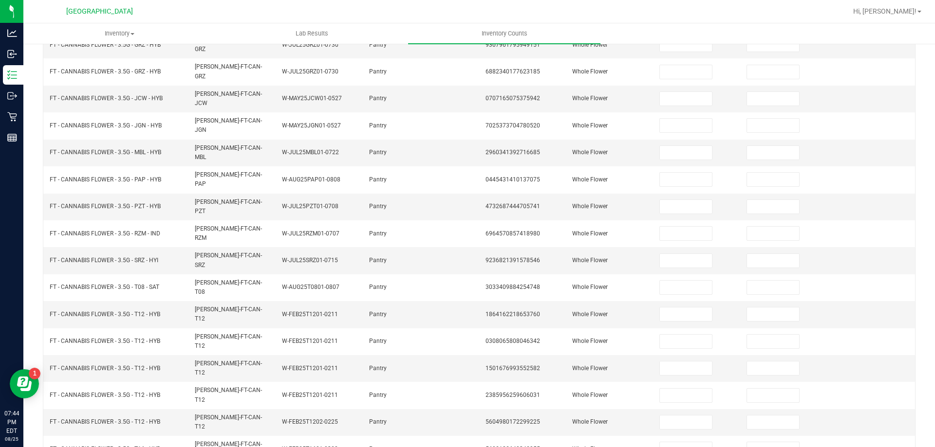
scroll to position [202, 0]
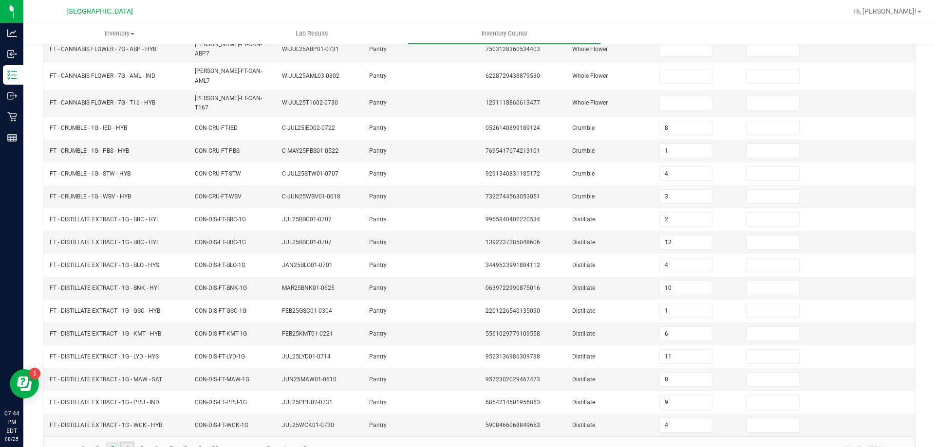
click at [126, 442] on link "4" at bounding box center [127, 449] width 14 height 15
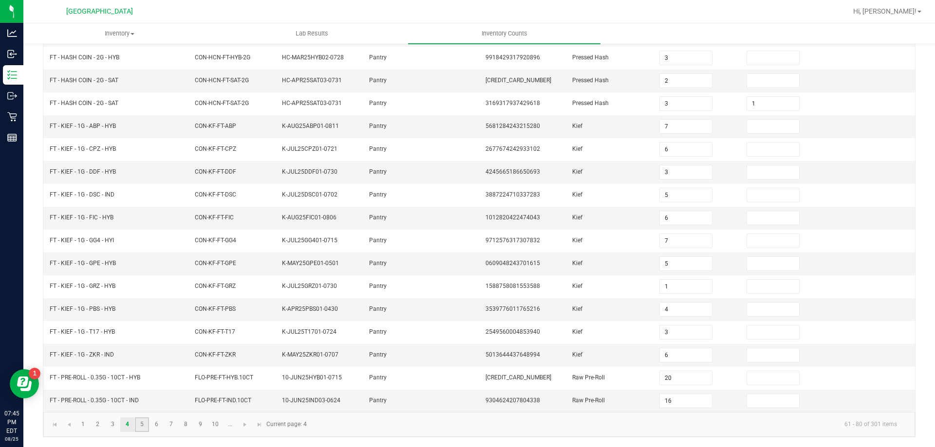
click at [142, 426] on link "5" at bounding box center [142, 425] width 14 height 15
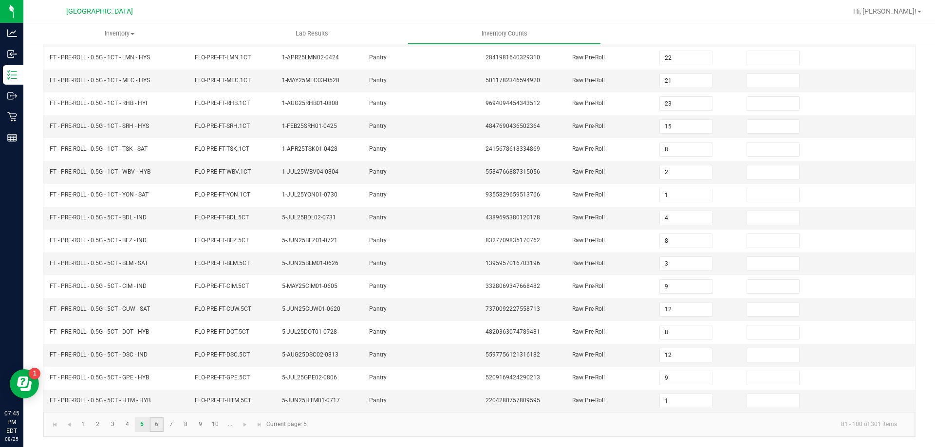
click at [162, 423] on link "6" at bounding box center [156, 425] width 14 height 15
click at [173, 424] on link "7" at bounding box center [171, 425] width 14 height 15
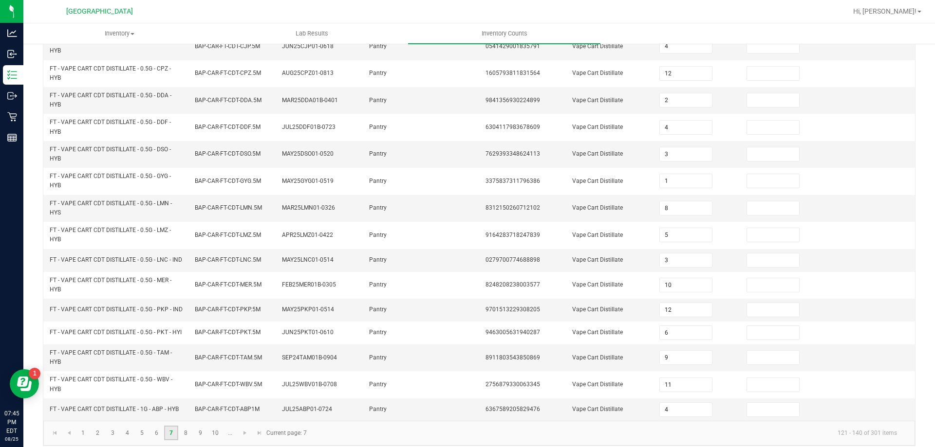
scroll to position [276, 0]
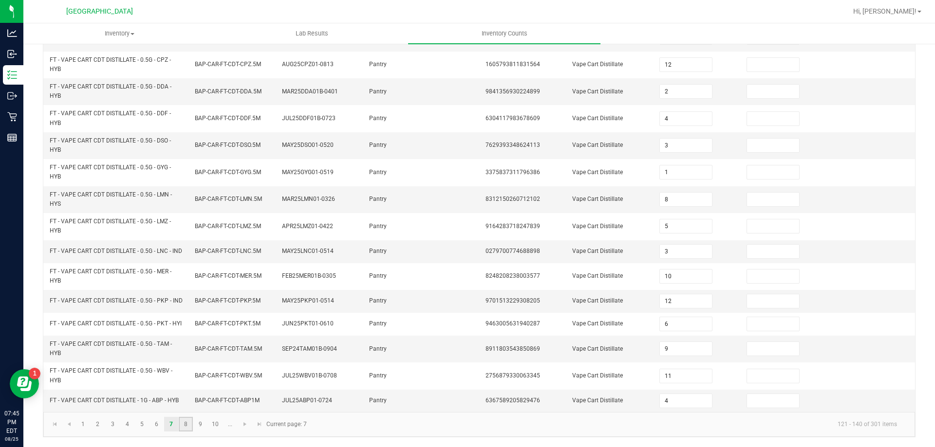
click at [186, 426] on link "8" at bounding box center [186, 424] width 14 height 15
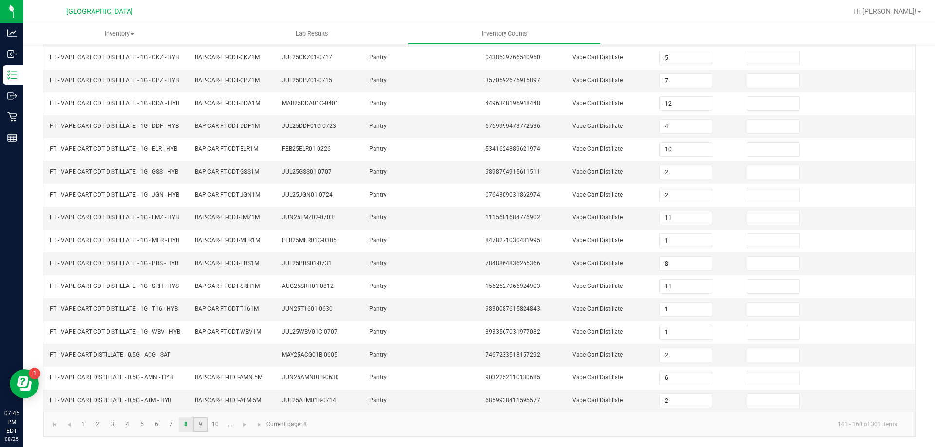
click at [201, 427] on link "9" at bounding box center [200, 425] width 14 height 15
click at [217, 423] on link "10" at bounding box center [215, 425] width 14 height 15
click at [246, 426] on span "Go to the next page" at bounding box center [245, 425] width 8 height 8
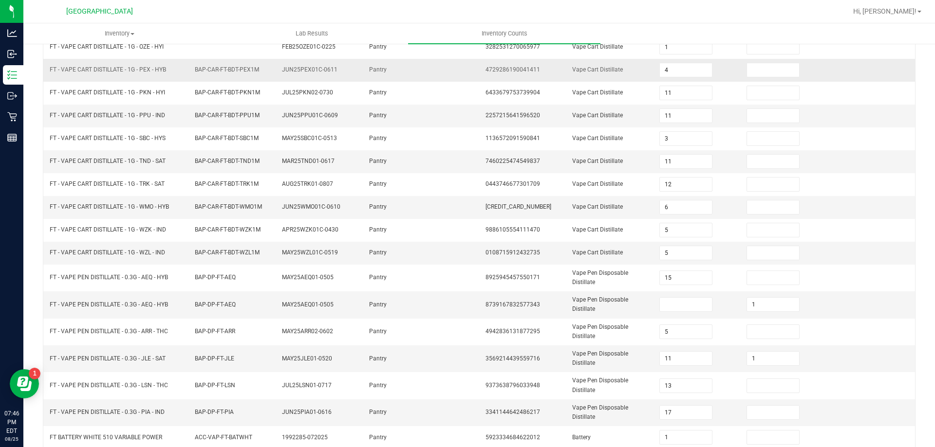
scroll to position [227, 0]
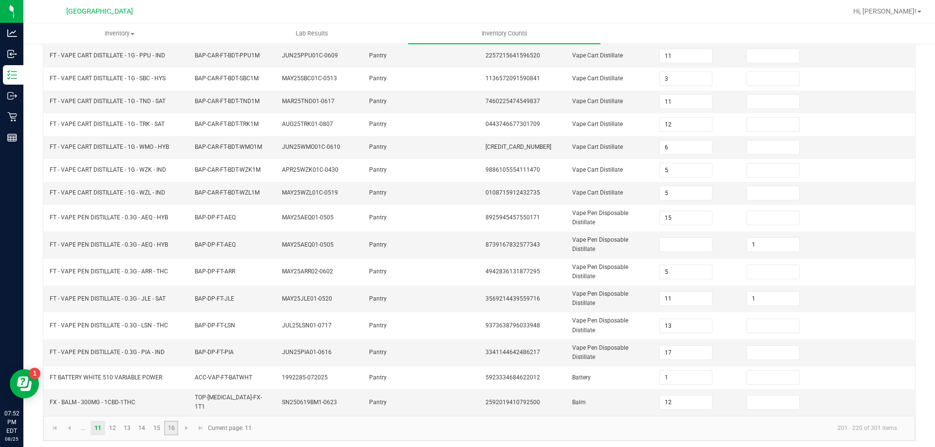
click at [170, 423] on link "16" at bounding box center [171, 428] width 14 height 15
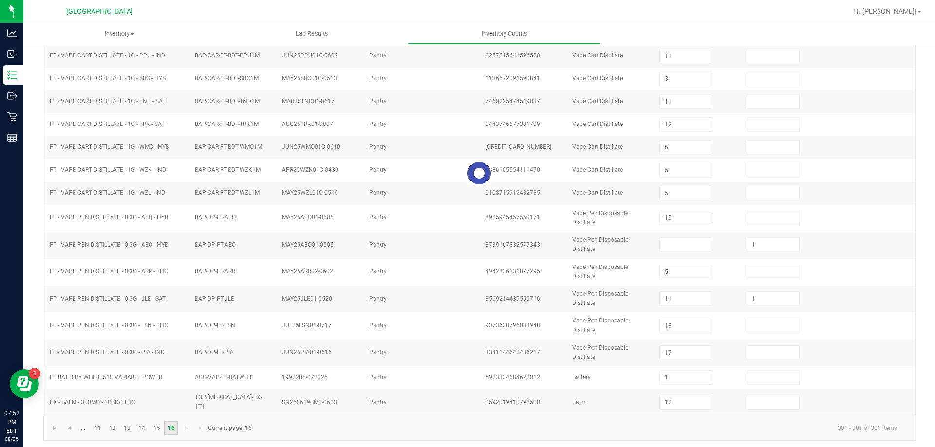
scroll to position [0, 0]
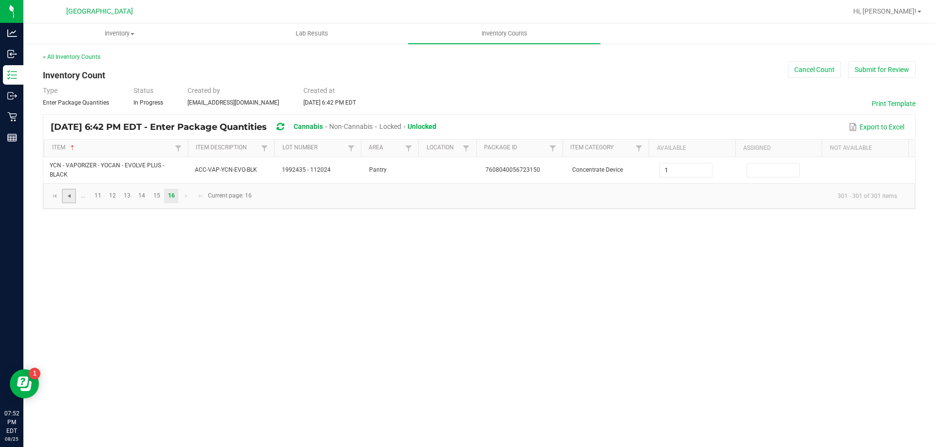
click at [70, 198] on span "Go to the previous page" at bounding box center [69, 196] width 8 height 8
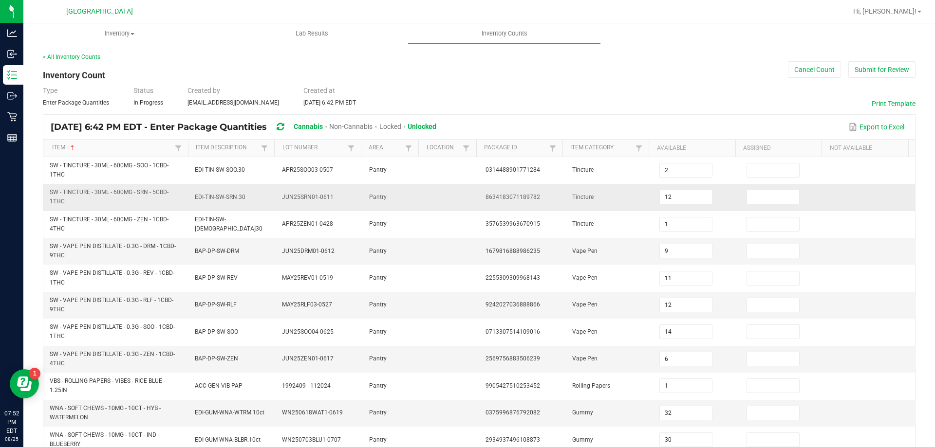
click at [71, 198] on span "SW - TINCTURE - 30ML - 600MG - SRN - 5CBD-1THC" at bounding box center [116, 197] width 133 height 19
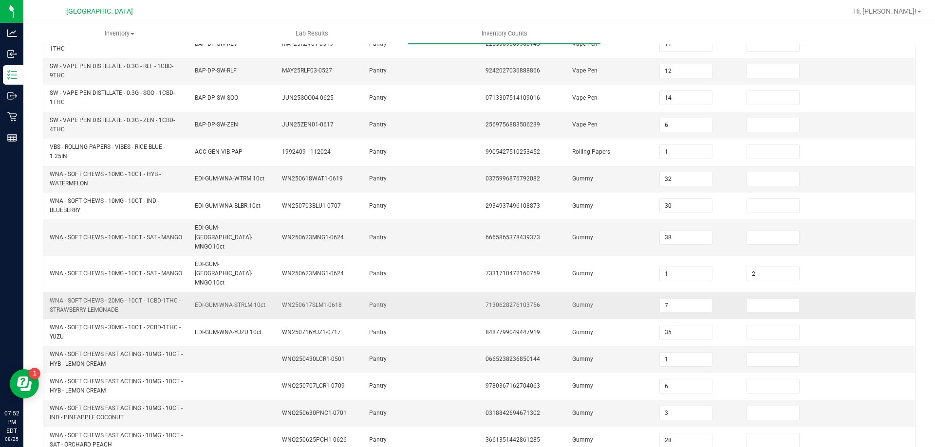
scroll to position [284, 0]
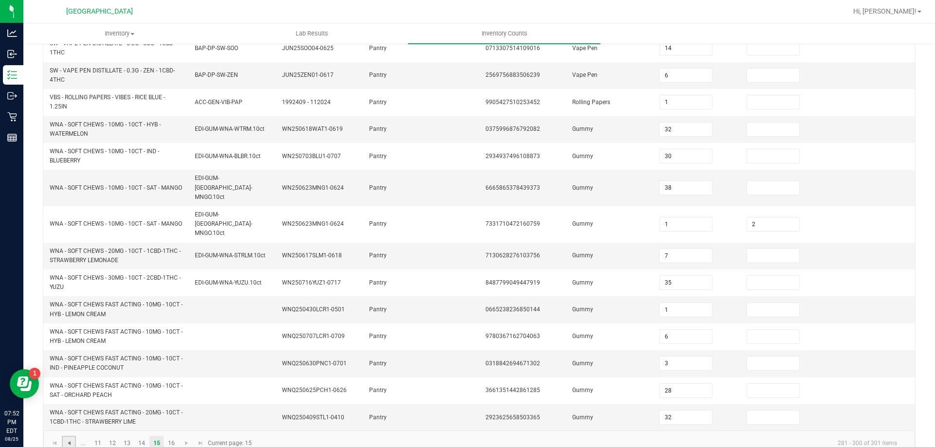
click at [68, 440] on span "Go to the previous page" at bounding box center [69, 444] width 8 height 8
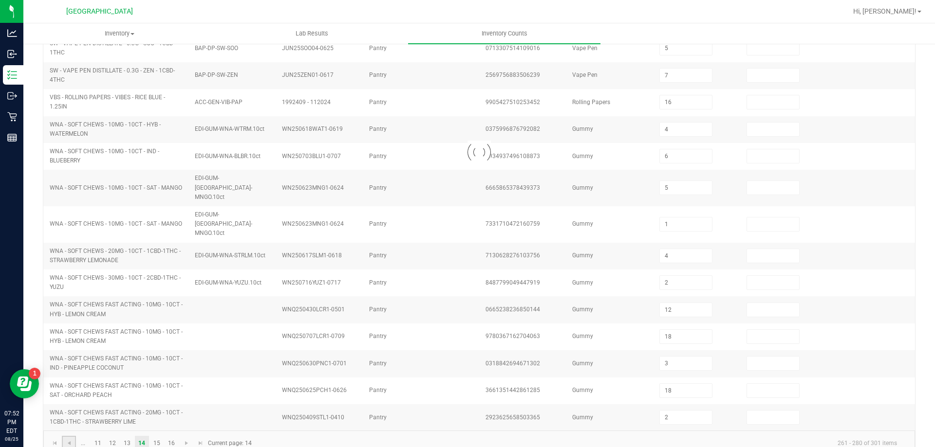
scroll to position [256, 0]
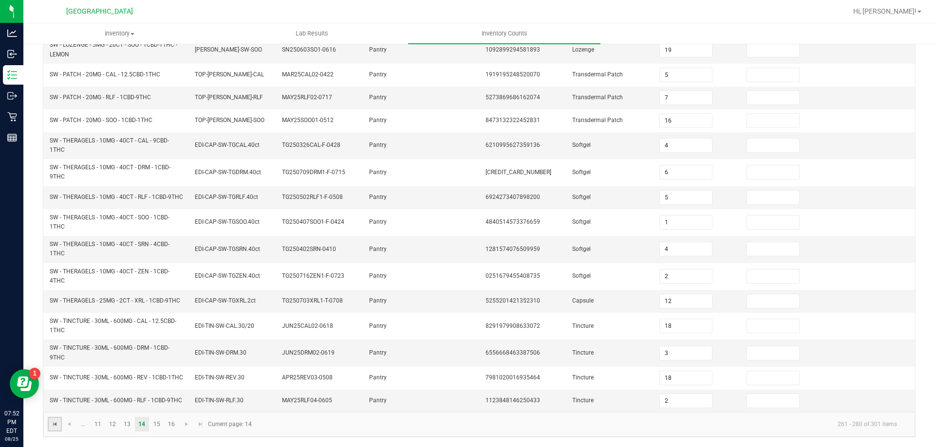
click at [56, 423] on span "Go to the first page" at bounding box center [55, 425] width 8 height 8
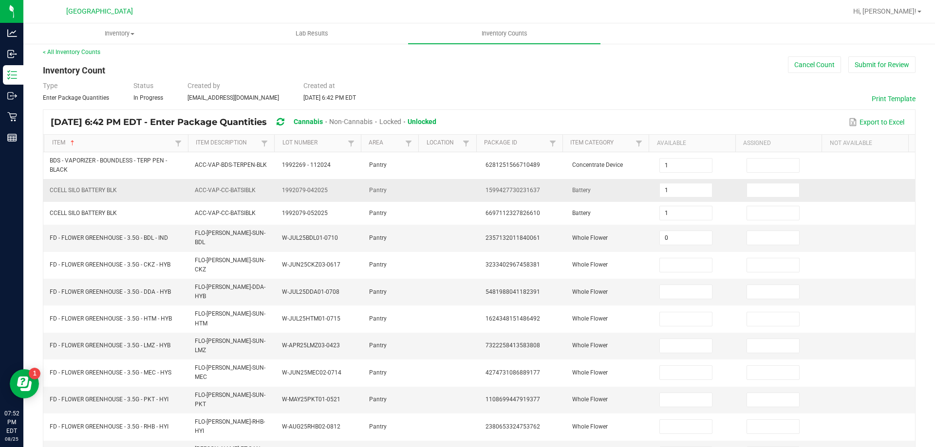
scroll to position [0, 0]
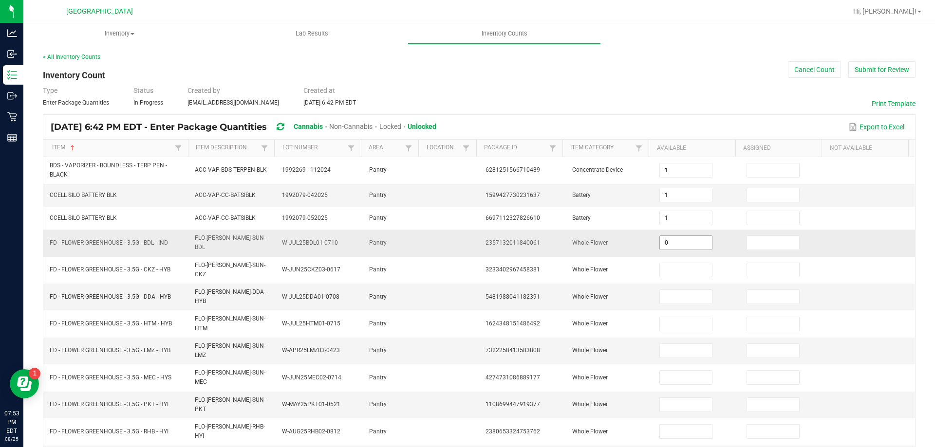
click at [672, 239] on input "0" at bounding box center [686, 243] width 52 height 14
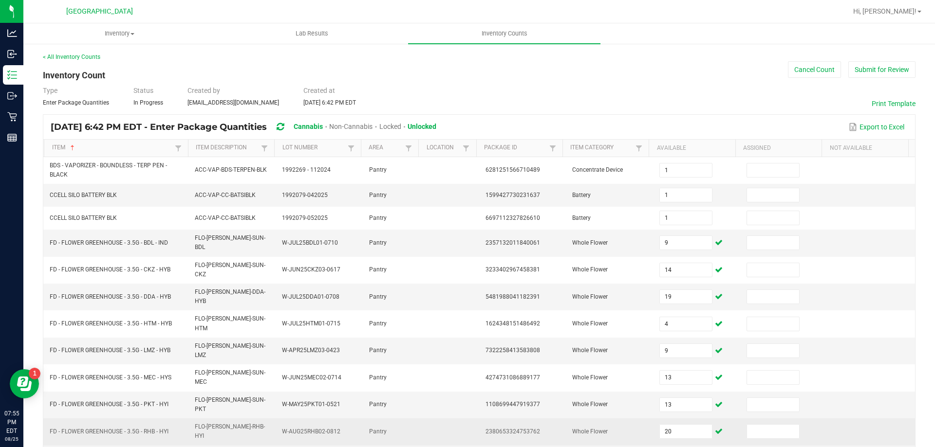
scroll to position [49, 0]
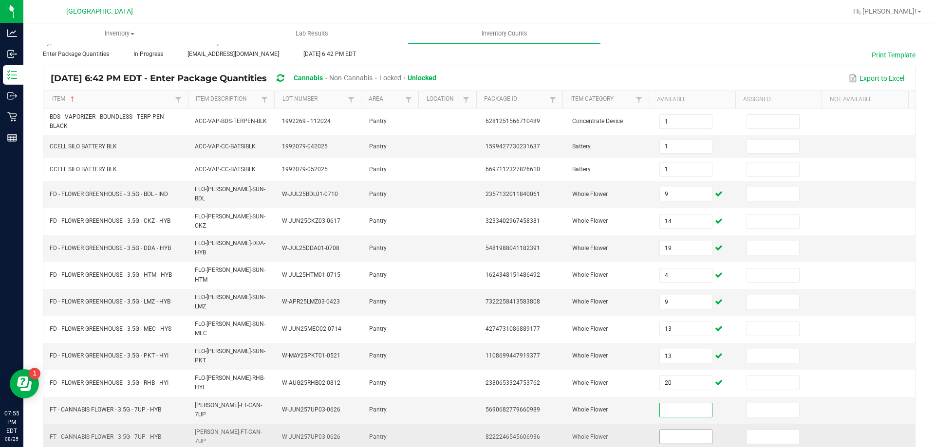
click at [676, 430] on input at bounding box center [686, 437] width 52 height 14
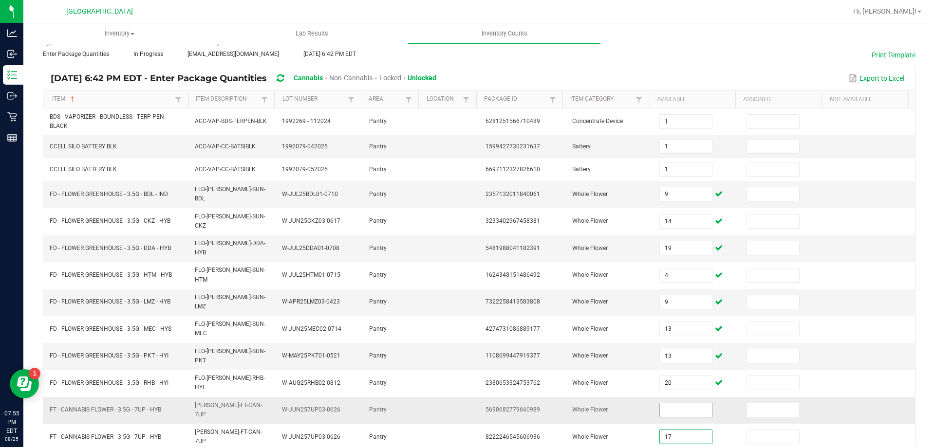
click at [675, 404] on input at bounding box center [686, 411] width 52 height 14
click at [772, 404] on input at bounding box center [773, 411] width 52 height 14
click at [723, 397] on td at bounding box center [696, 410] width 87 height 27
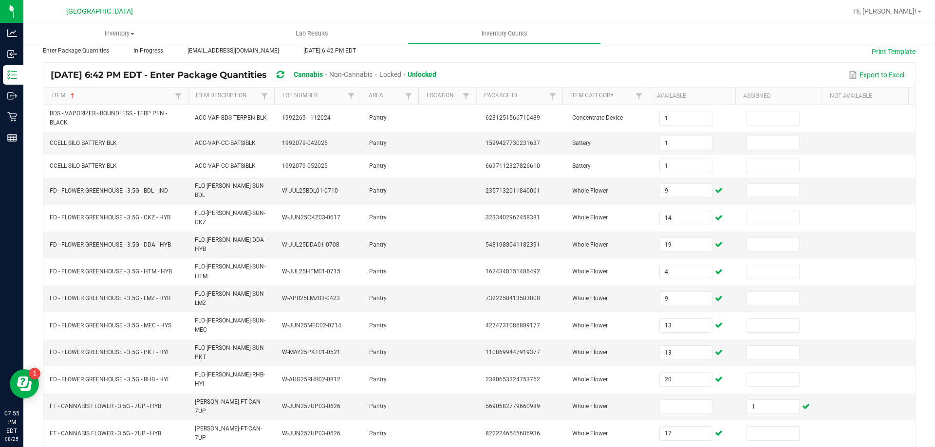
scroll to position [206, 0]
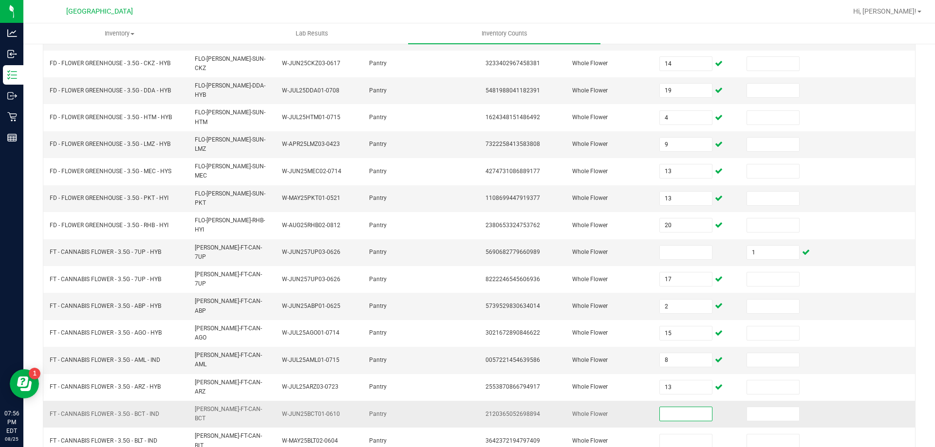
click at [660, 408] on input at bounding box center [686, 415] width 52 height 14
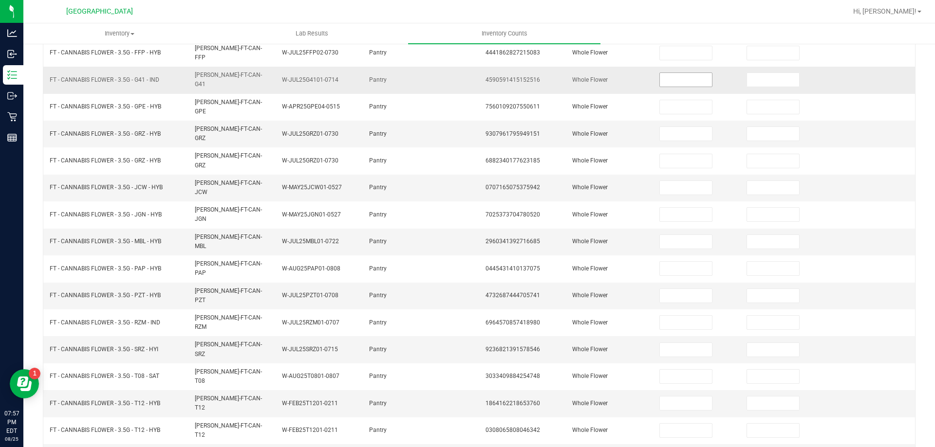
scroll to position [0, 0]
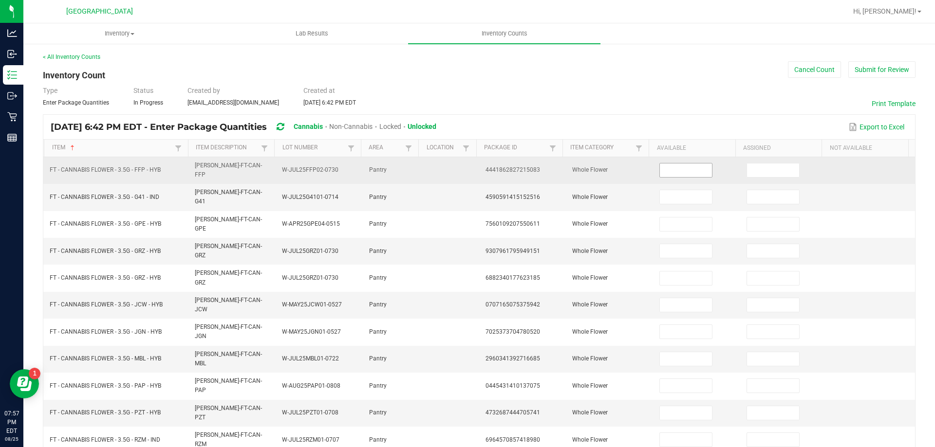
click at [670, 172] on input at bounding box center [686, 171] width 52 height 14
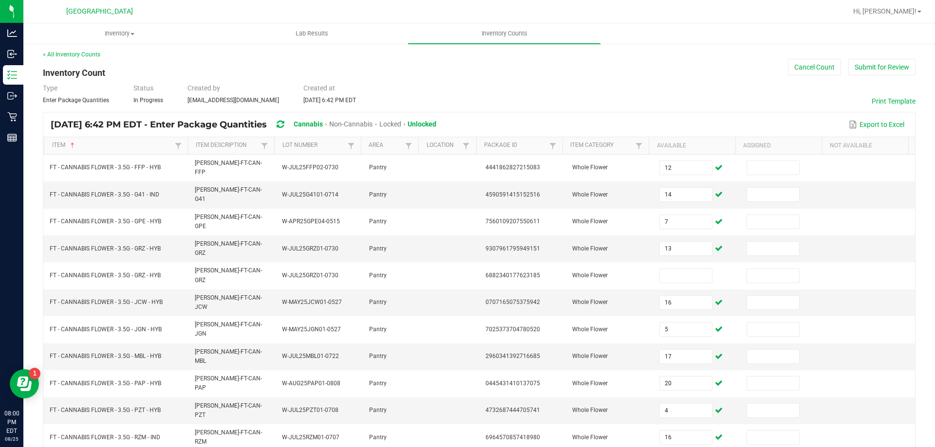
scroll to position [202, 0]
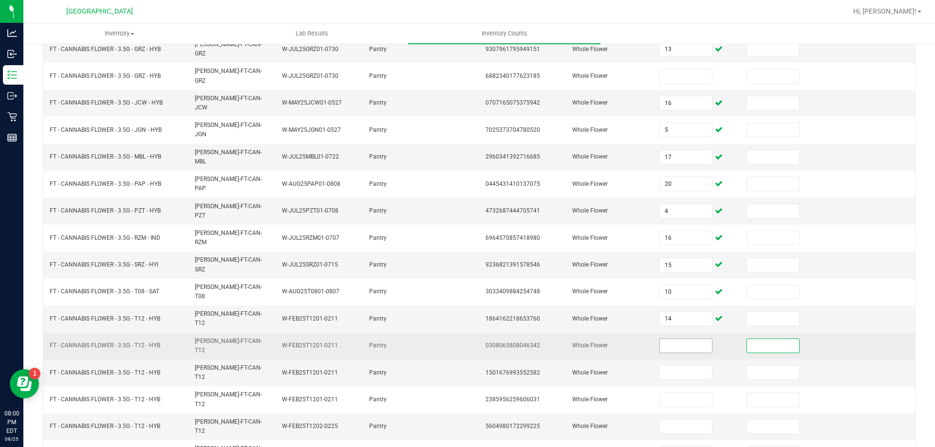
click at [666, 339] on input at bounding box center [686, 346] width 52 height 14
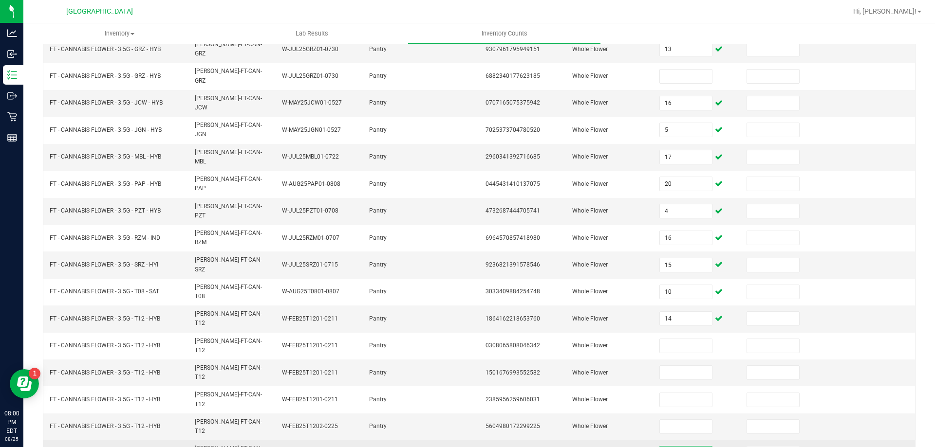
click at [677, 447] on input at bounding box center [686, 454] width 52 height 14
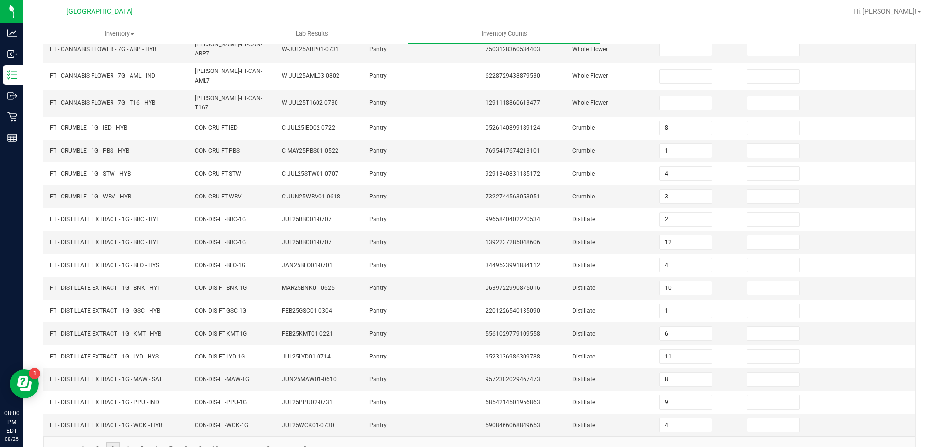
click at [111, 442] on link "3" at bounding box center [113, 449] width 14 height 15
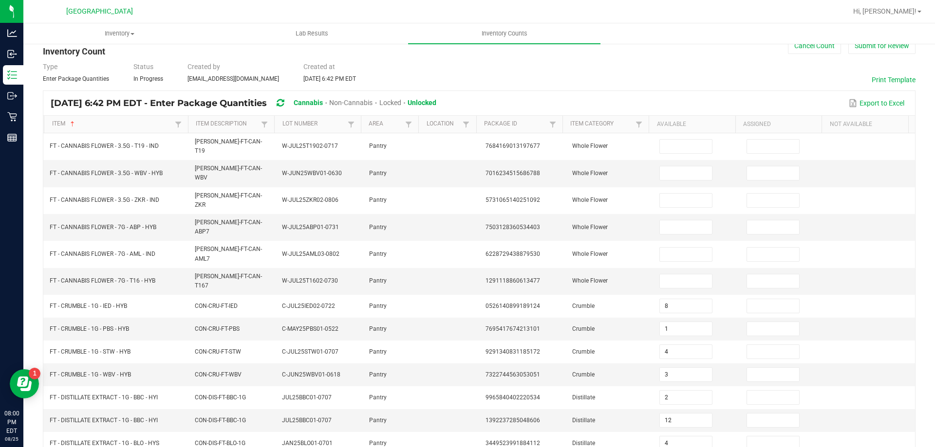
scroll to position [0, 0]
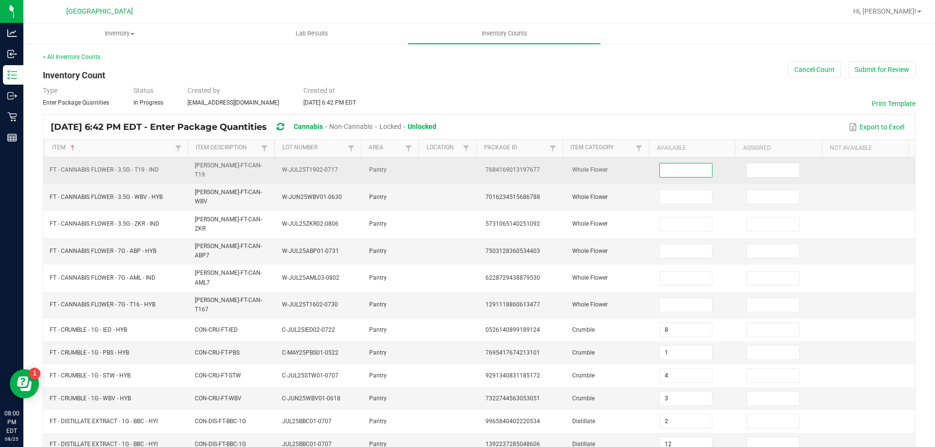
click at [660, 164] on input at bounding box center [686, 171] width 52 height 14
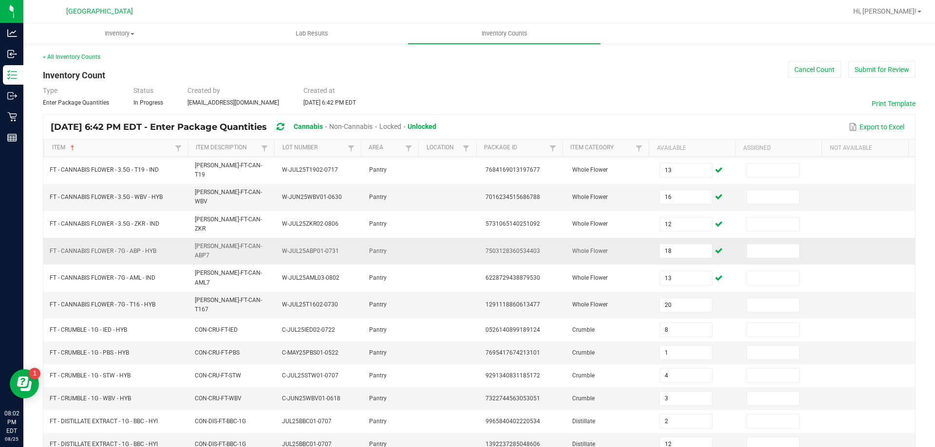
click at [591, 248] on span "Whole Flower" at bounding box center [590, 251] width 36 height 7
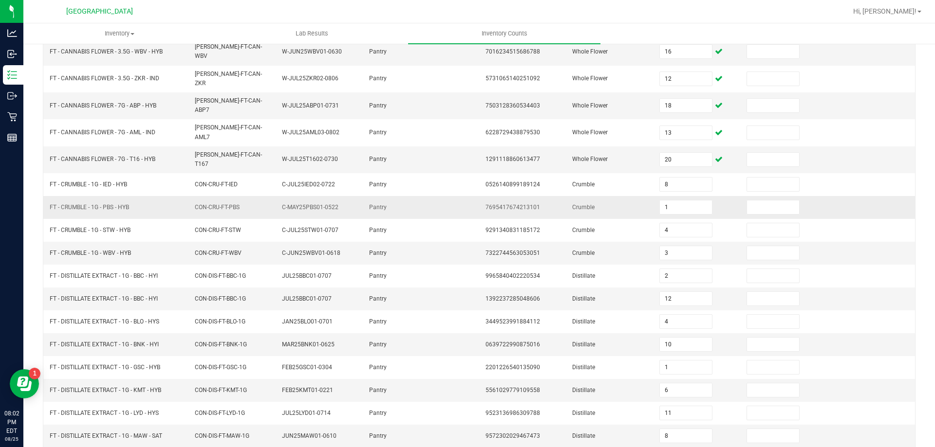
scroll to position [202, 0]
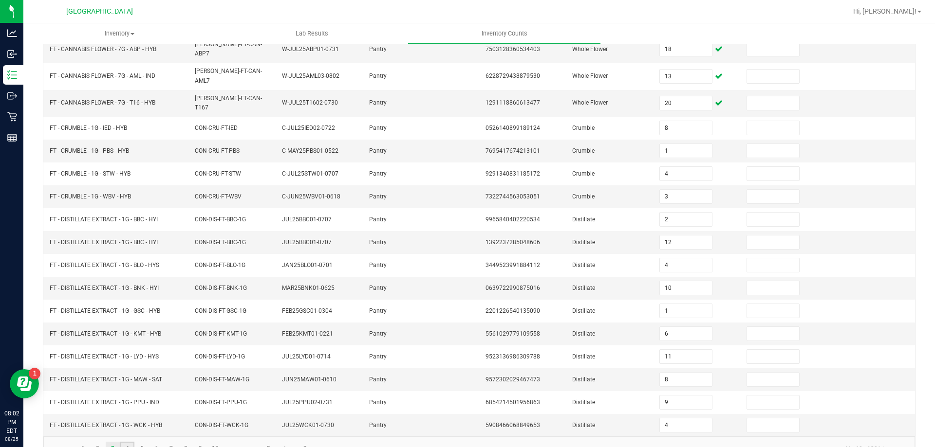
click at [130, 442] on link "4" at bounding box center [127, 449] width 14 height 15
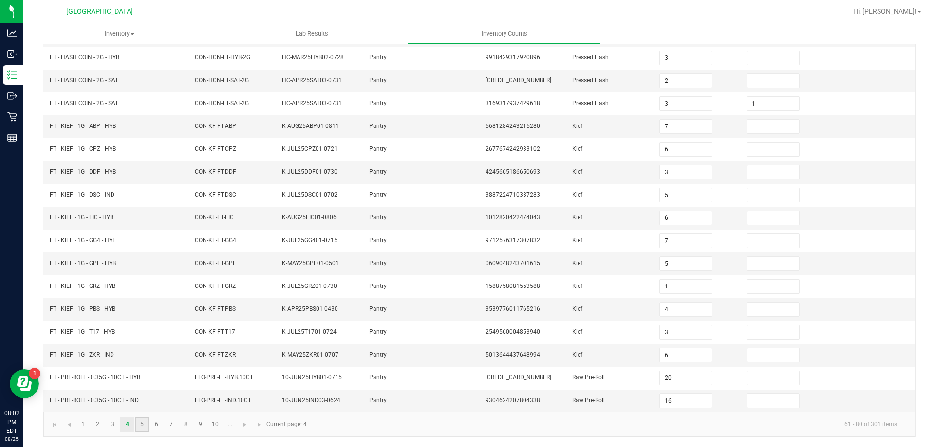
click at [140, 425] on link "5" at bounding box center [142, 425] width 14 height 15
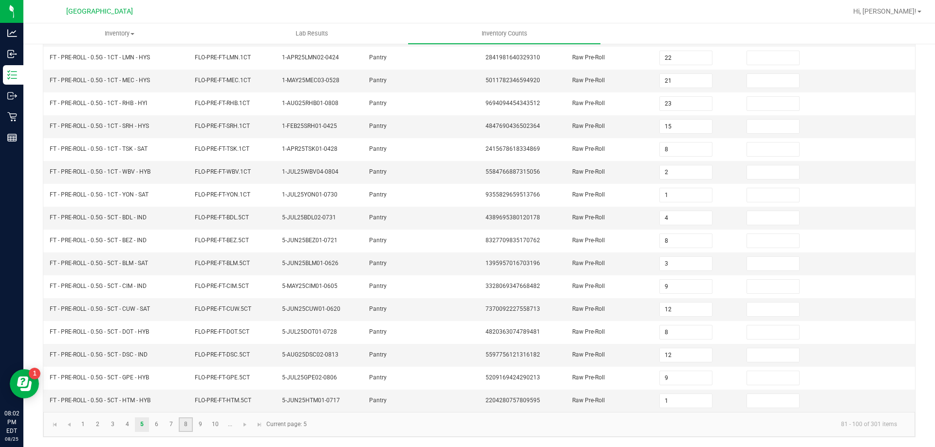
click at [185, 428] on link "8" at bounding box center [186, 425] width 14 height 15
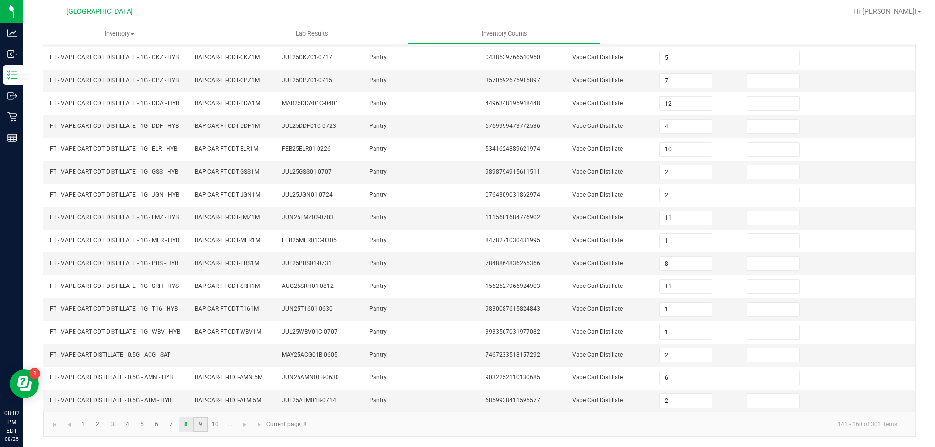
click at [200, 426] on link "9" at bounding box center [200, 425] width 14 height 15
click at [215, 425] on link "10" at bounding box center [215, 425] width 14 height 15
click at [244, 427] on span "Go to the next page" at bounding box center [245, 425] width 8 height 8
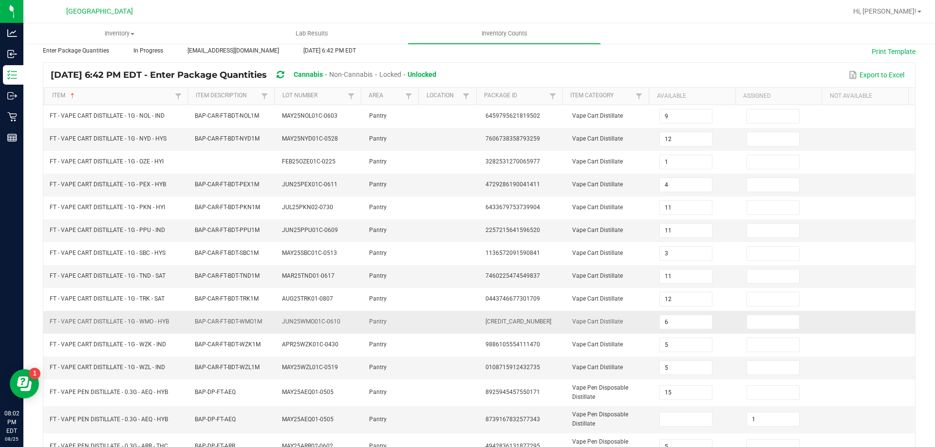
scroll to position [0, 0]
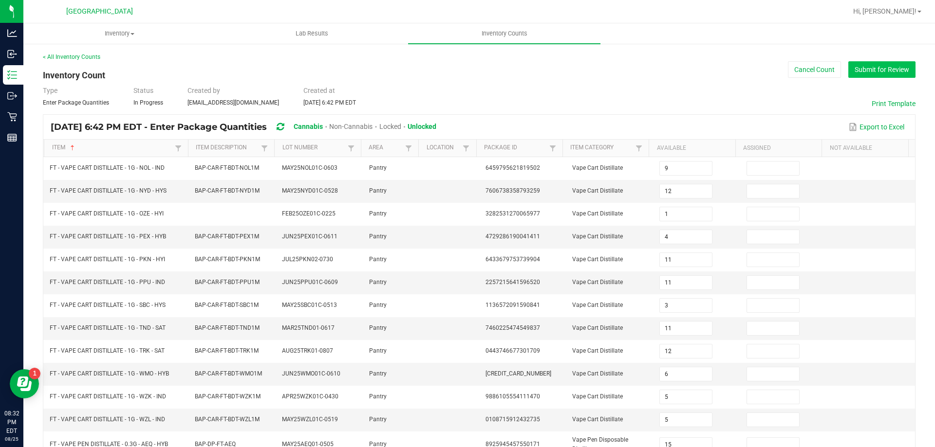
click at [879, 73] on button "Submit for Review" at bounding box center [881, 69] width 67 height 17
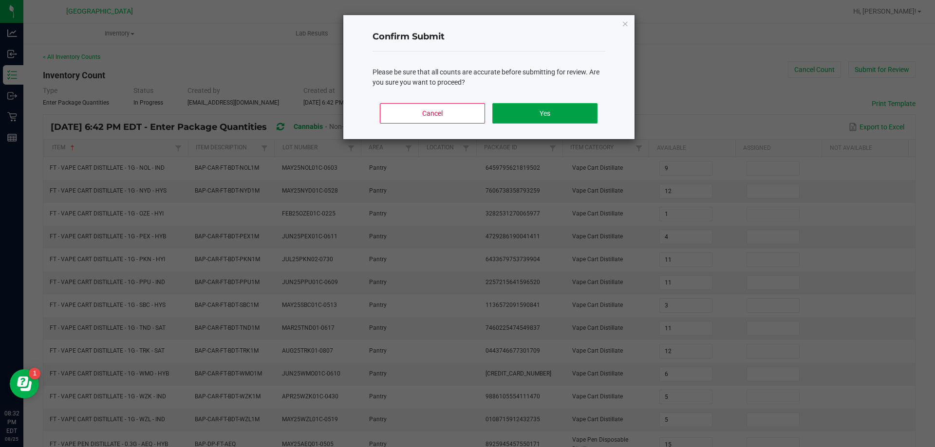
click at [519, 115] on button "Yes" at bounding box center [544, 113] width 105 height 20
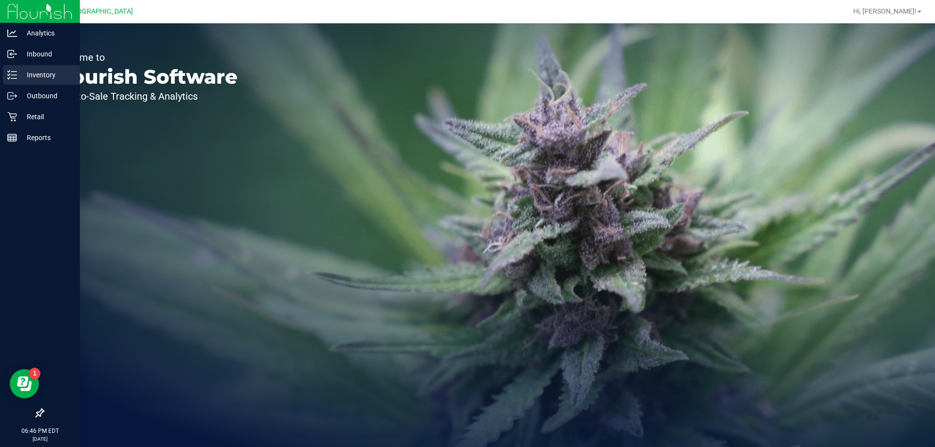
click at [35, 72] on p "Inventory" at bounding box center [46, 75] width 58 height 12
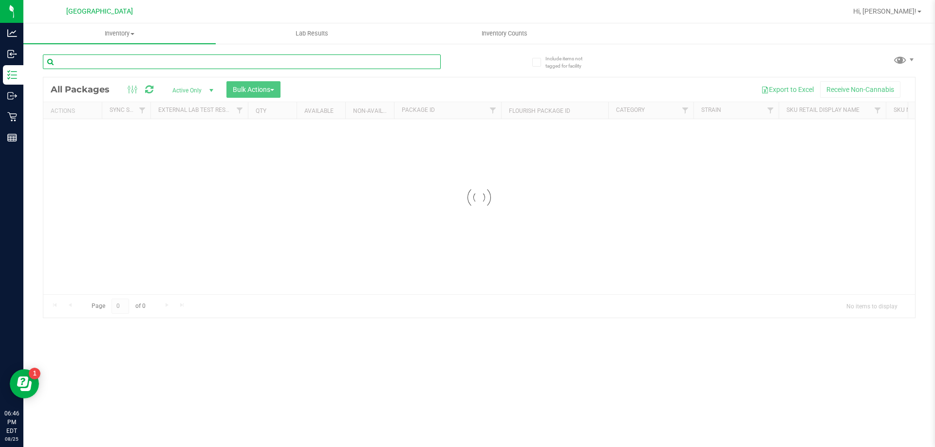
click at [145, 59] on input "text" at bounding box center [242, 62] width 398 height 15
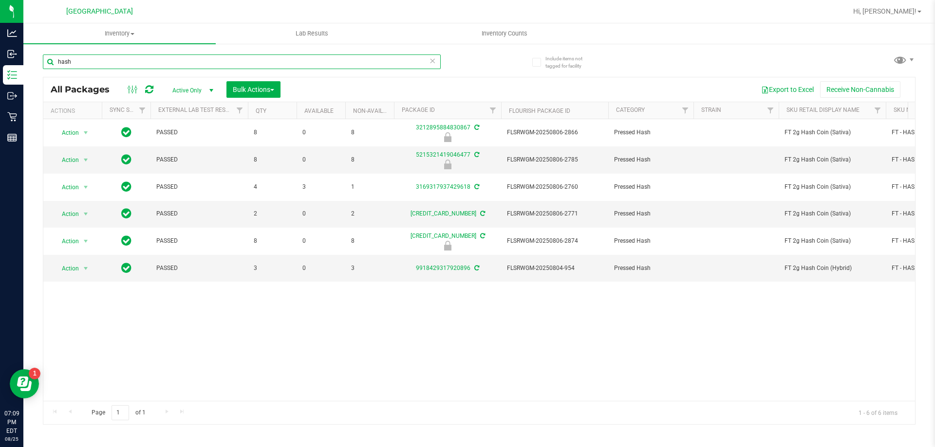
click at [131, 58] on input "hash" at bounding box center [242, 62] width 398 height 15
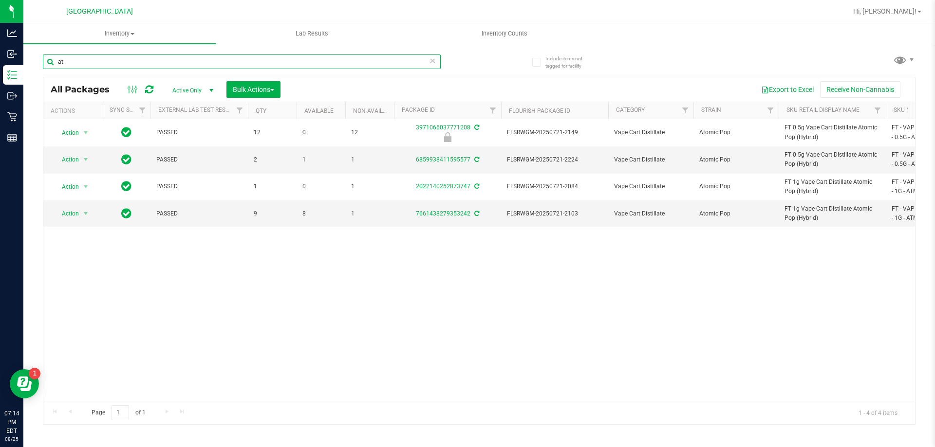
type input "a"
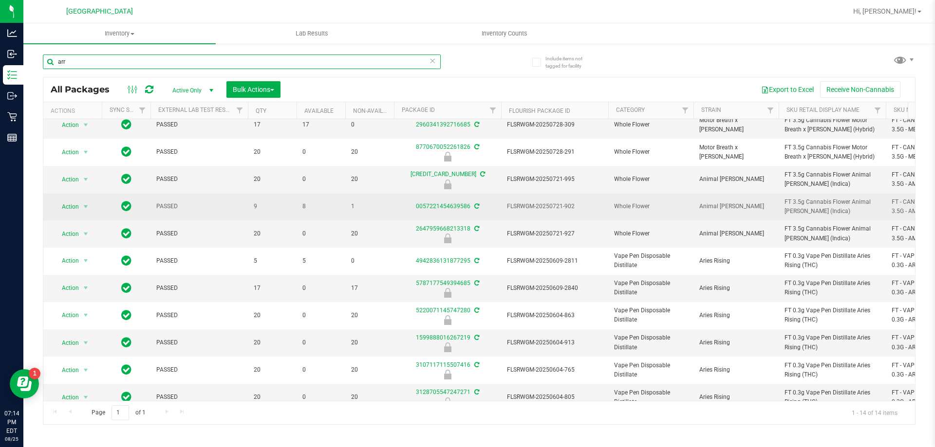
scroll to position [97, 0]
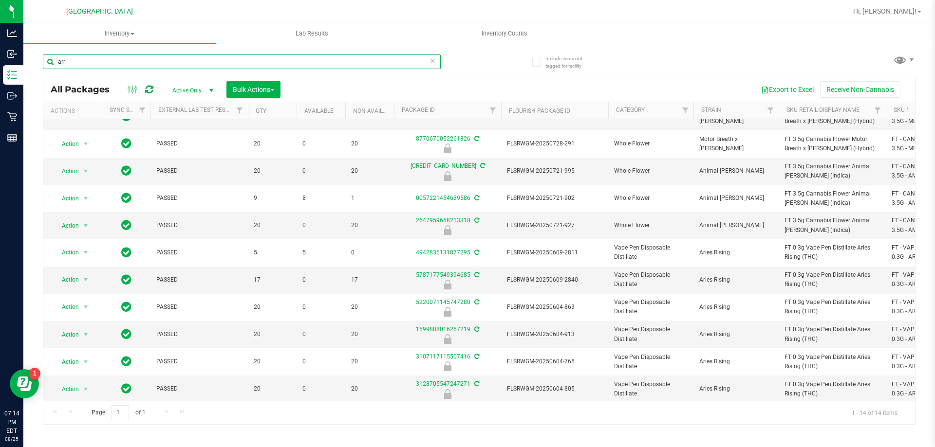
click at [122, 66] on input "arr" at bounding box center [242, 62] width 398 height 15
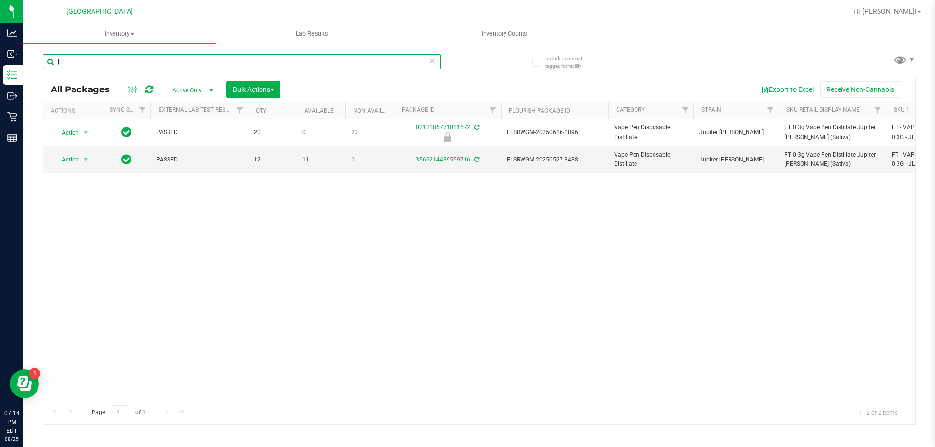
type input "j"
type input "l"
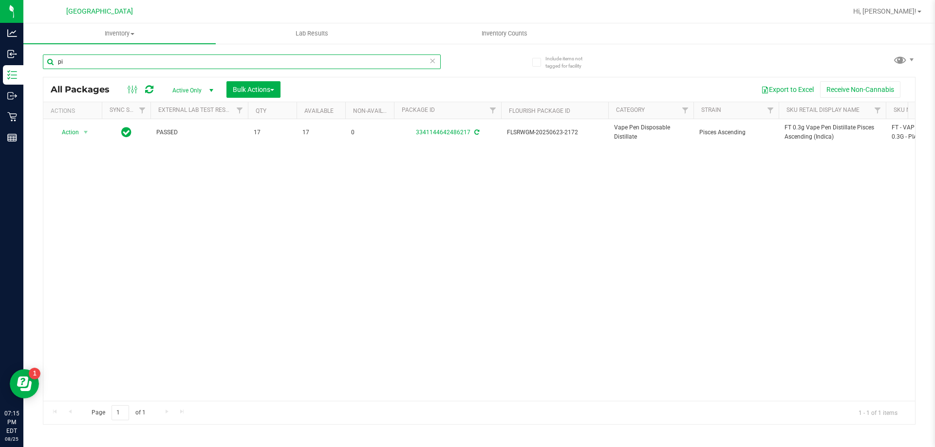
type input "p"
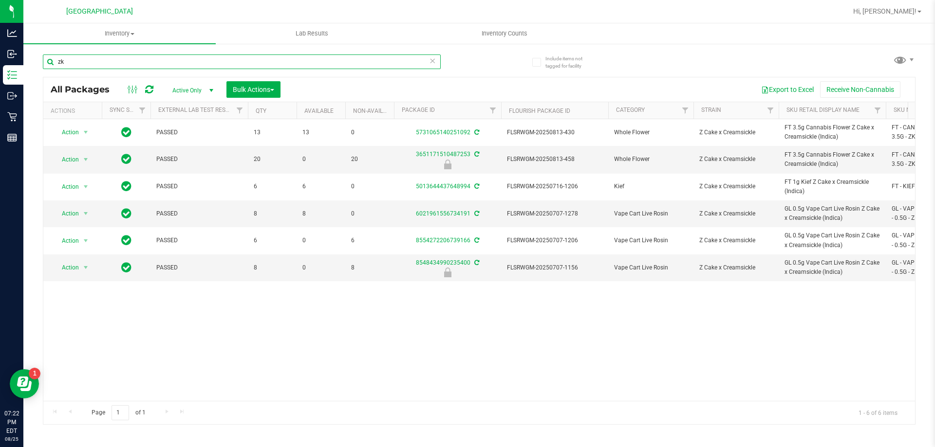
type input "z"
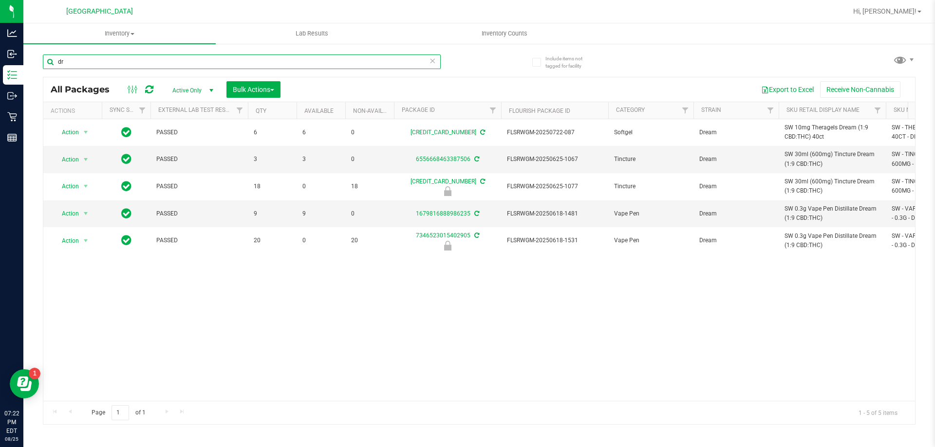
type input "d"
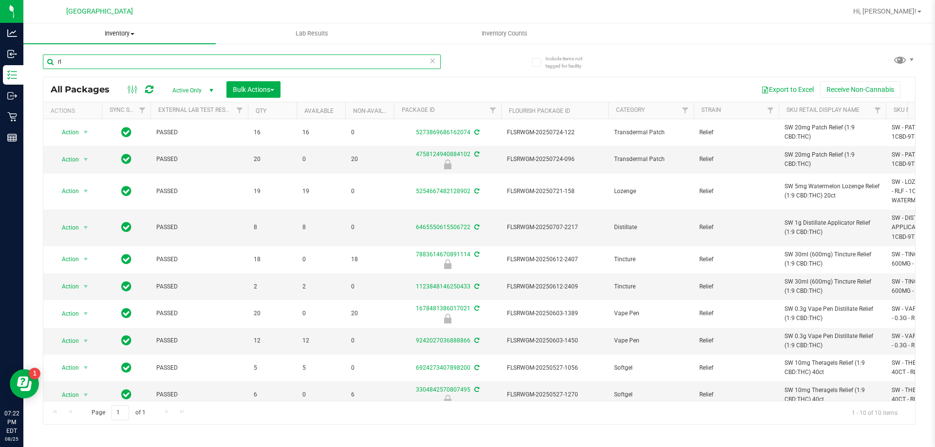
type input "r"
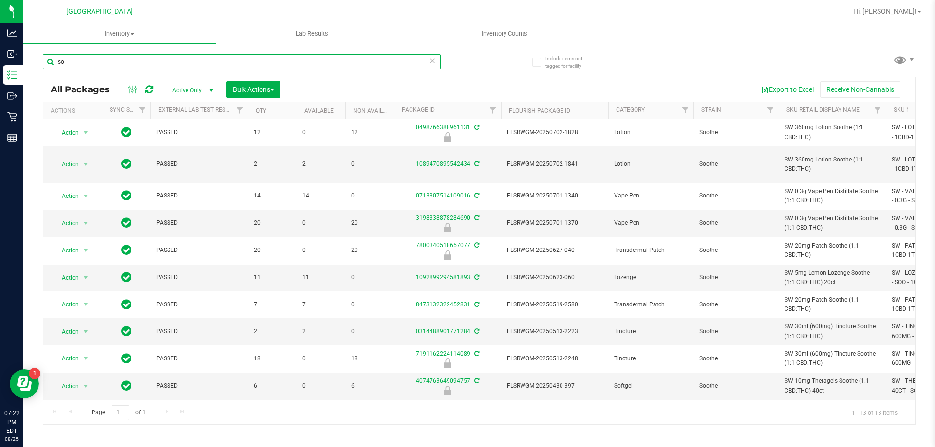
type input "s"
type input "[DEMOGRAPHIC_DATA]"
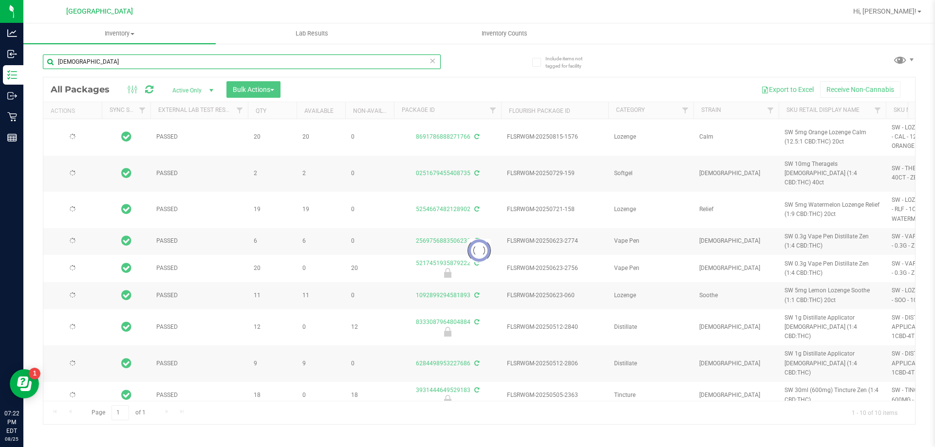
type input "[DATE]"
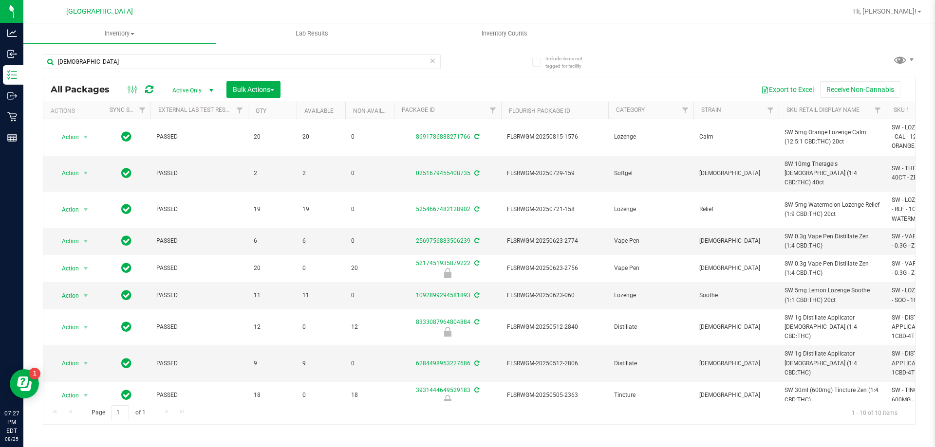
click at [434, 64] on icon at bounding box center [432, 61] width 7 height 12
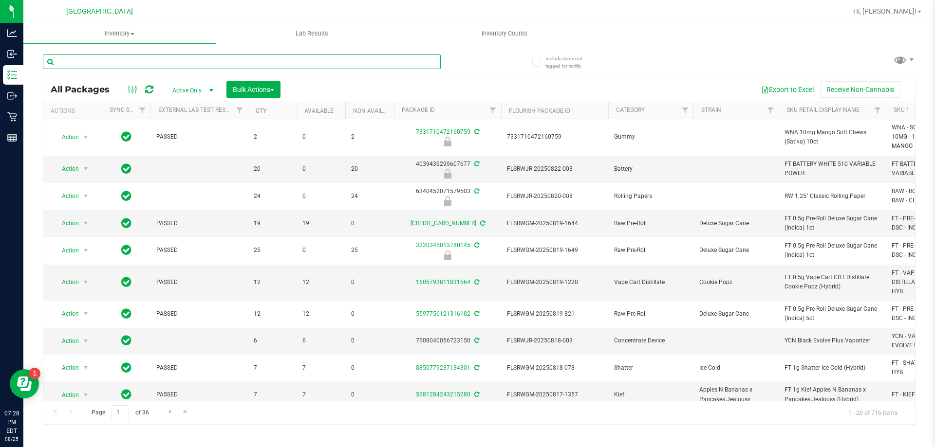
click at [434, 64] on input "text" at bounding box center [242, 62] width 398 height 15
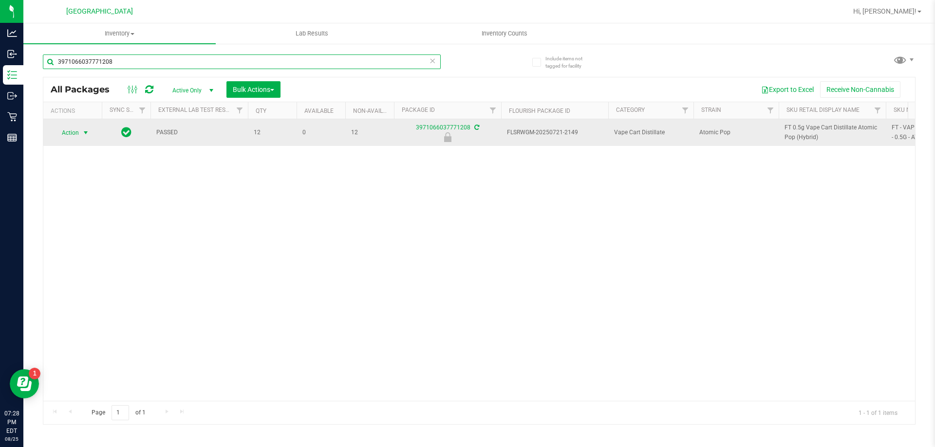
type input "3971066037771208"
click at [87, 132] on span "select" at bounding box center [86, 133] width 8 height 8
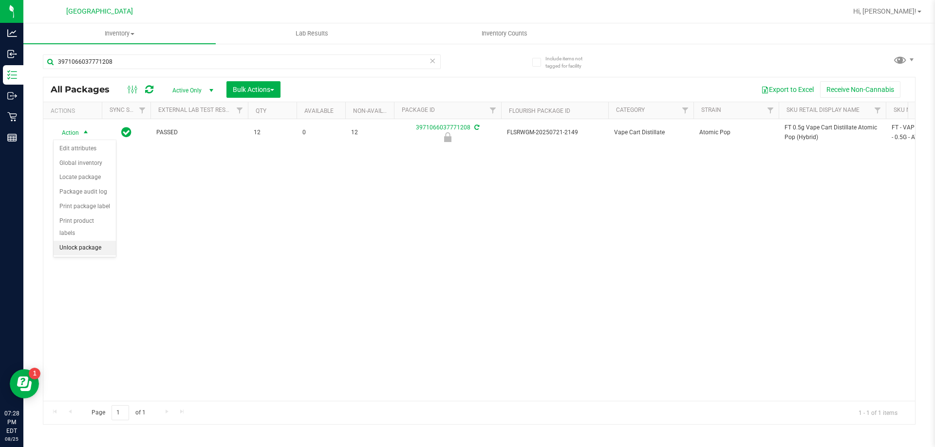
click at [76, 241] on li "Unlock package" at bounding box center [85, 248] width 62 height 15
click at [549, 31] on span "Inventory Counts" at bounding box center [536, 33] width 72 height 9
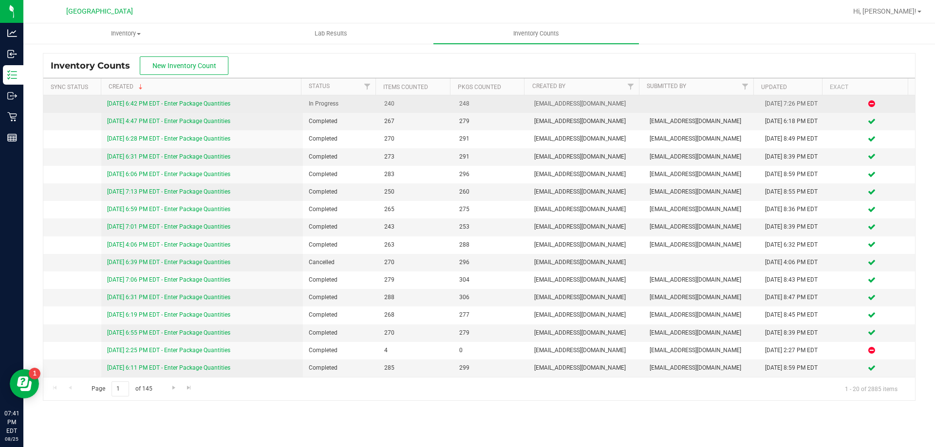
click at [210, 103] on link "[DATE] 6:42 PM EDT - Enter Package Quantities" at bounding box center [168, 103] width 123 height 7
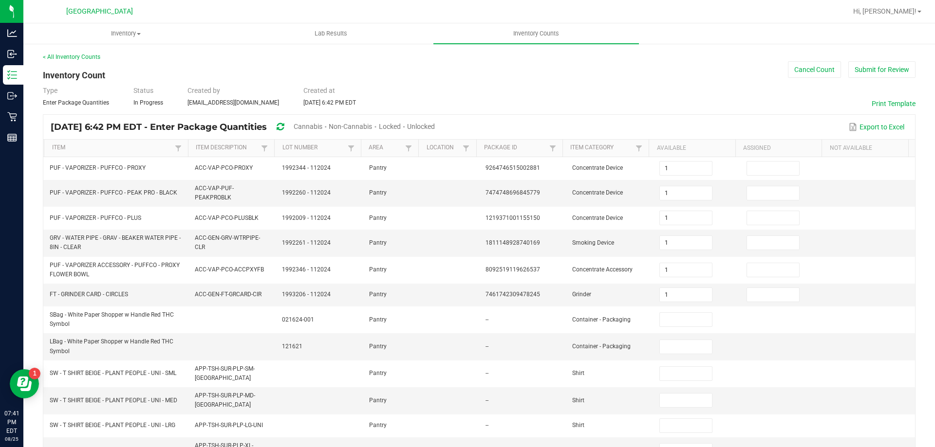
click at [322, 126] on span "Cannabis" at bounding box center [308, 127] width 29 height 8
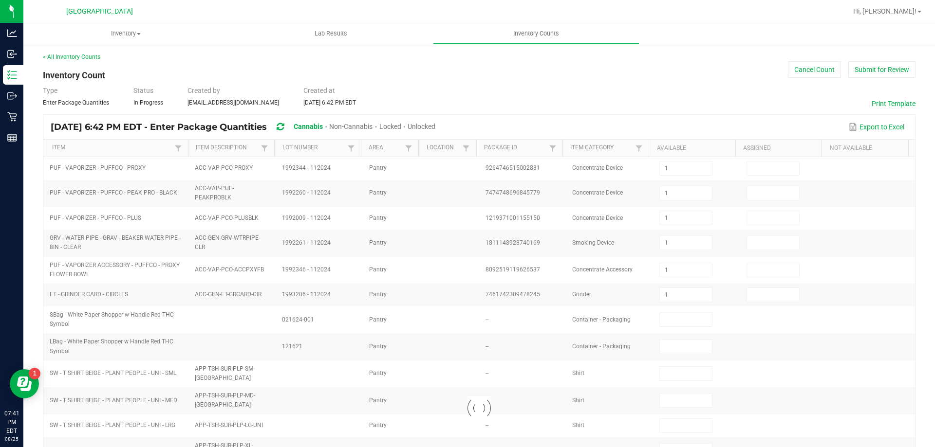
type input "9"
type input "7"
type input "10"
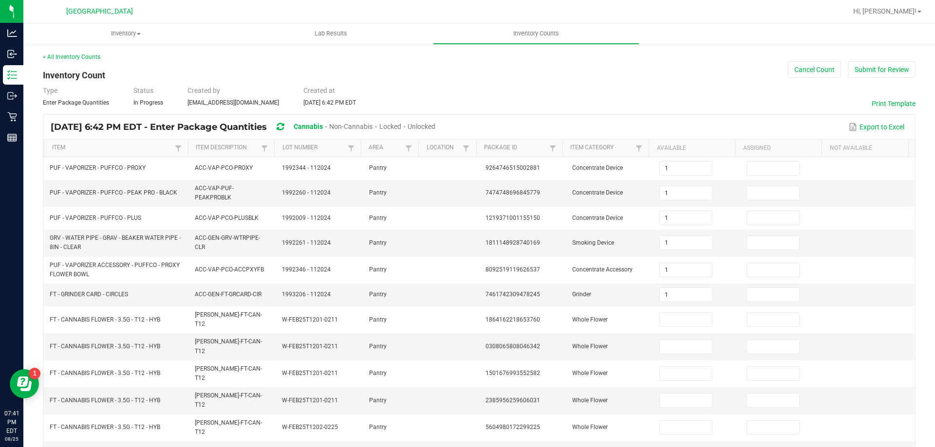
click at [435, 124] on span "Unlocked" at bounding box center [422, 127] width 28 height 8
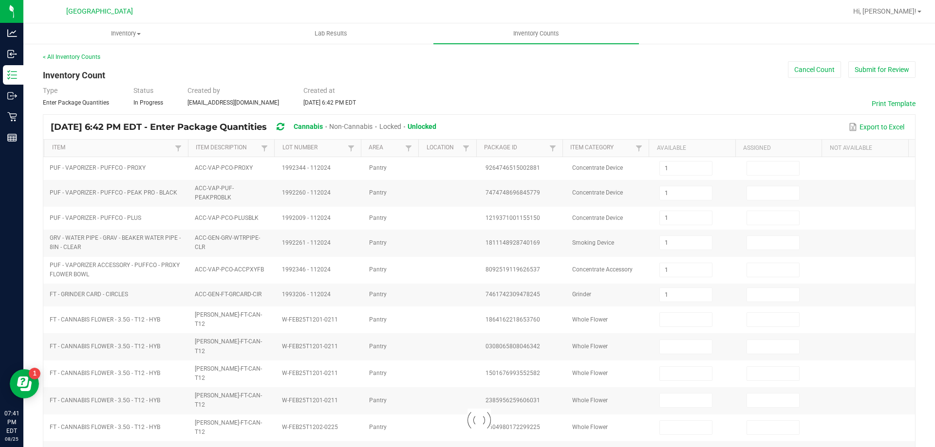
type input "7"
type input "10"
type input "4"
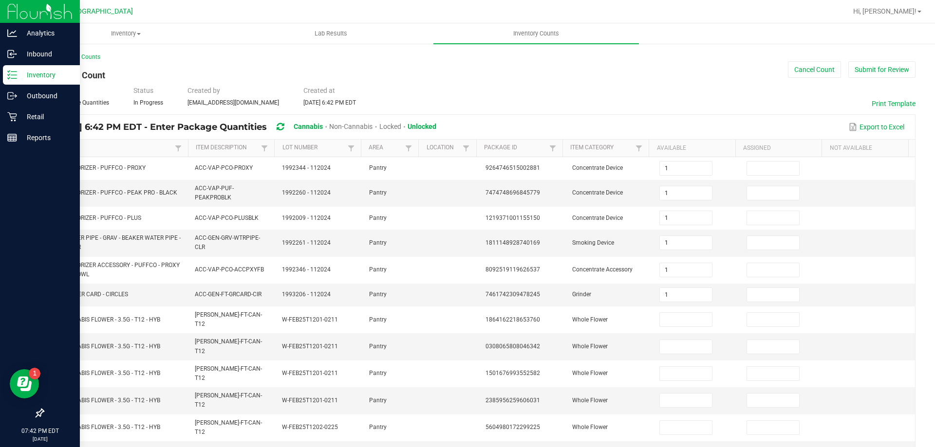
click at [38, 73] on p "Inventory" at bounding box center [46, 75] width 58 height 12
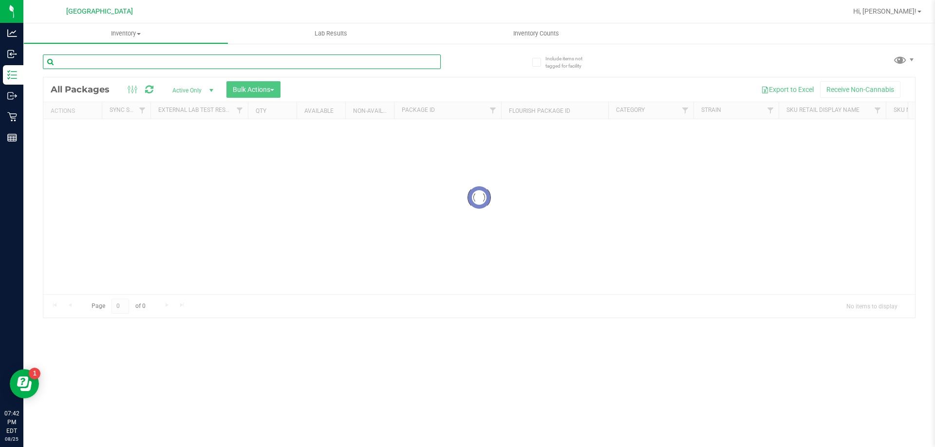
click at [123, 63] on input "text" at bounding box center [242, 62] width 398 height 15
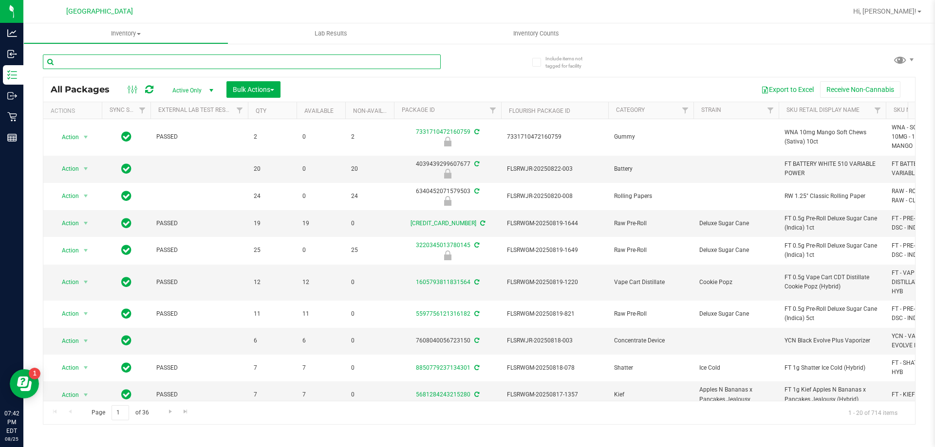
drag, startPoint x: 123, startPoint y: 63, endPoint x: 84, endPoint y: 57, distance: 39.3
click at [84, 57] on input "text" at bounding box center [242, 62] width 398 height 15
paste input "WNA - SOFT CHEWS - 10MG - 10CT - HYB - WATERMELON"
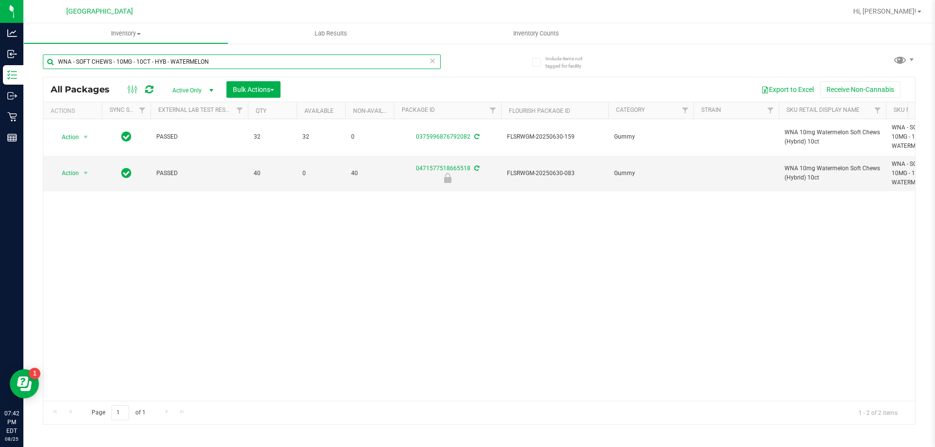
click at [121, 60] on input "WNA - SOFT CHEWS - 10MG - 10CT - HYB - WATERMELON" at bounding box center [242, 62] width 398 height 15
paste input "IND - BLUEBERRY"
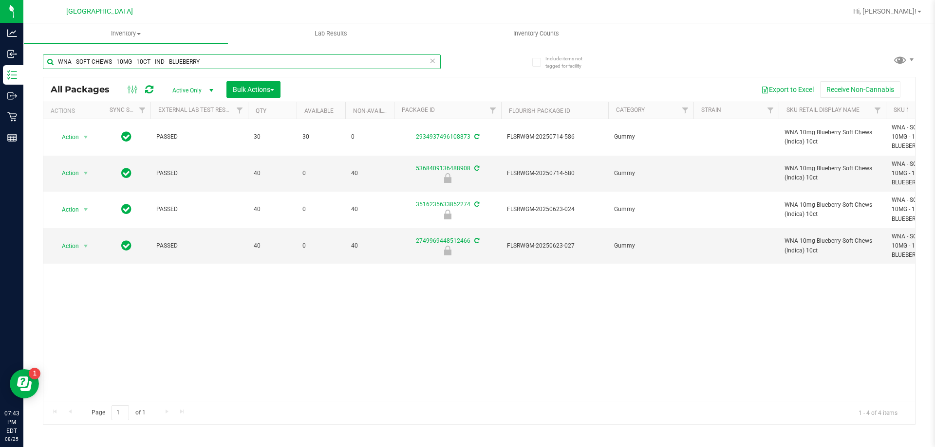
click at [152, 63] on input "WNA - SOFT CHEWS - 10MG - 10CT - IND - BLUEBERRY" at bounding box center [242, 62] width 398 height 15
paste input "SAT - MANGO"
type input "WNA - SOFT CHEWS - 10MG - 10CT - SAT - MANGO"
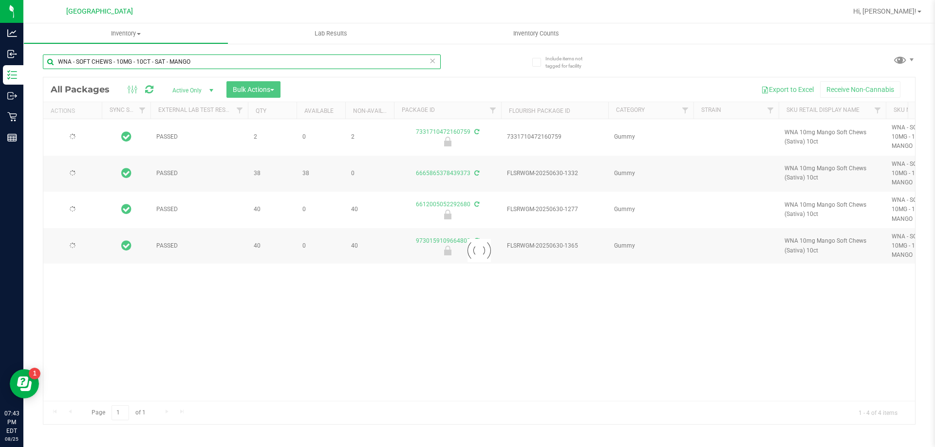
type input "[DATE]"
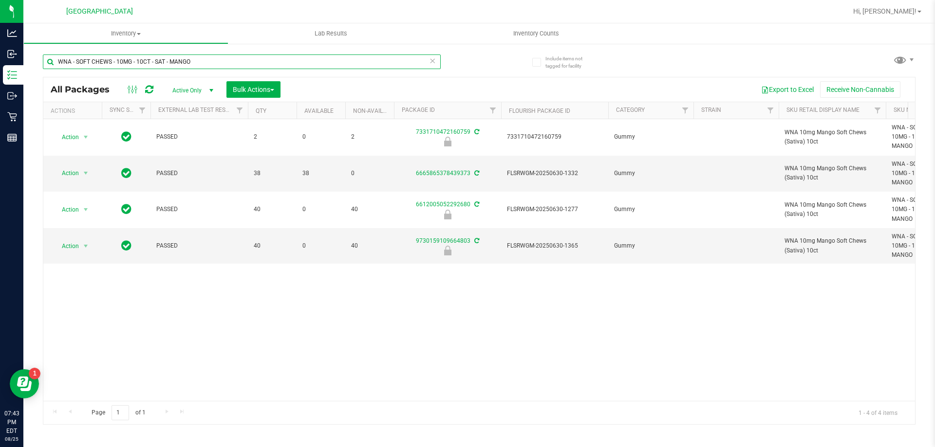
click at [178, 66] on input "WNA - SOFT CHEWS - 10MG - 10CT - SAT - MANGO" at bounding box center [242, 62] width 398 height 15
paste input "20MG - 10CT - 1CBD-1THC - STRAWBERRY LEMONADE"
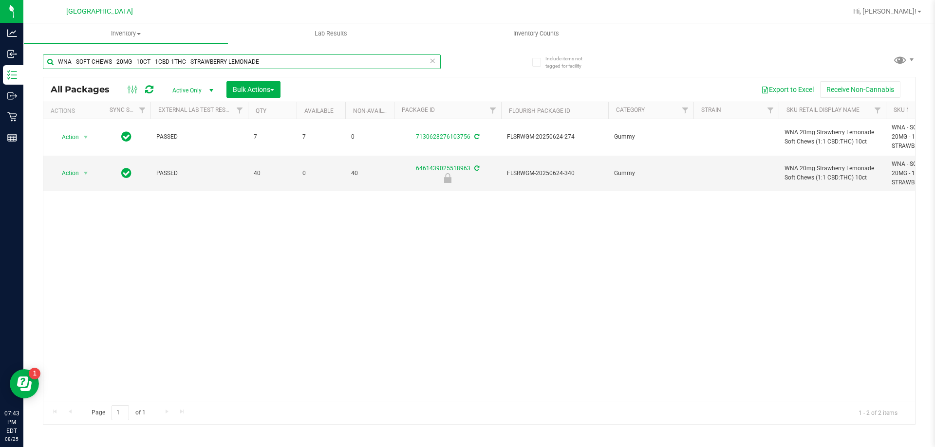
click at [162, 59] on input "WNA - SOFT CHEWS - 20MG - 10CT - 1CBD-1THC - STRAWBERRY LEMONADE" at bounding box center [242, 62] width 398 height 15
paste input "30MG - 10CT - 2CBD-1THC - YUZU"
click at [146, 63] on input "WNA - SOFT CHEWS - 30MG - 10CT - 2CBD-1THC - YUZU" at bounding box center [242, 62] width 398 height 15
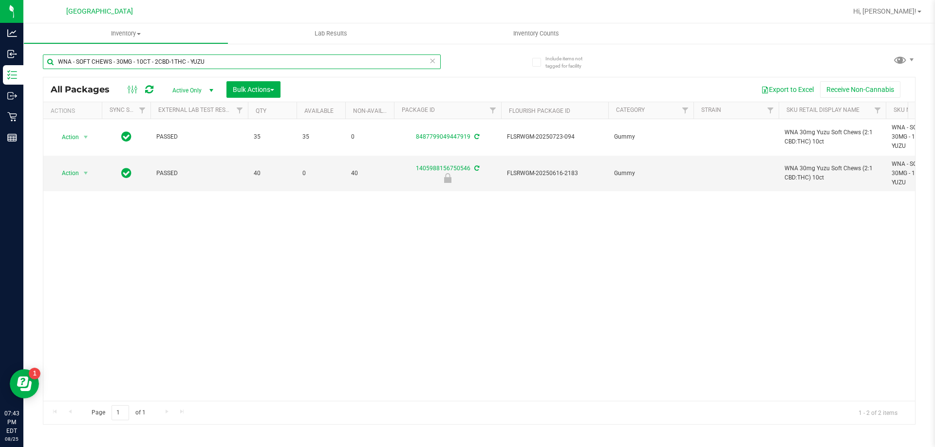
click at [146, 63] on input "WNA - SOFT CHEWS - 30MG - 10CT - 2CBD-1THC - YUZU" at bounding box center [242, 62] width 398 height 15
paste input "FAST ACTING - 10MG - 10CT - HYB - LEMON CREAM"
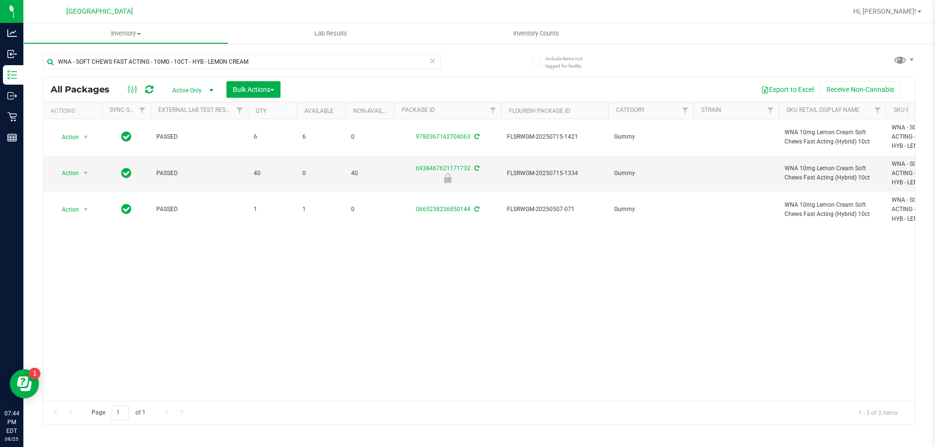
click at [167, 50] on div "WNA - SOFT CHEWS FAST ACTING - 10MG - 10CT - HYB - LEMON CREAM" at bounding box center [261, 61] width 436 height 31
click at [163, 59] on input "WNA - SOFT CHEWS FAST ACTING - 10MG - 10CT - HYB - LEMON CREAM" at bounding box center [242, 62] width 398 height 15
paste input "IND - PINEAPPLE COCONUT"
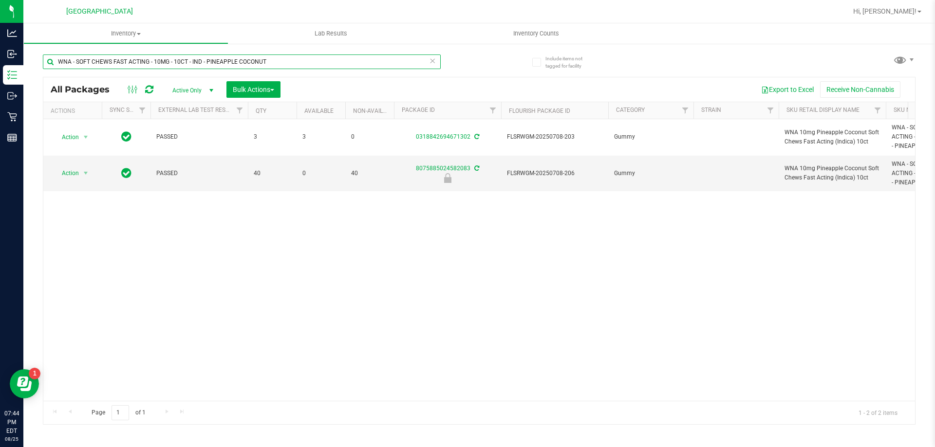
click at [201, 61] on input "WNA - SOFT CHEWS FAST ACTING - 10MG - 10CT - IND - PINEAPPLE COCONUT" at bounding box center [242, 62] width 398 height 15
paste input "SAT - ORCHARD PEACH"
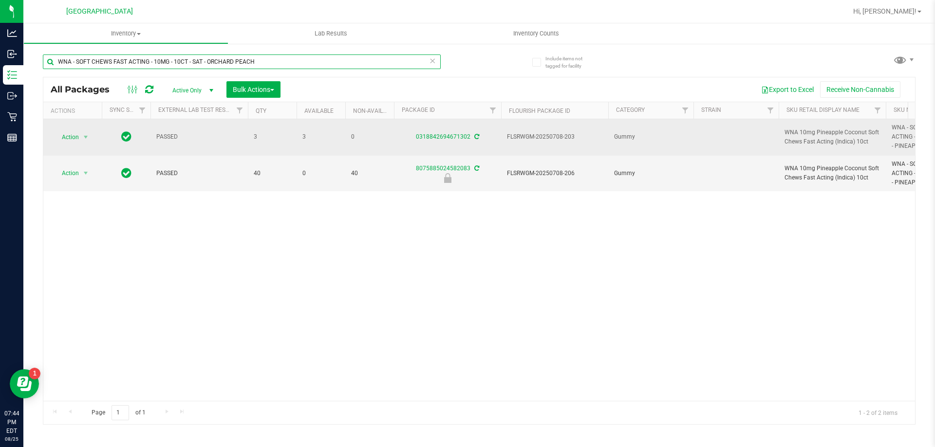
type input "WNA - SOFT CHEWS FAST ACTING - 10MG - 10CT - SAT - ORCHARD PEACH"
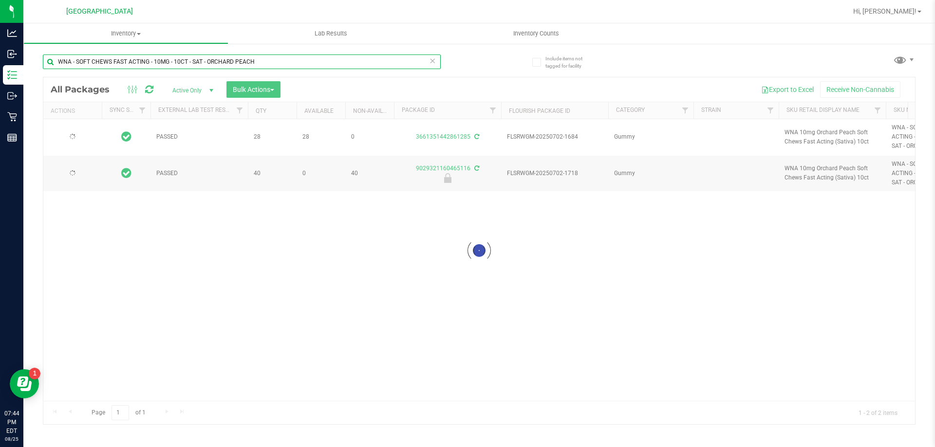
type input "[DATE]"
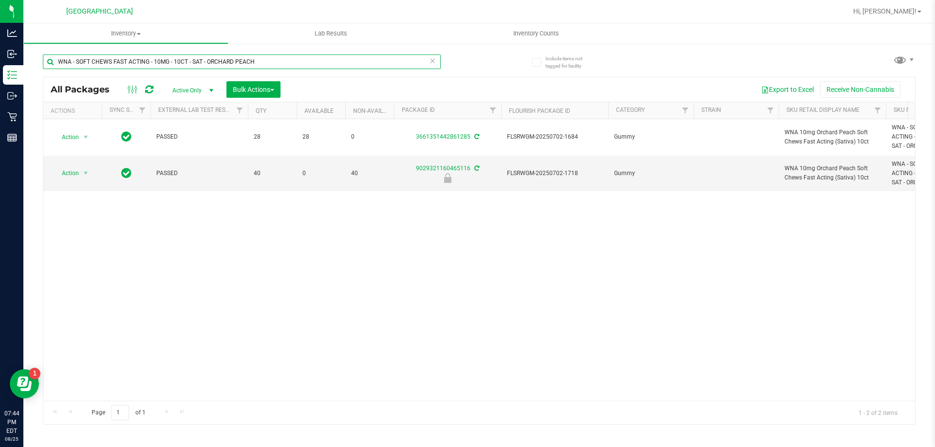
click at [137, 62] on input "WNA - SOFT CHEWS FAST ACTING - 10MG - 10CT - SAT - ORCHARD PEACH" at bounding box center [242, 62] width 398 height 15
paste input "20MG - 10CT - 1CBD-1THC - STRAWBERRY LIME"
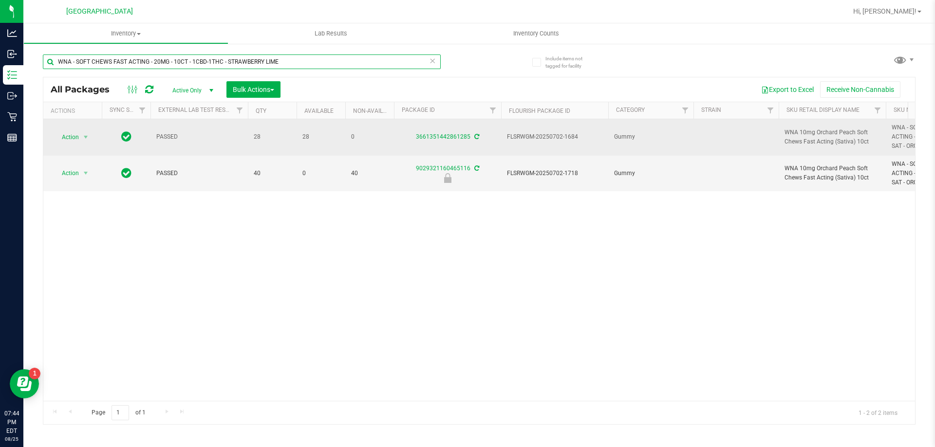
type input "WNA - SOFT CHEWS FAST ACTING - 20MG - 10CT - 1CBD-1THC - STRAWBERRY LIME"
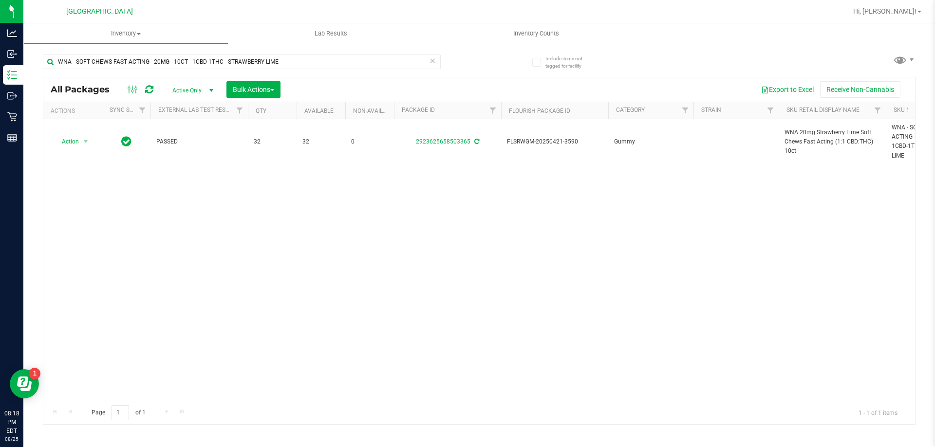
click at [382, 300] on div "Action Action Adjust qty Create package Edit attributes Global inventory Locate…" at bounding box center [479, 260] width 872 height 282
